Goal: Transaction & Acquisition: Book appointment/travel/reservation

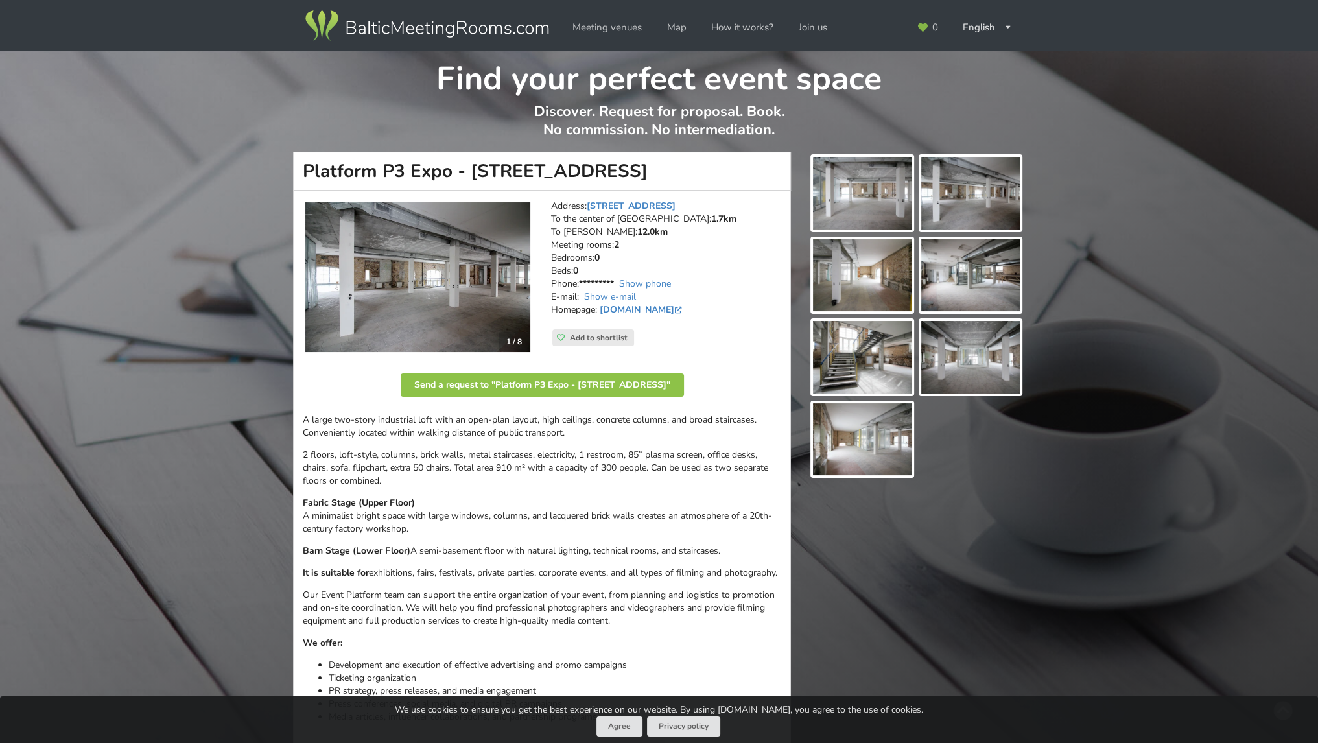
click at [480, 27] on img at bounding box center [427, 26] width 248 height 36
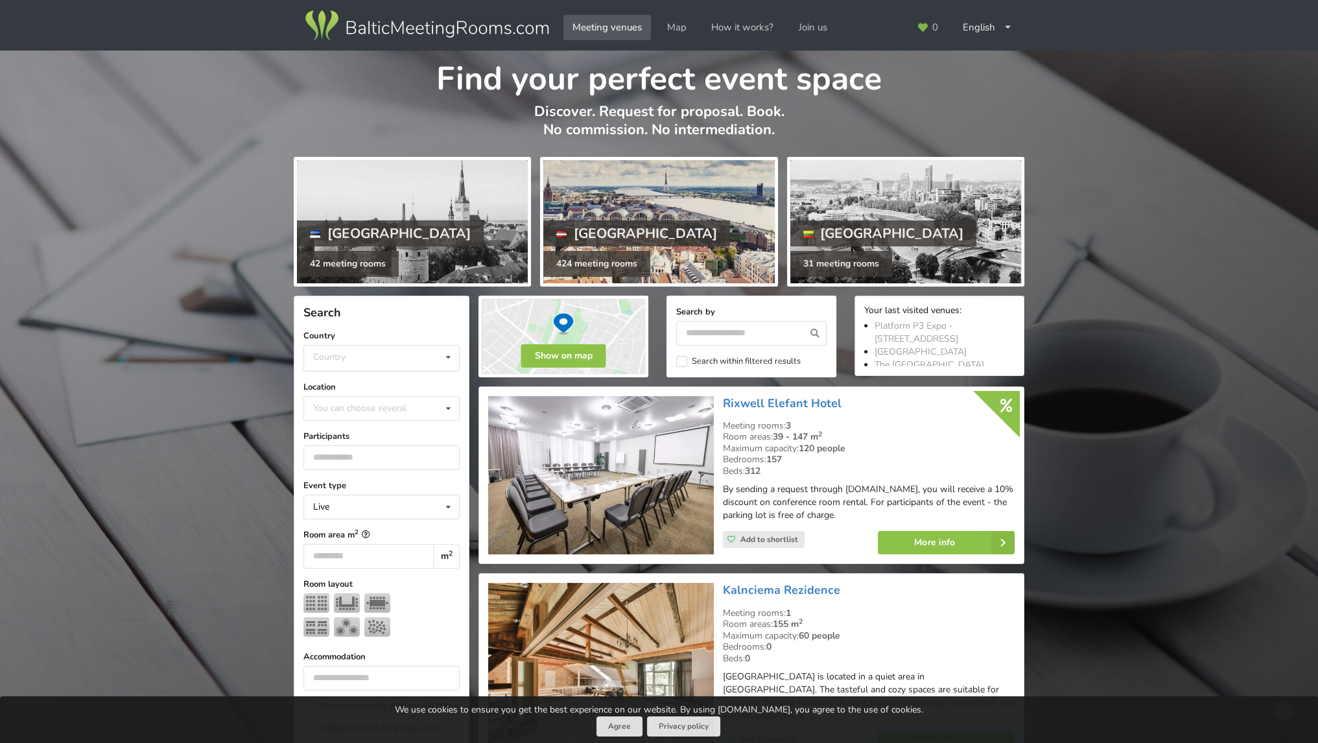
click at [730, 243] on div at bounding box center [658, 221] width 231 height 123
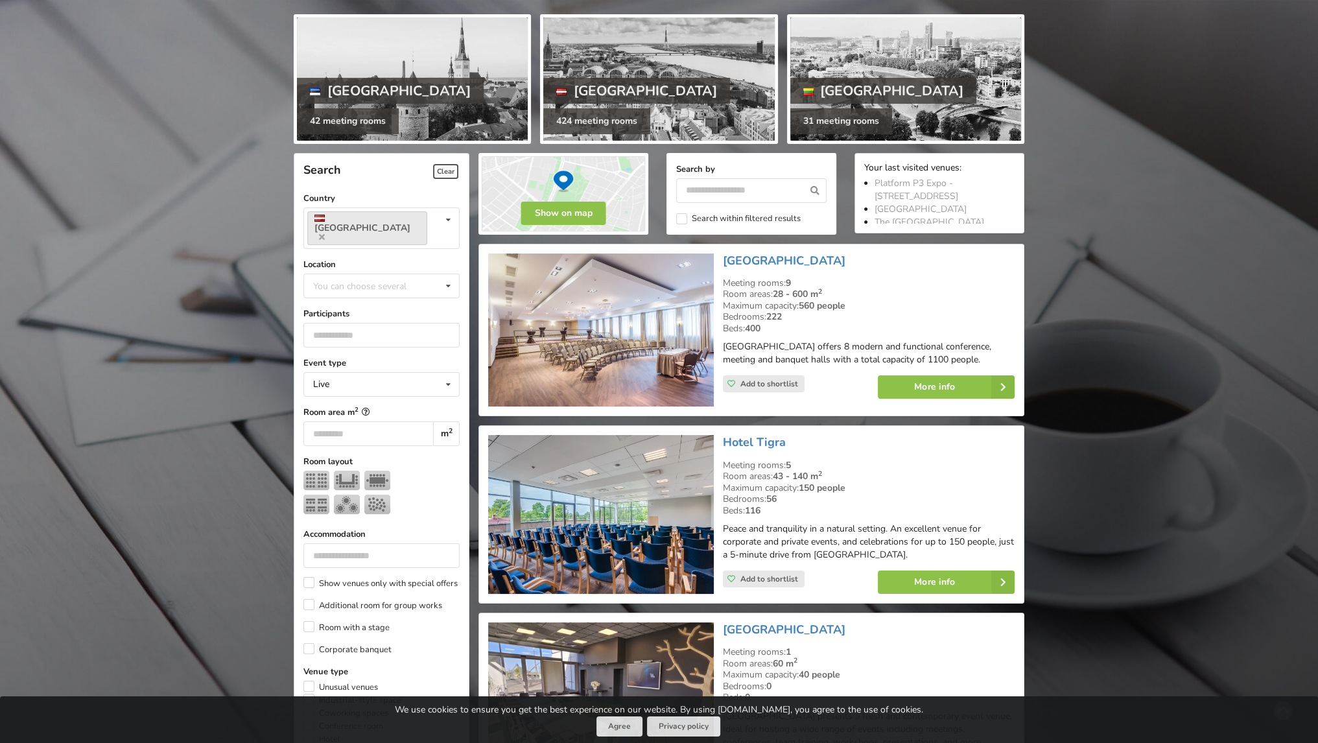
scroll to position [194, 0]
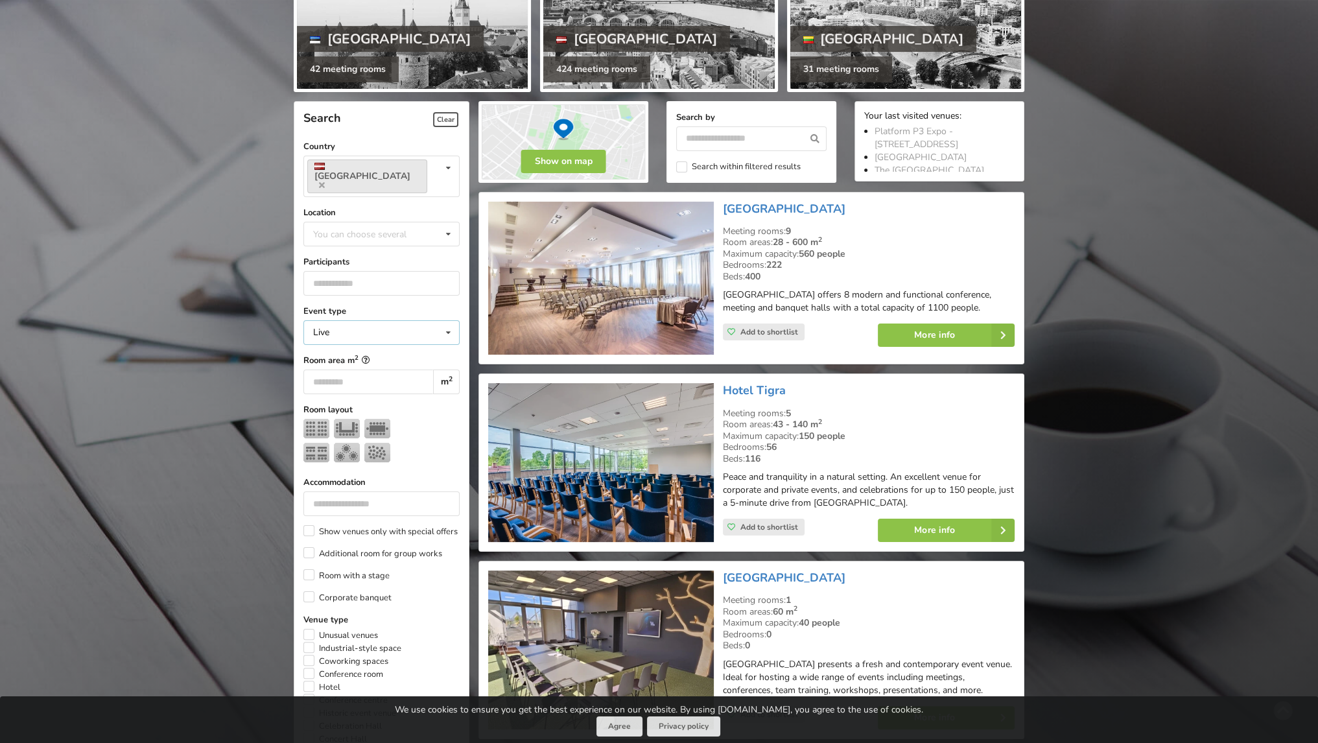
click at [428, 320] on div "Live Live Online Hybrid (Live + Online)" at bounding box center [381, 332] width 156 height 25
click at [423, 320] on div "Live Live Online Hybrid (Live + Online)" at bounding box center [381, 332] width 156 height 25
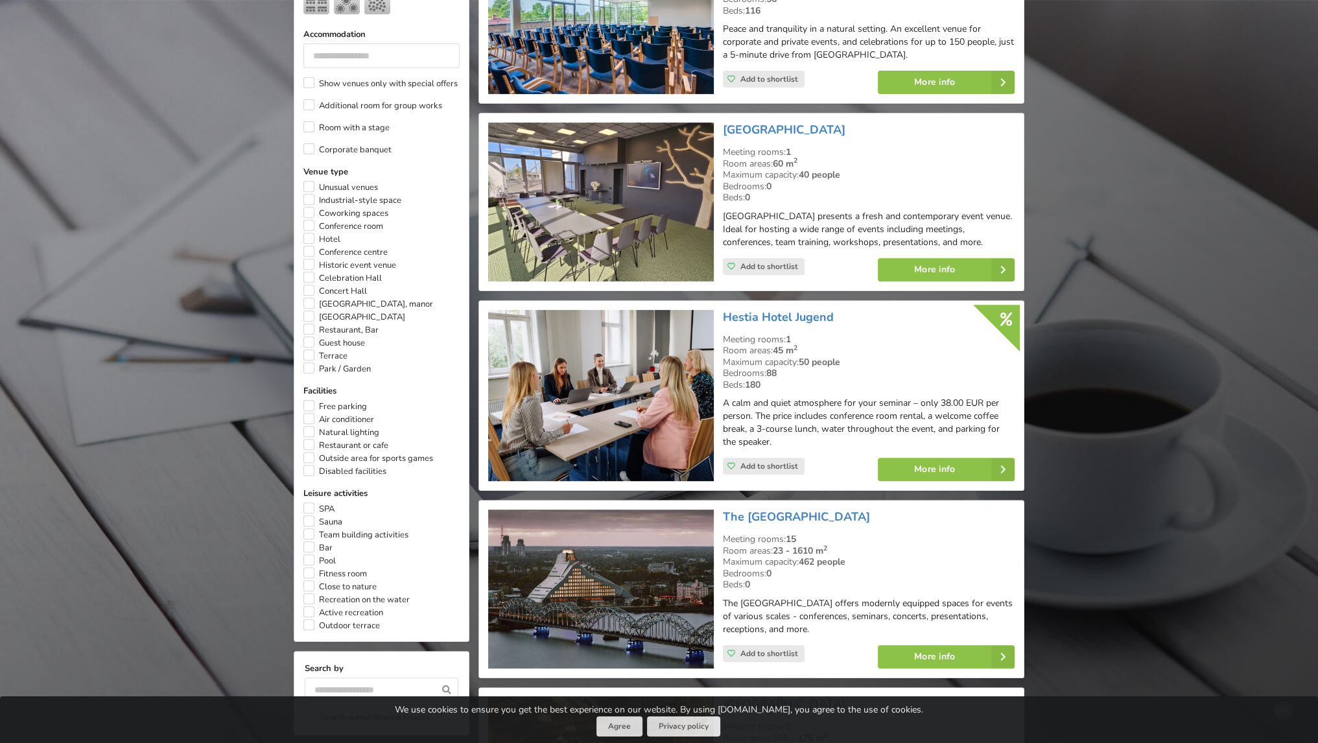
scroll to position [648, 0]
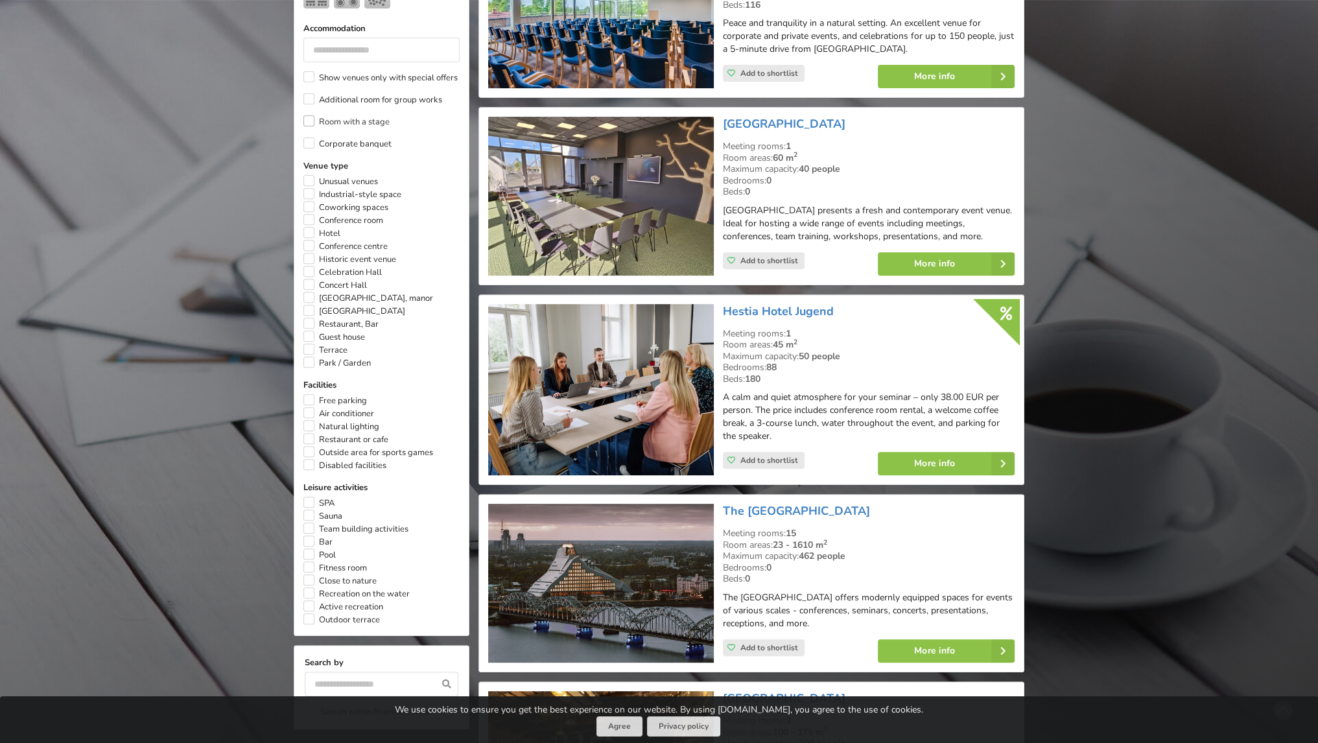
click at [344, 115] on label "Room with a stage" at bounding box center [346, 121] width 86 height 13
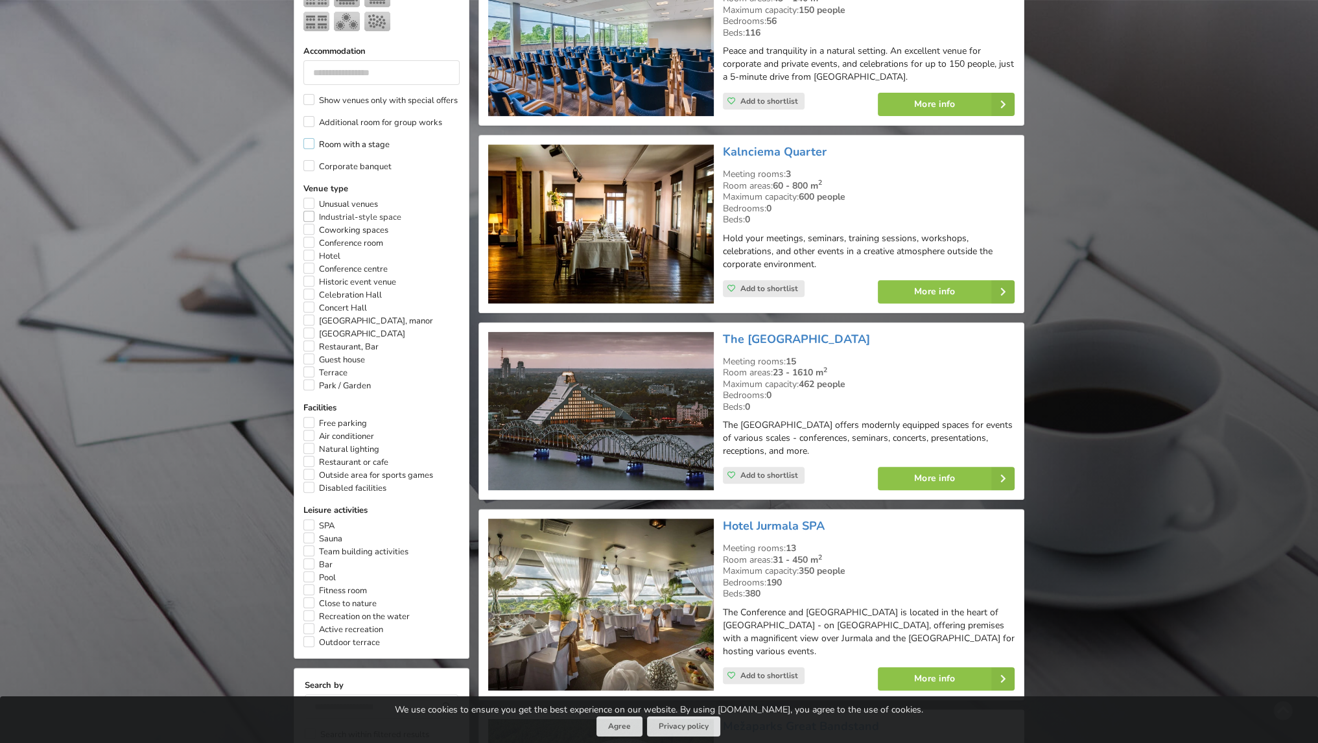
scroll to position [614, 0]
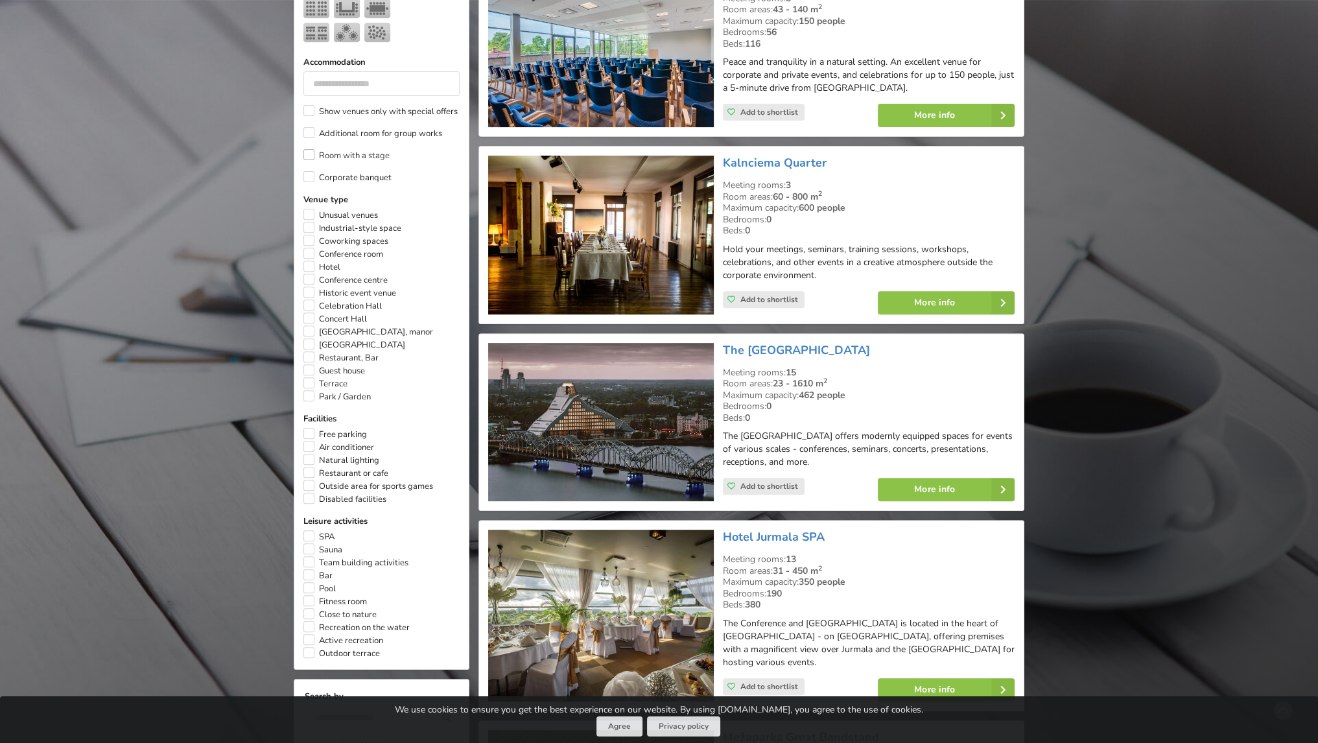
click at [329, 149] on label "Room with a stage" at bounding box center [346, 155] width 86 height 13
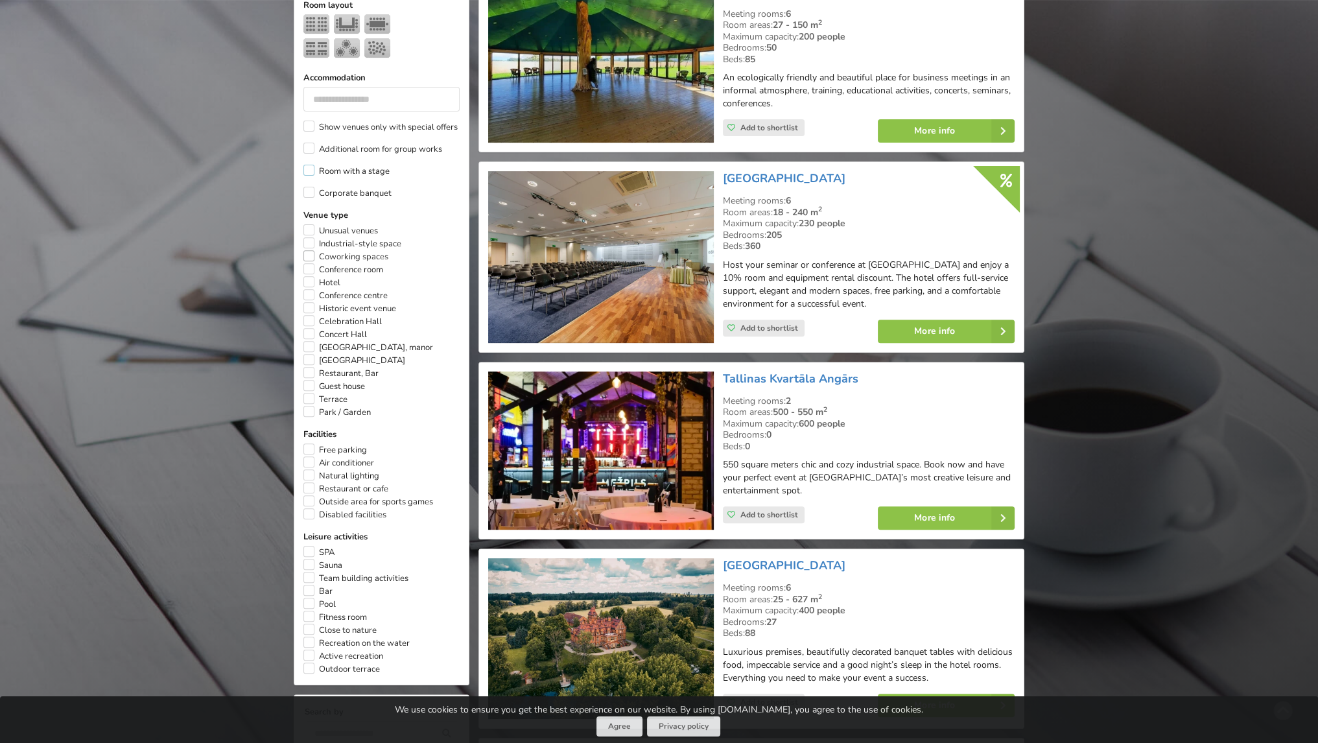
scroll to position [614, 0]
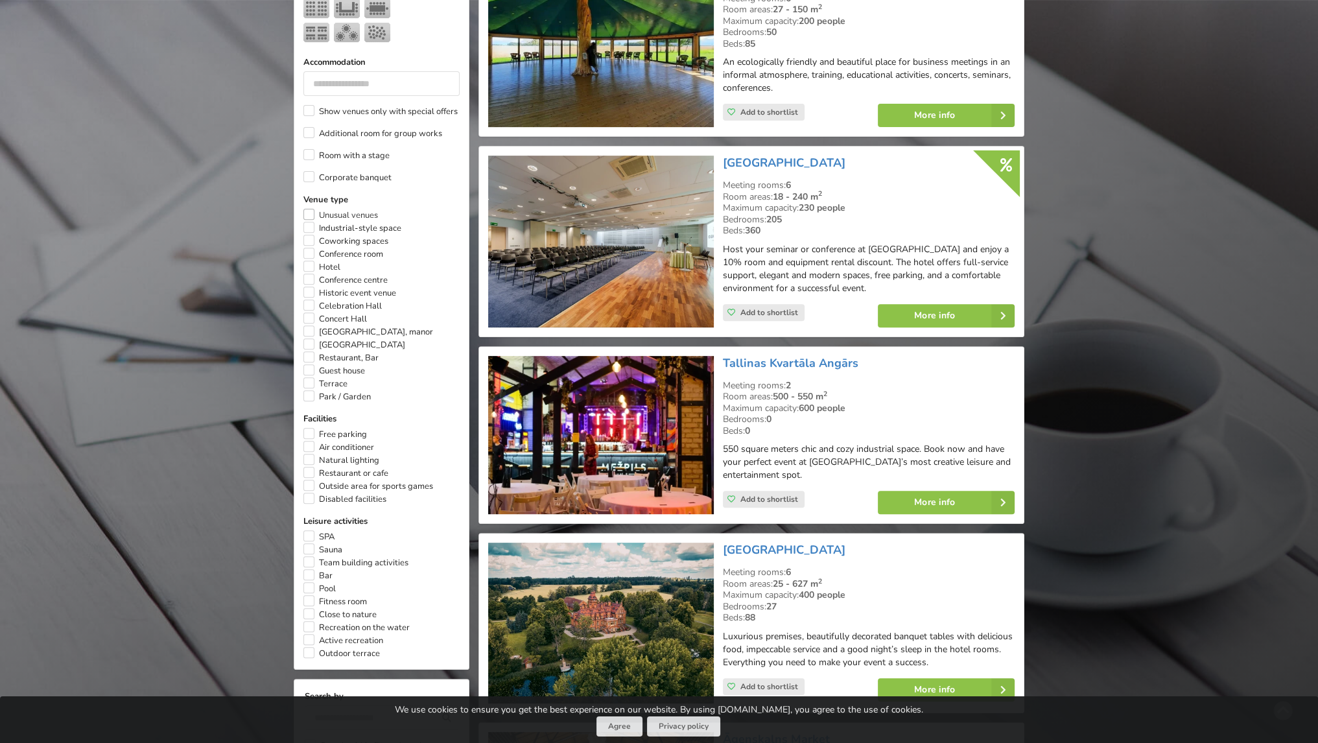
click at [337, 209] on label "Unusual venues" at bounding box center [340, 215] width 75 height 13
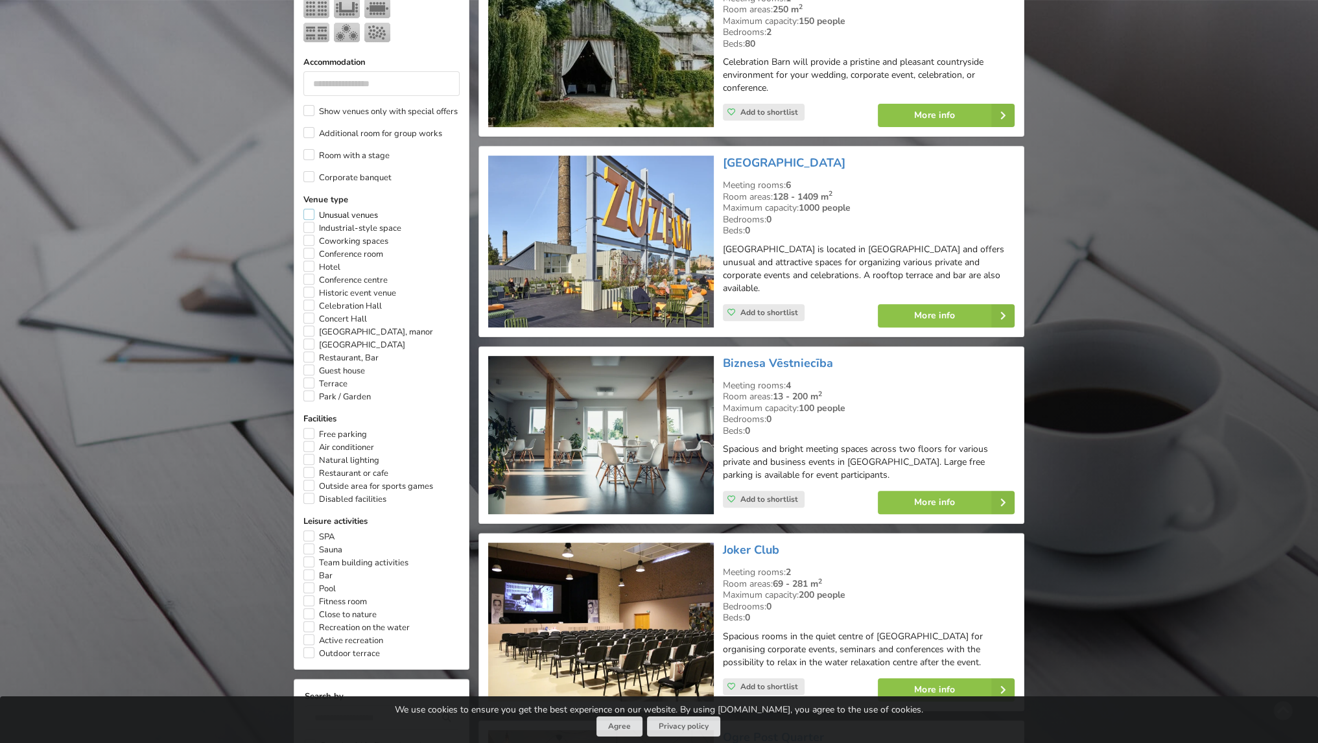
scroll to position [290, 0]
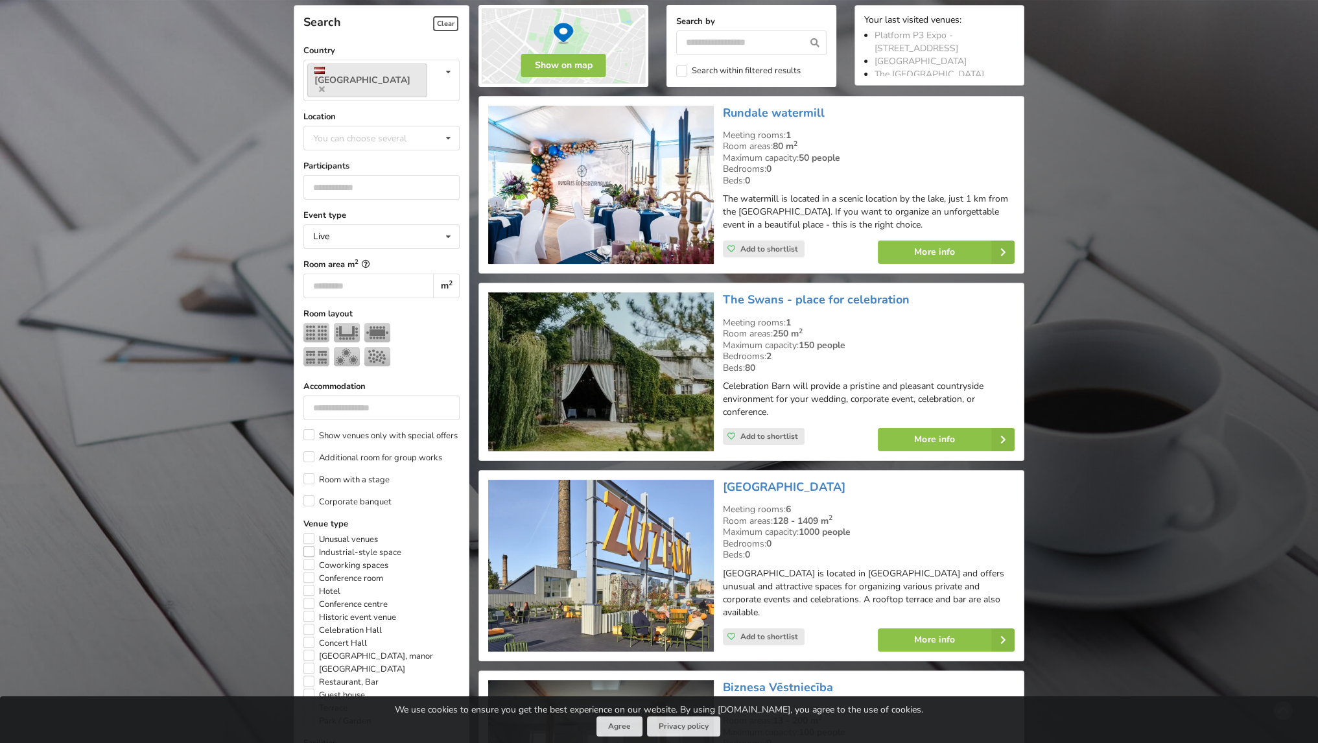
click at [327, 546] on label "Industrial-style space" at bounding box center [352, 552] width 98 height 13
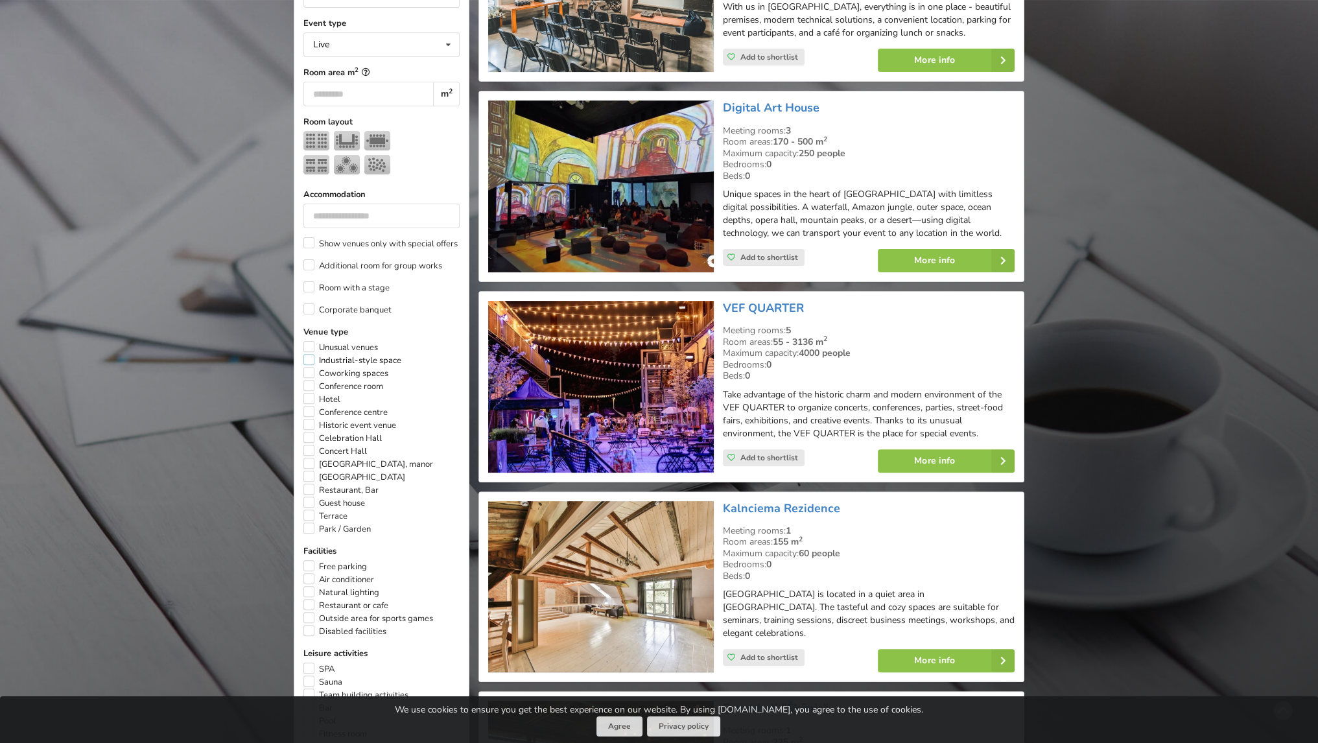
scroll to position [485, 0]
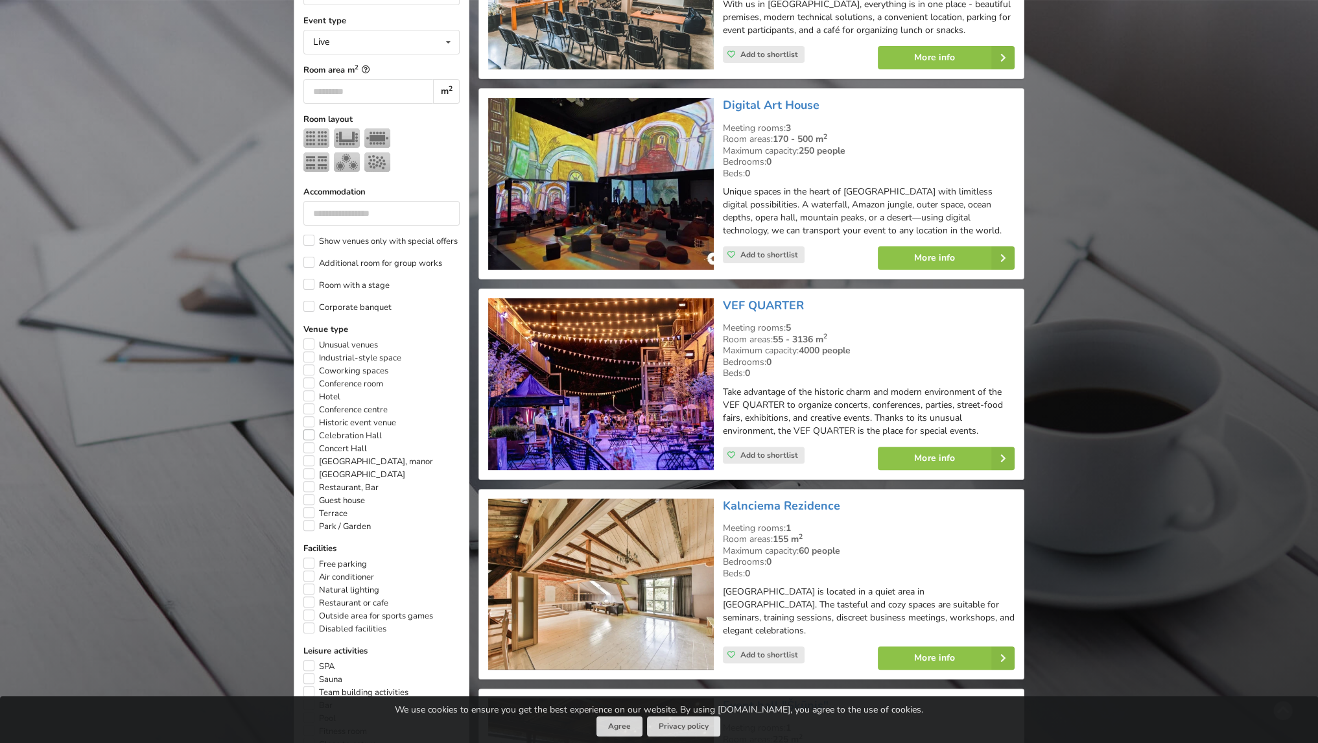
click at [339, 429] on label "Celebration Hall" at bounding box center [342, 435] width 78 height 13
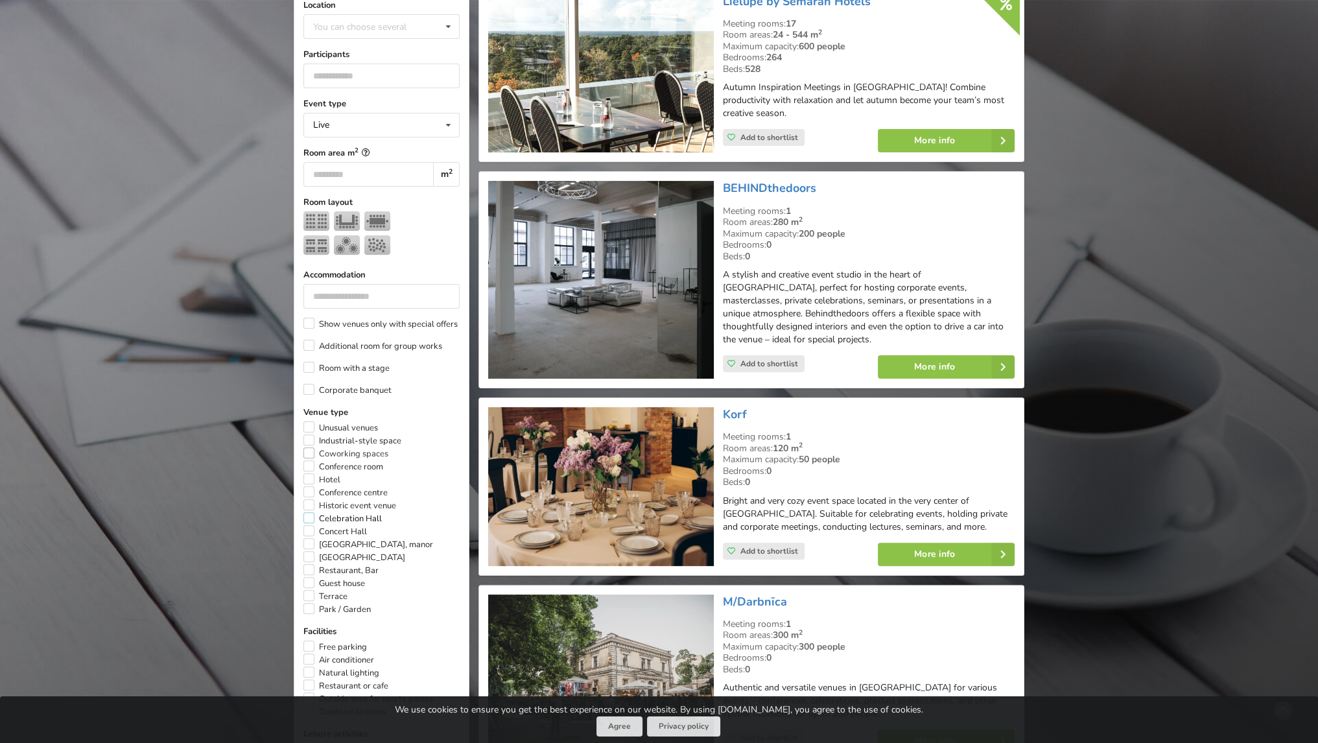
scroll to position [532, 0]
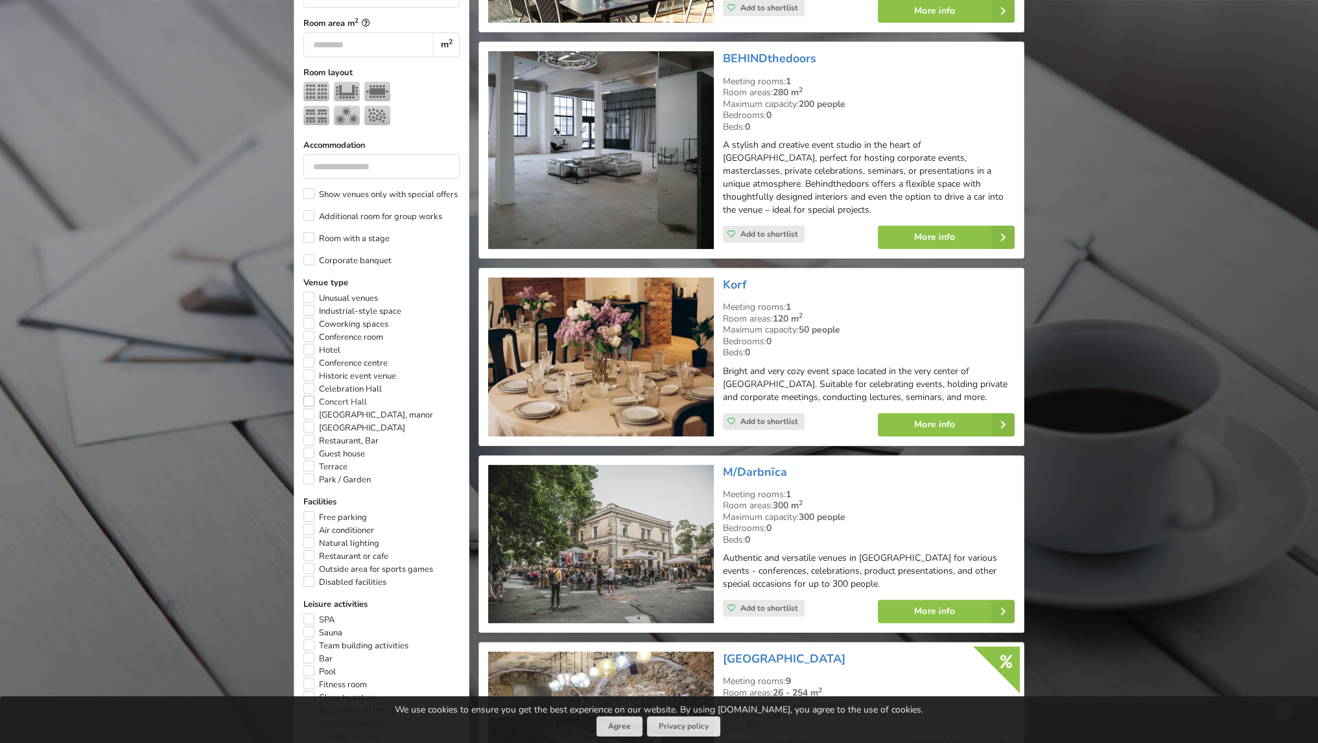
click at [332, 395] on label "Concert Hall" at bounding box center [335, 401] width 64 height 13
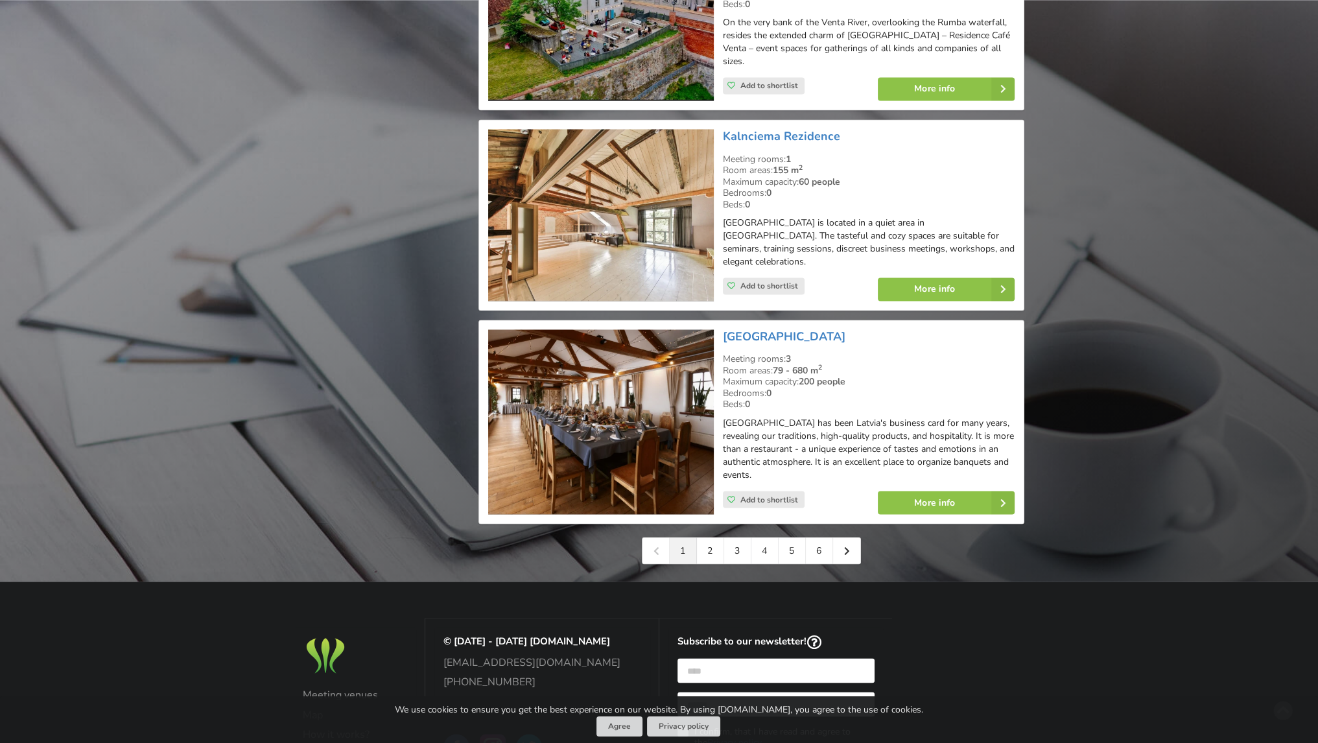
scroll to position [2787, 0]
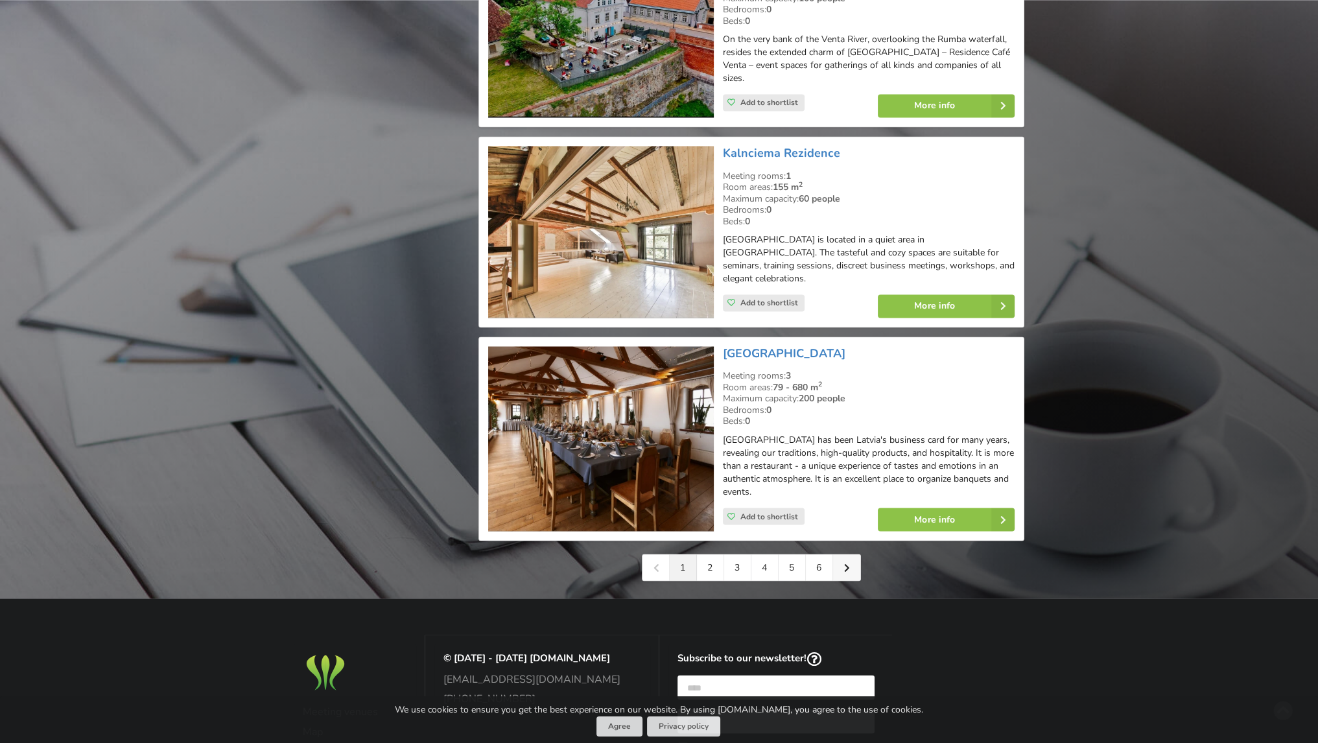
click at [848, 563] on icon at bounding box center [847, 567] width 6 height 9
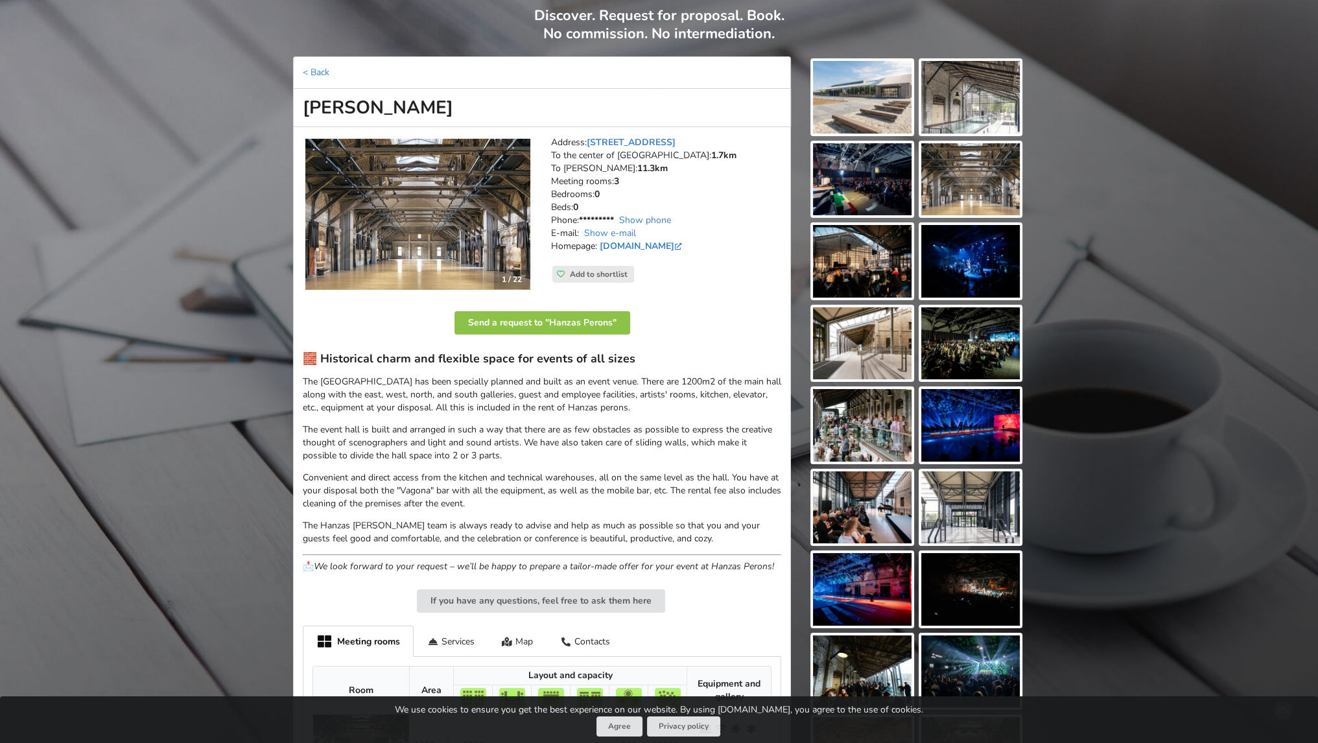
scroll to position [130, 0]
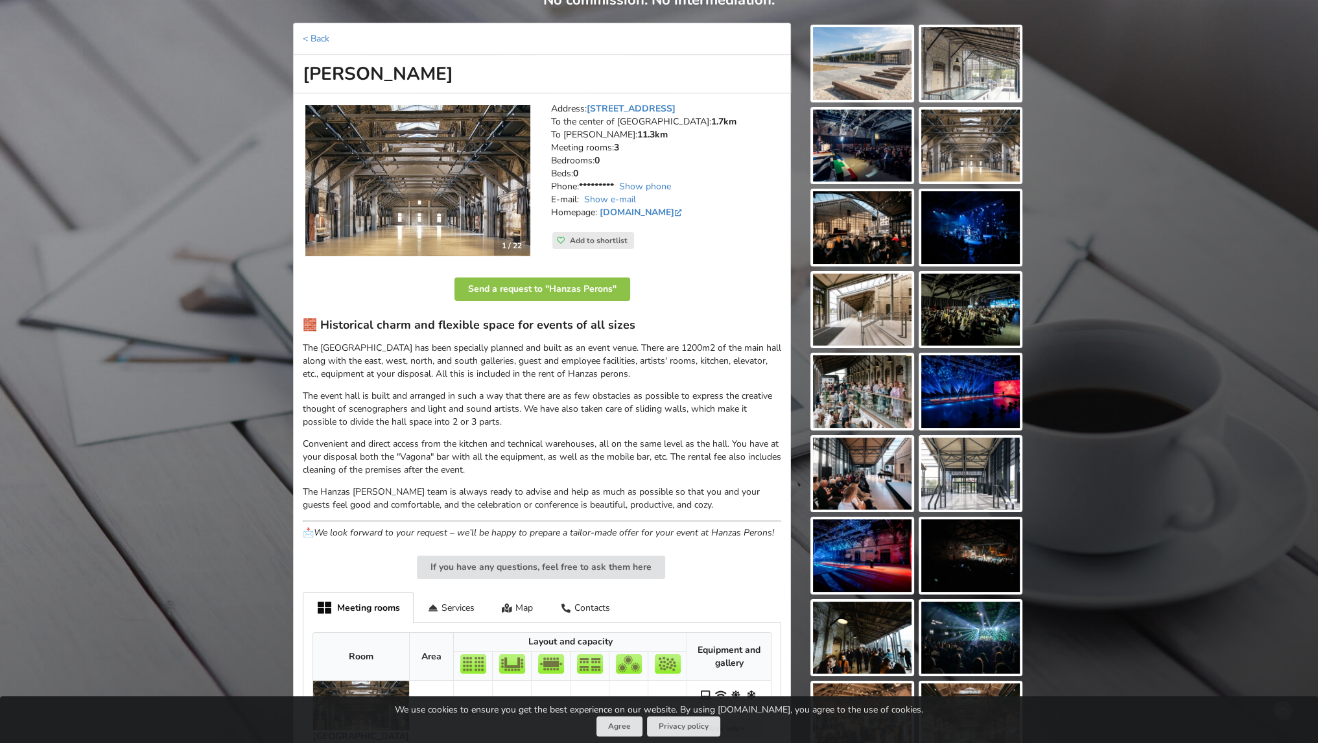
click at [382, 167] on img at bounding box center [417, 181] width 225 height 152
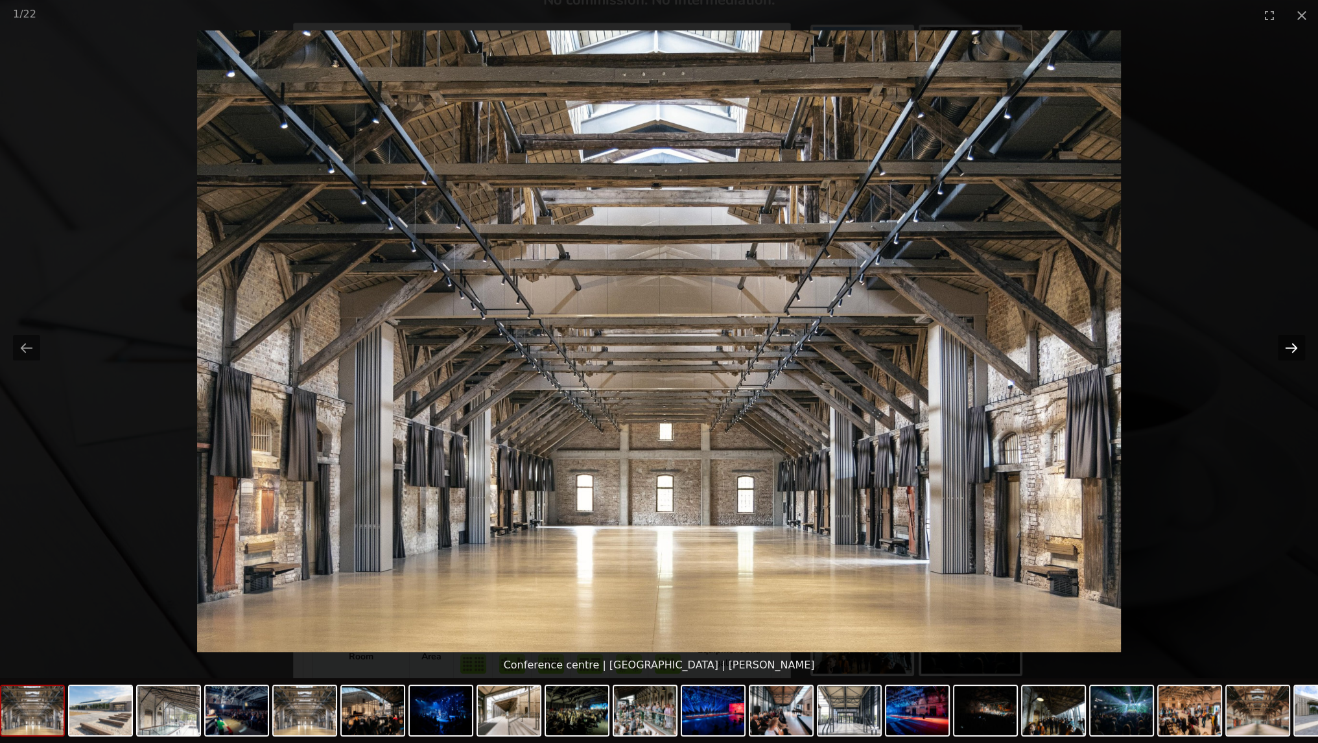
click at [1287, 349] on button "Next slide" at bounding box center [1291, 347] width 27 height 25
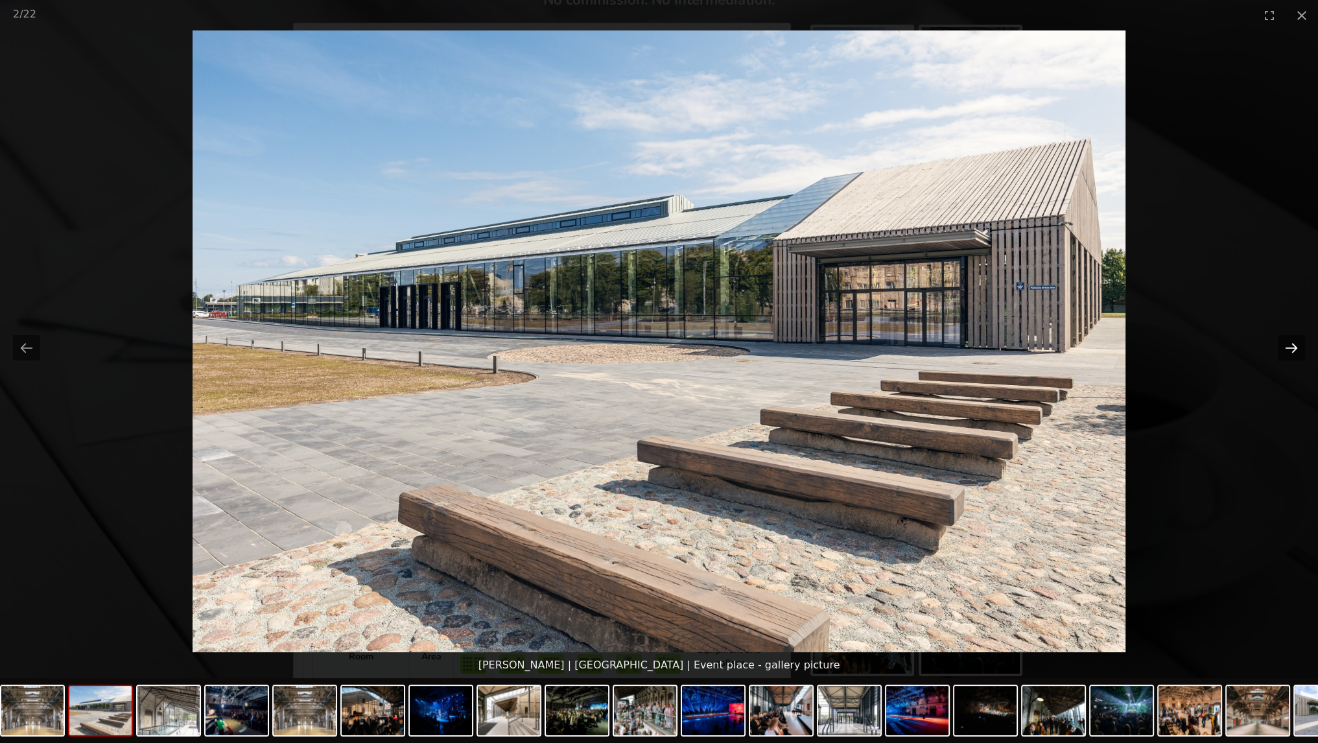
click at [1296, 349] on button "Next slide" at bounding box center [1291, 347] width 27 height 25
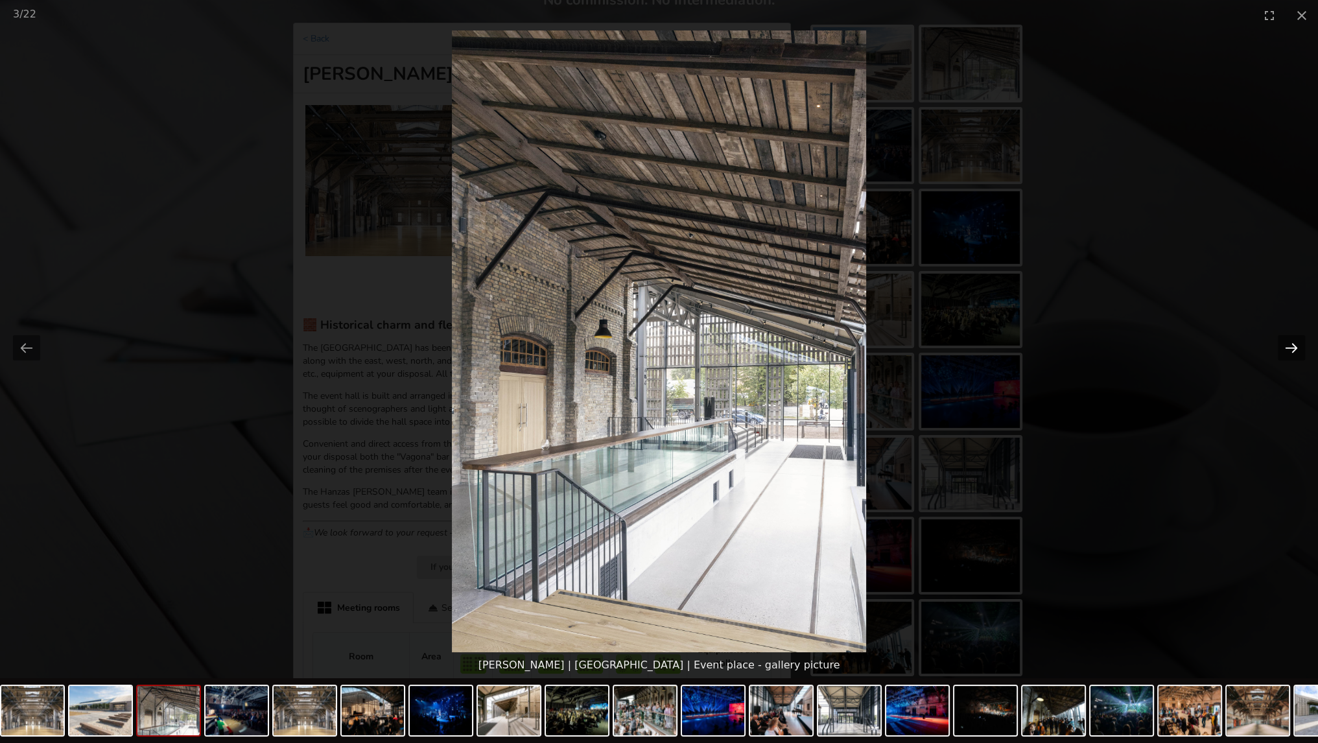
click at [1296, 349] on button "Next slide" at bounding box center [1291, 347] width 27 height 25
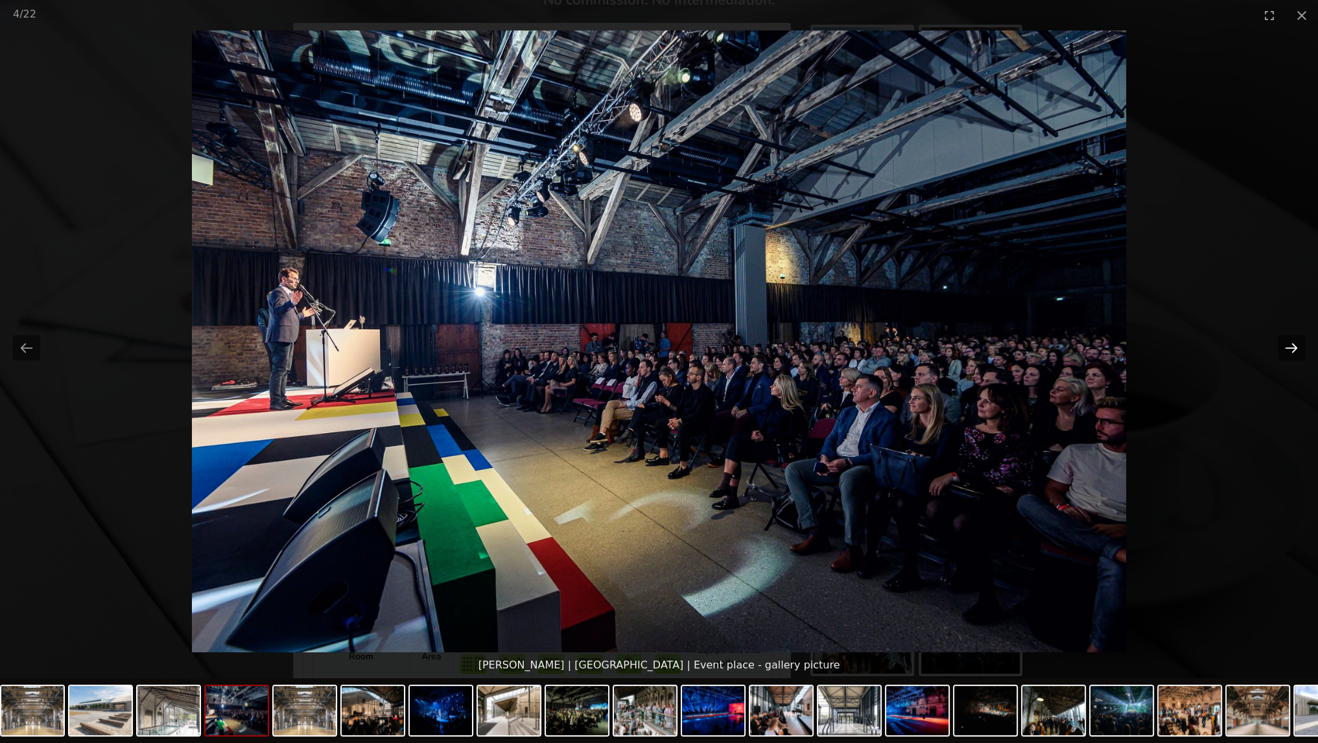
click at [1296, 349] on button "Next slide" at bounding box center [1291, 347] width 27 height 25
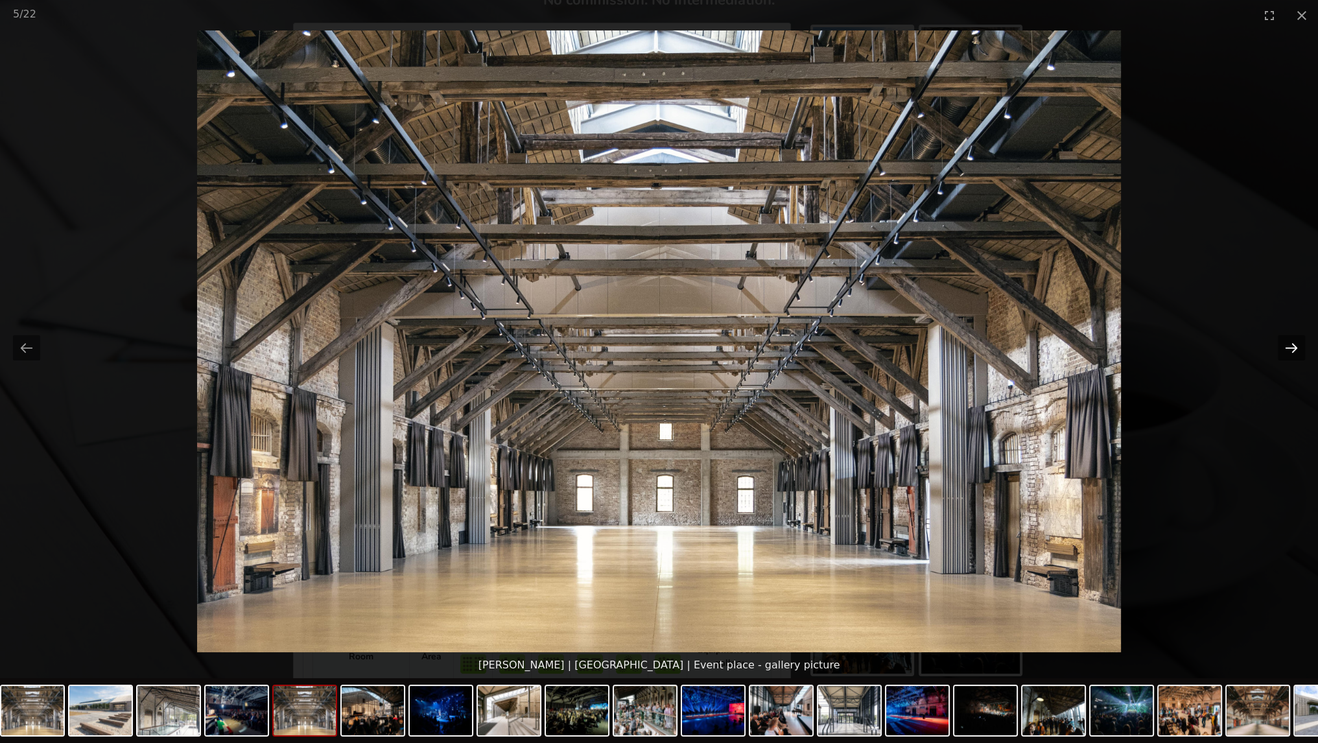
click at [1296, 349] on button "Next slide" at bounding box center [1291, 347] width 27 height 25
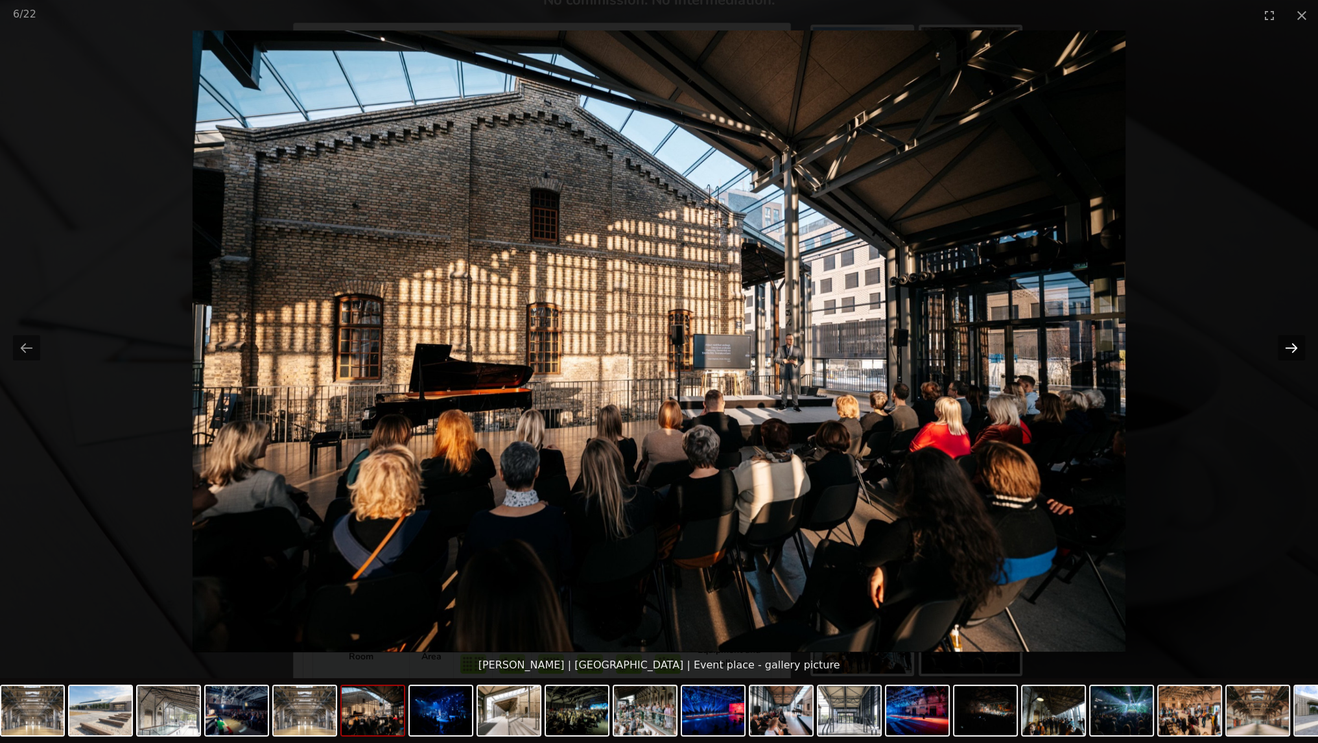
click at [1296, 349] on button "Next slide" at bounding box center [1291, 347] width 27 height 25
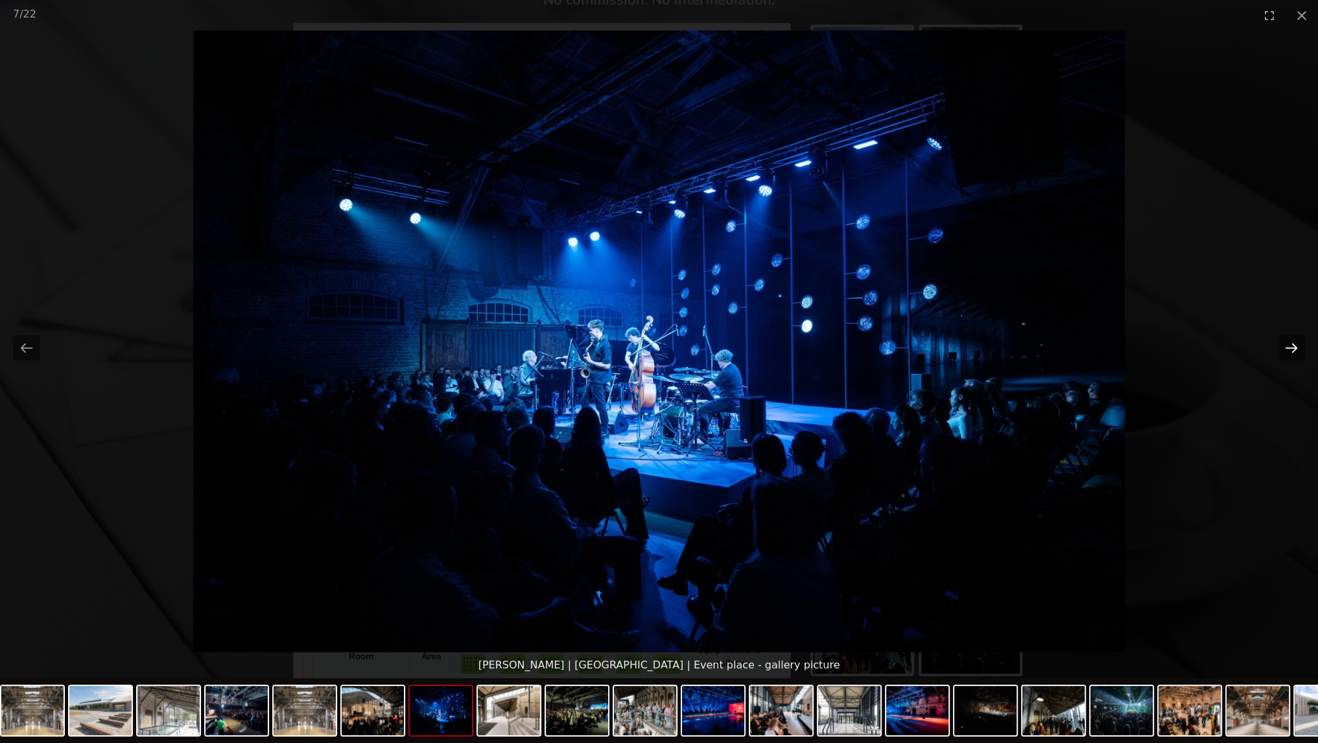
click at [1296, 349] on button "Next slide" at bounding box center [1291, 347] width 27 height 25
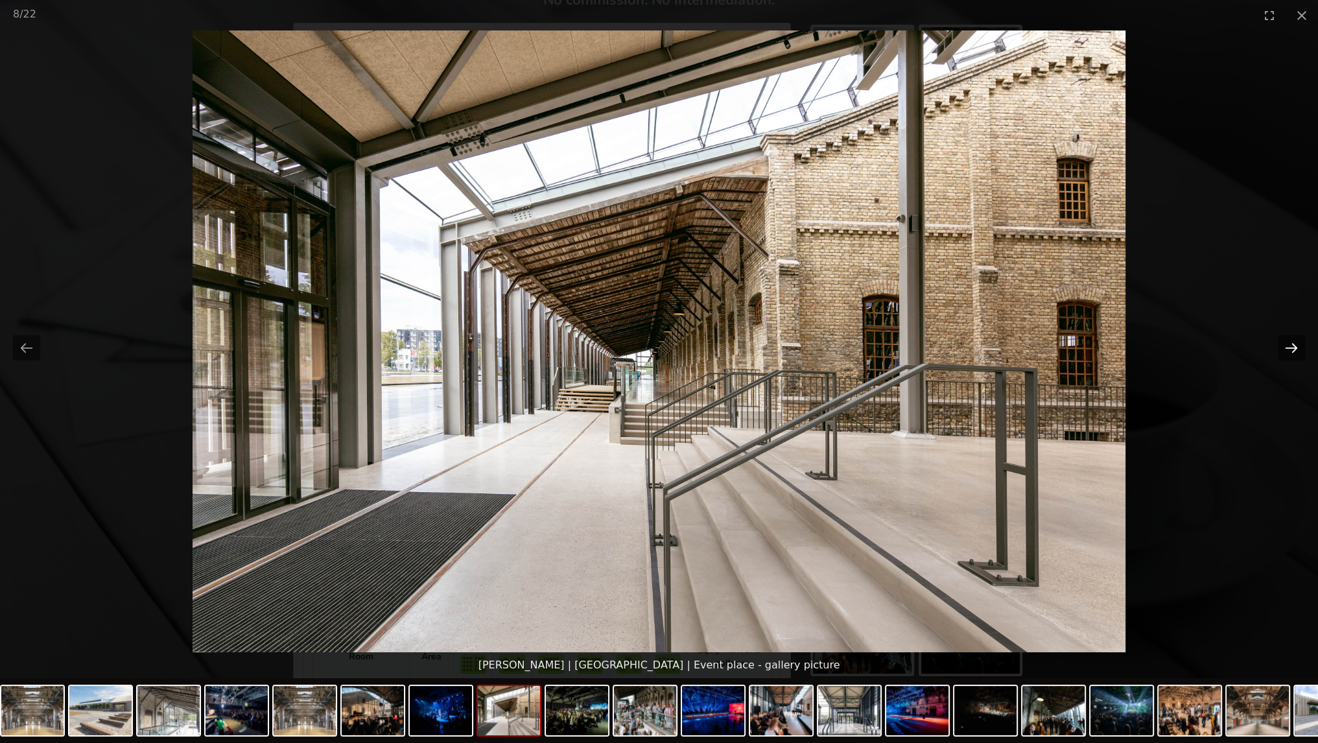
click at [1296, 349] on button "Next slide" at bounding box center [1291, 347] width 27 height 25
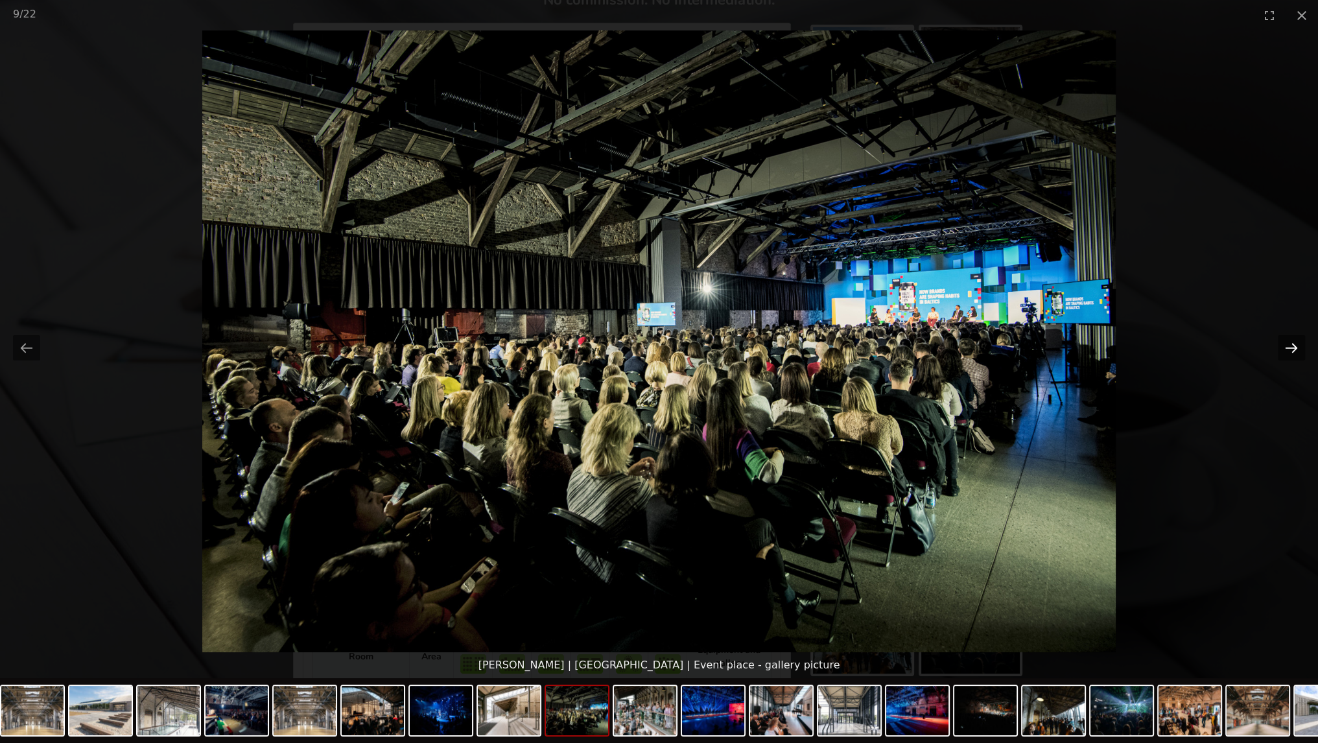
click at [1296, 349] on button "Next slide" at bounding box center [1291, 347] width 27 height 25
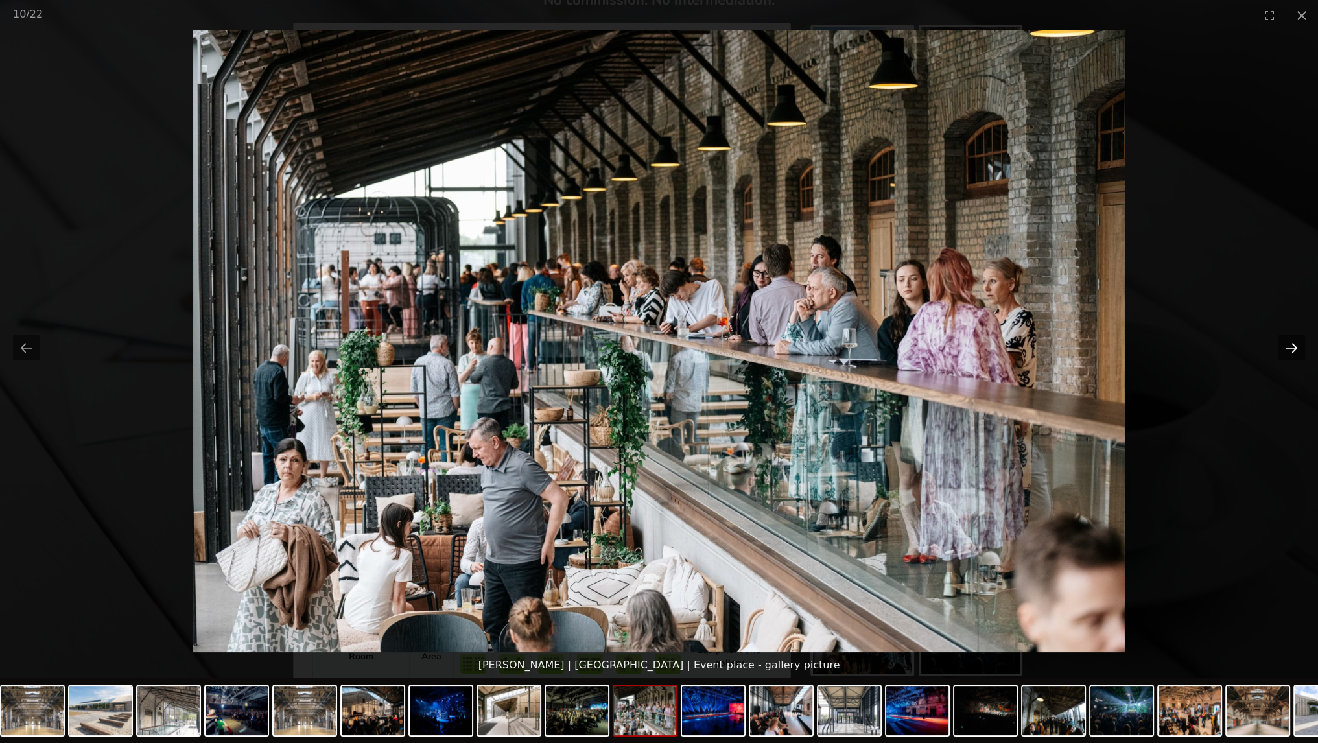
click at [1296, 349] on button "Next slide" at bounding box center [1291, 347] width 27 height 25
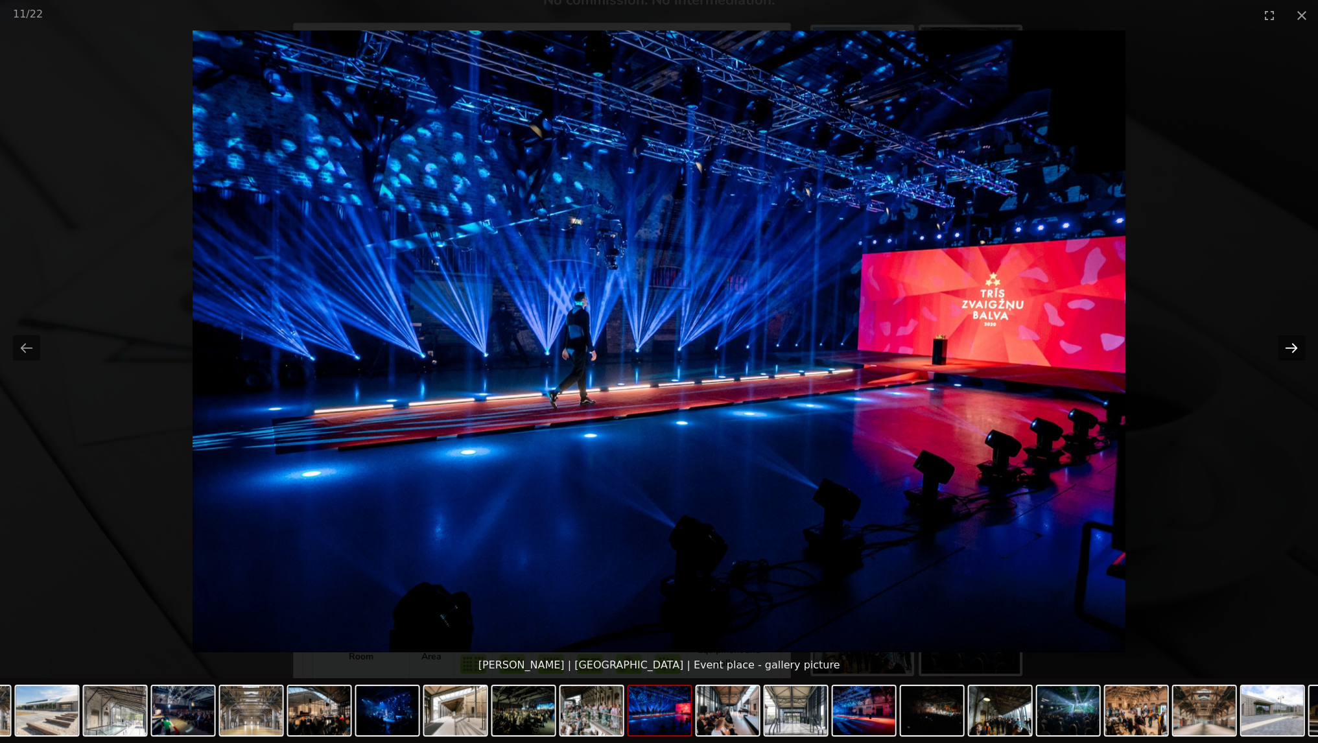
click at [1296, 349] on button "Next slide" at bounding box center [1291, 347] width 27 height 25
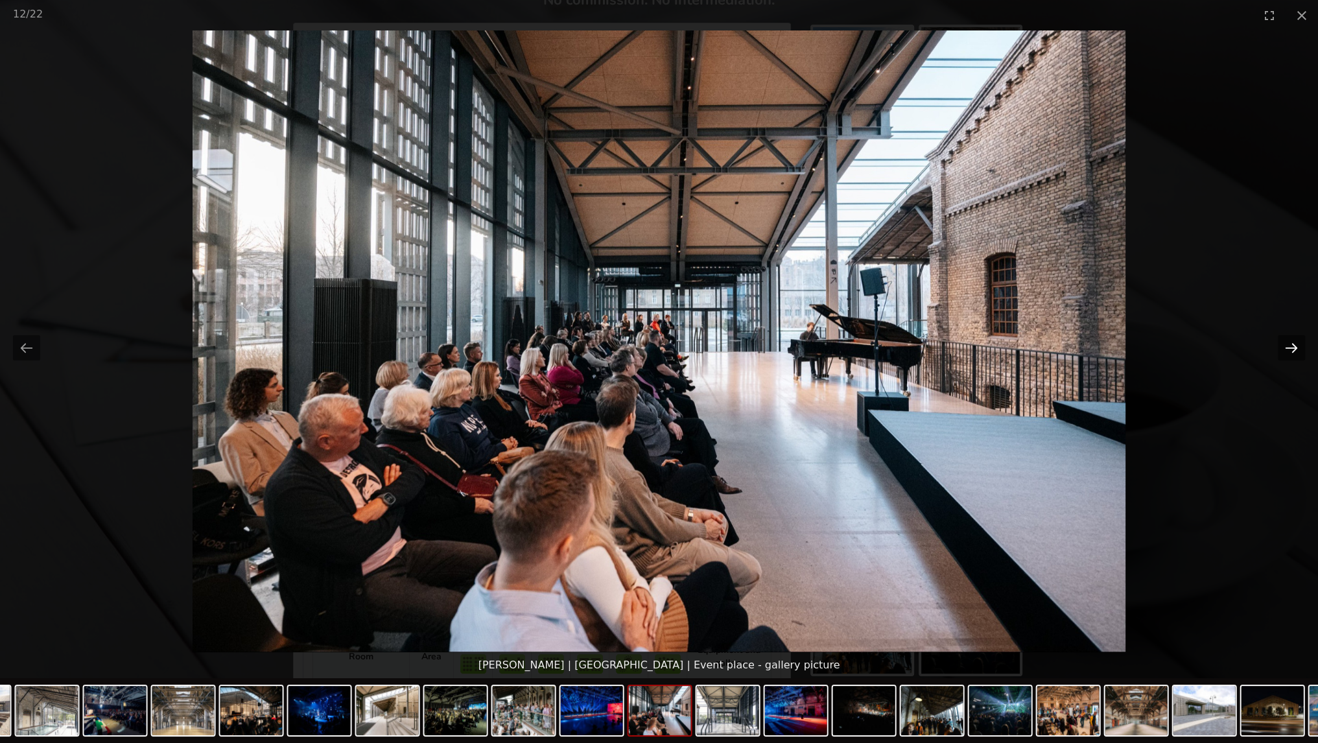
click at [1296, 349] on button "Next slide" at bounding box center [1291, 347] width 27 height 25
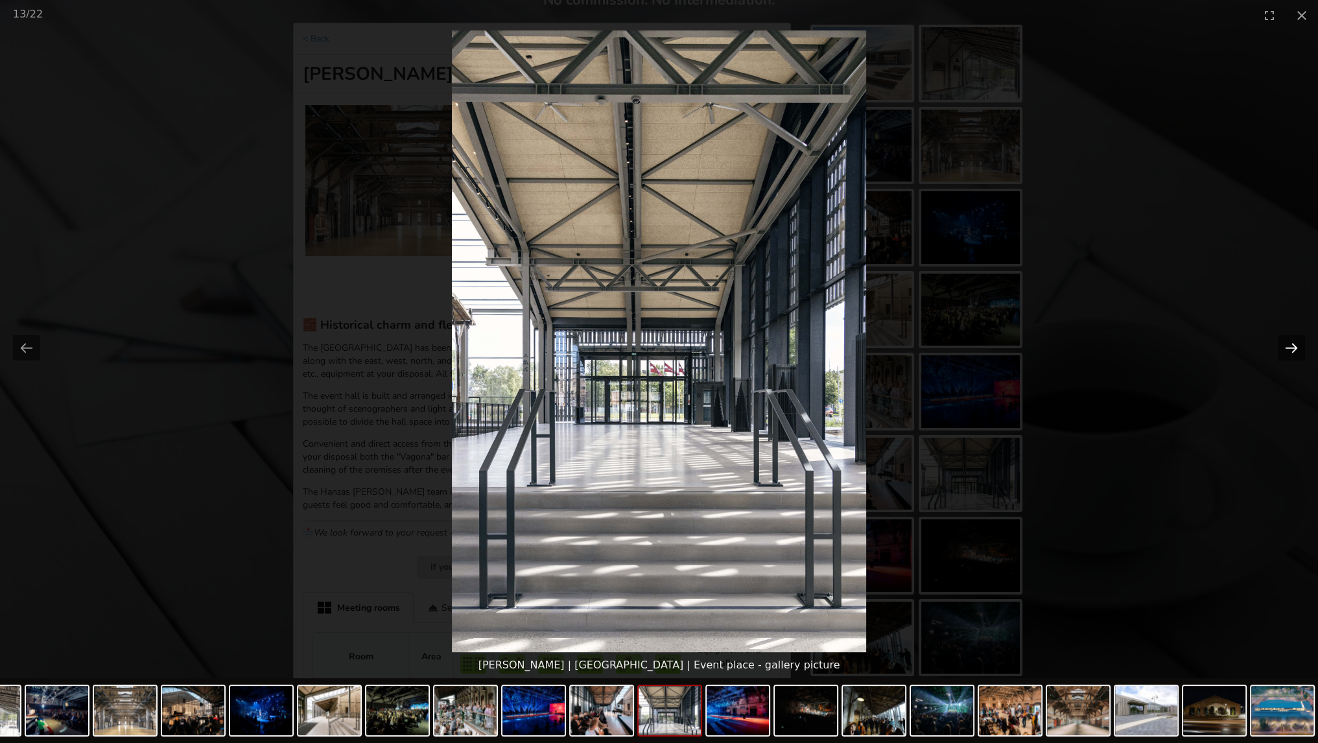
click at [1296, 349] on button "Next slide" at bounding box center [1291, 347] width 27 height 25
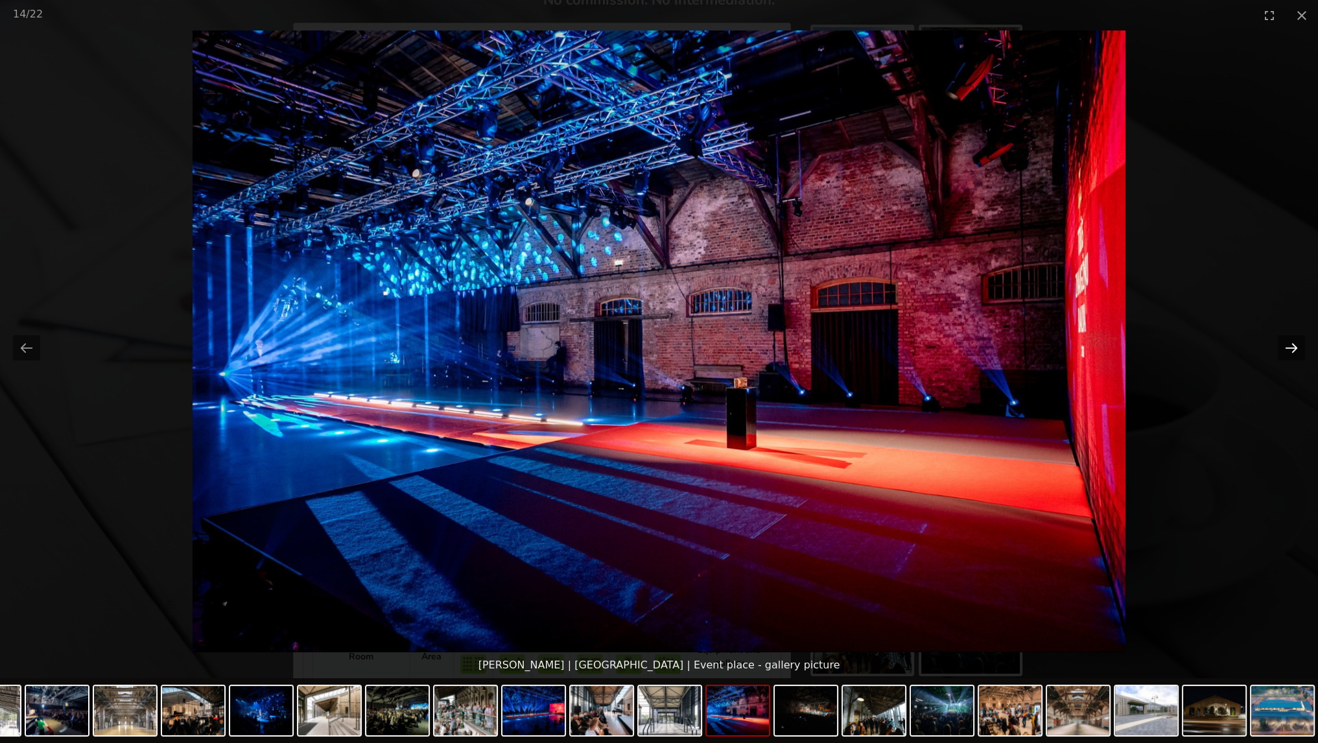
click at [1296, 349] on button "Next slide" at bounding box center [1291, 347] width 27 height 25
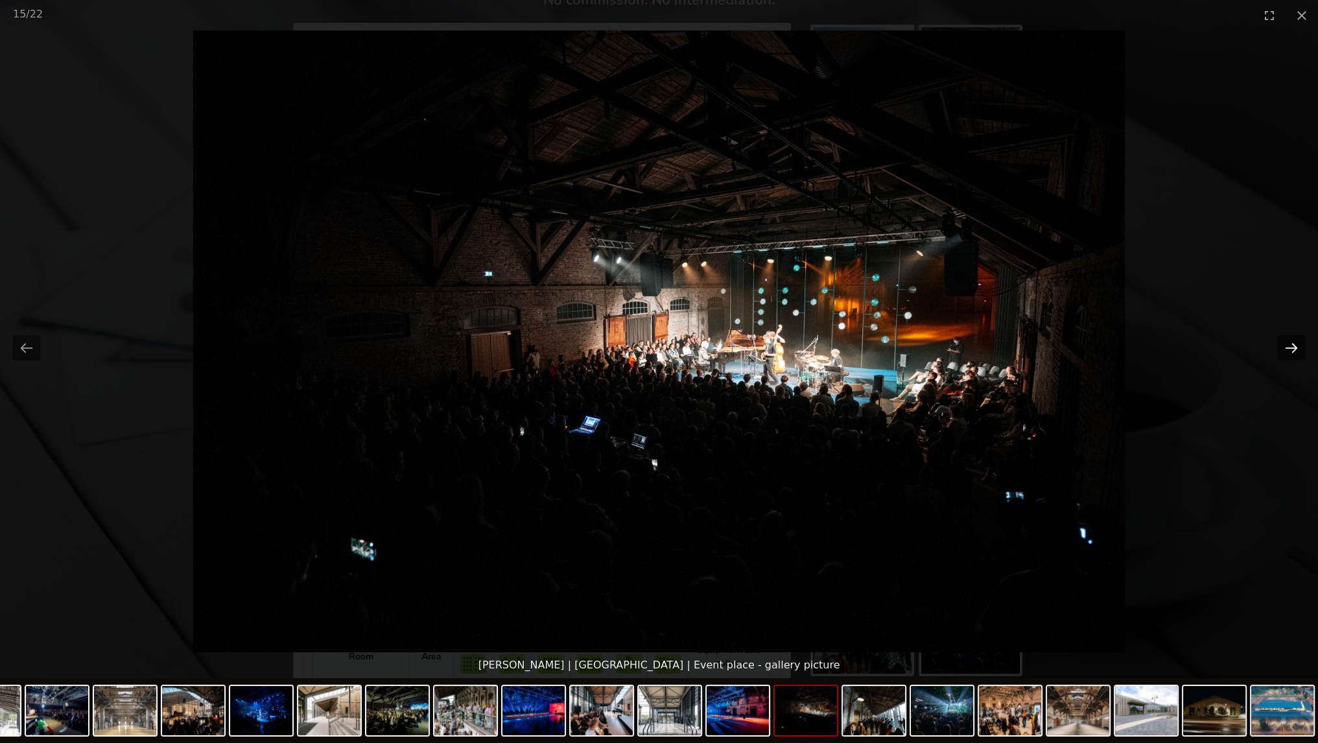
click at [1296, 349] on button "Next slide" at bounding box center [1291, 347] width 27 height 25
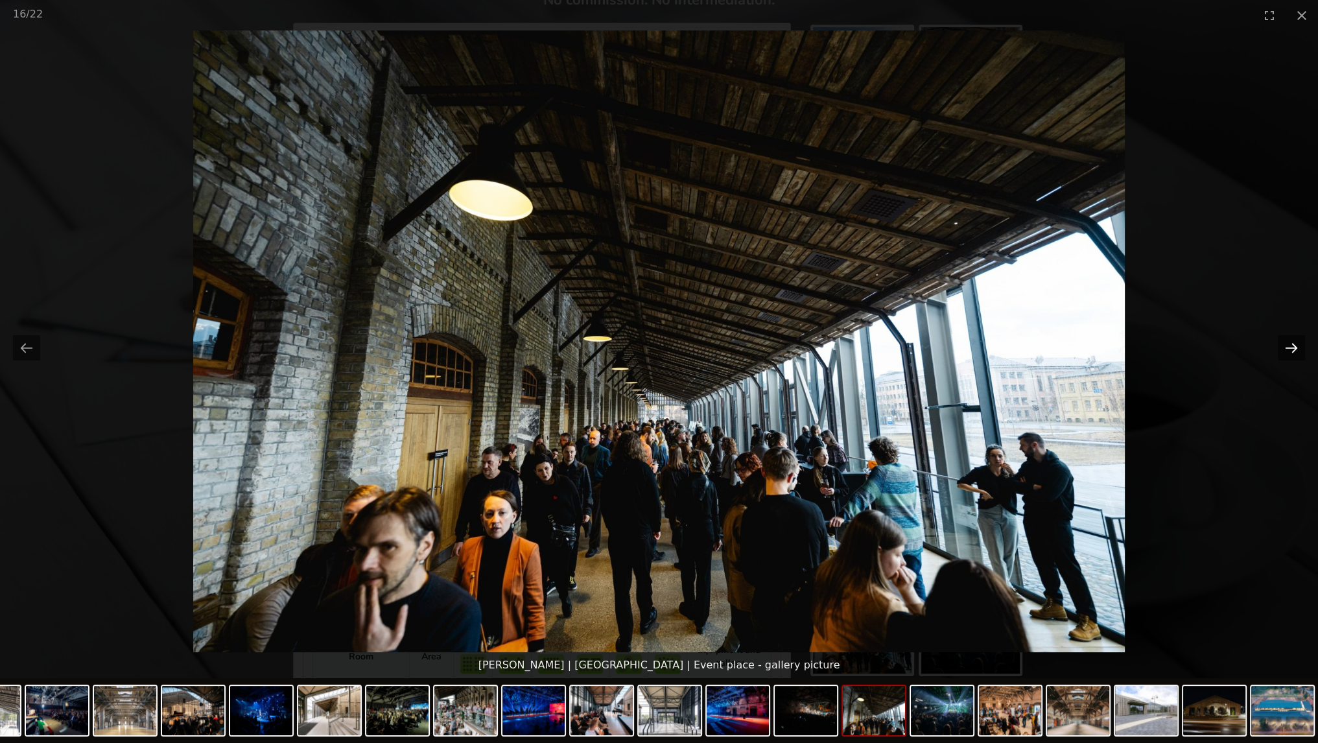
click at [1296, 349] on button "Next slide" at bounding box center [1291, 347] width 27 height 25
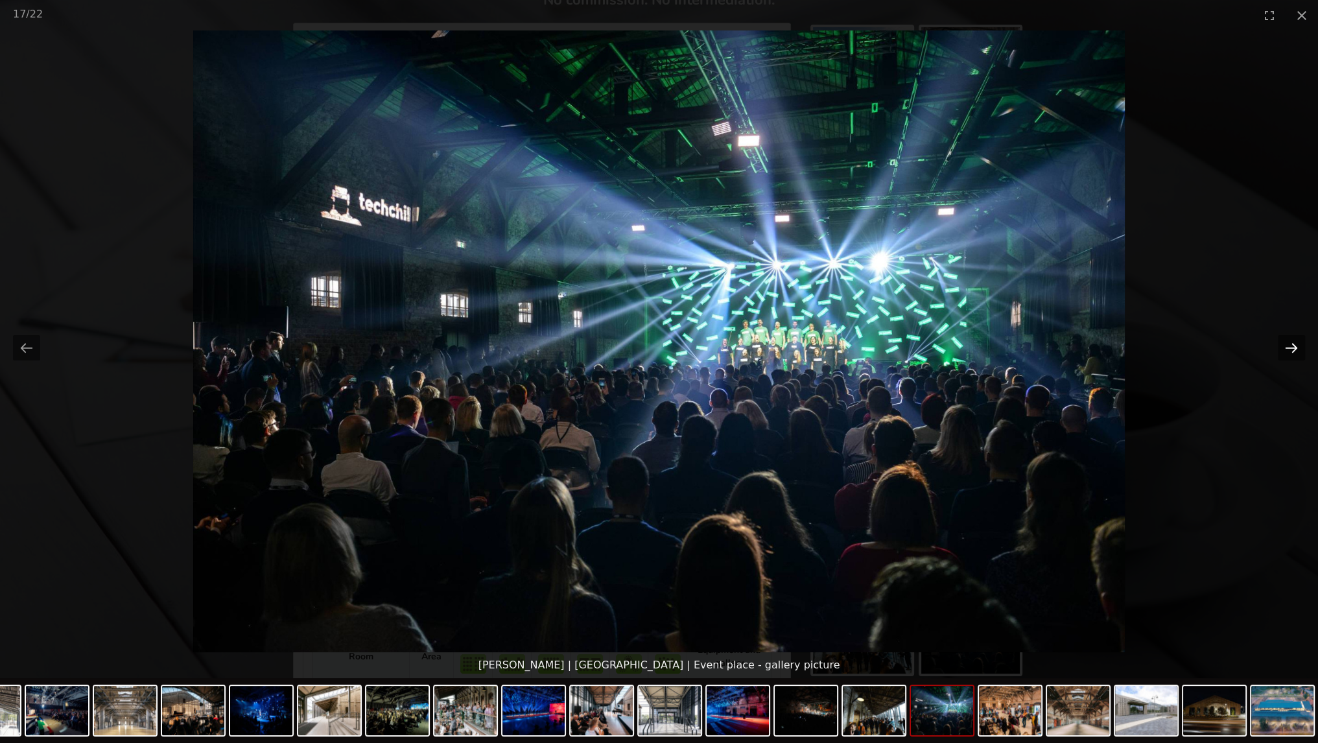
click at [1296, 349] on button "Next slide" at bounding box center [1291, 347] width 27 height 25
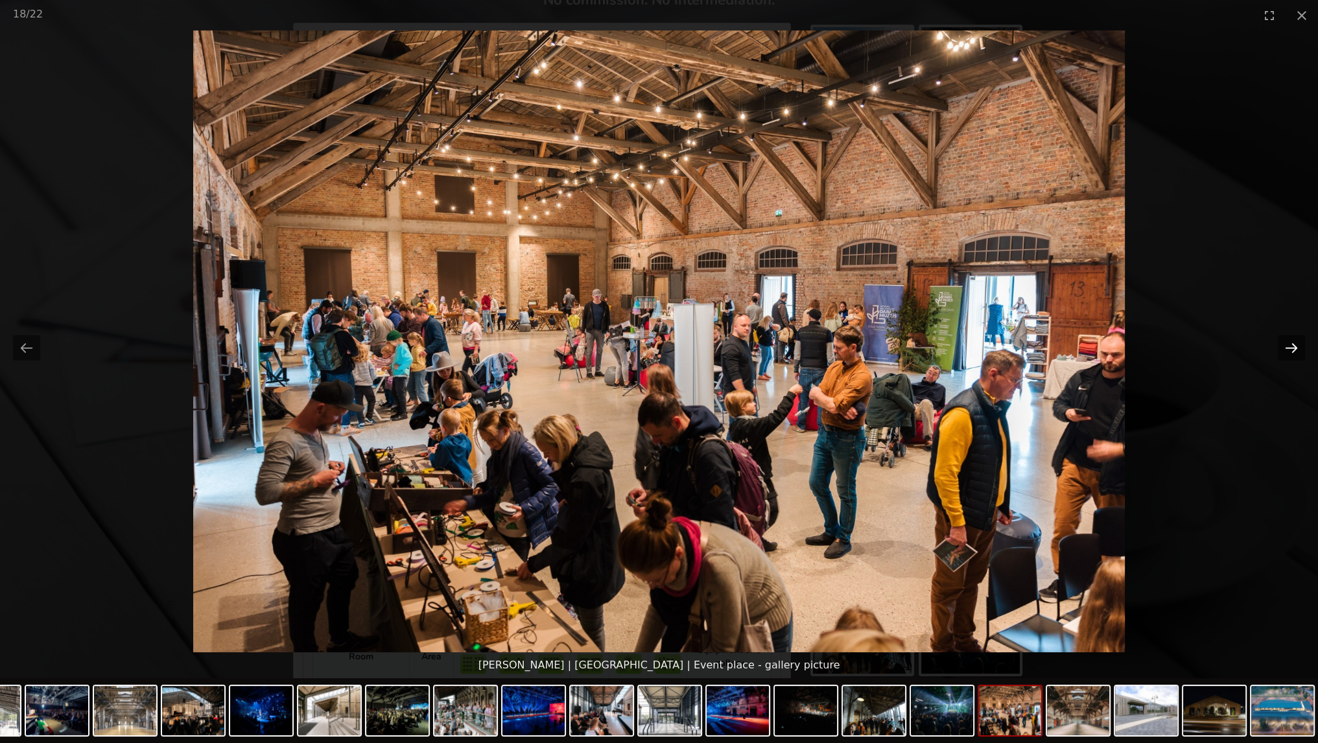
click at [1296, 349] on button "Next slide" at bounding box center [1291, 347] width 27 height 25
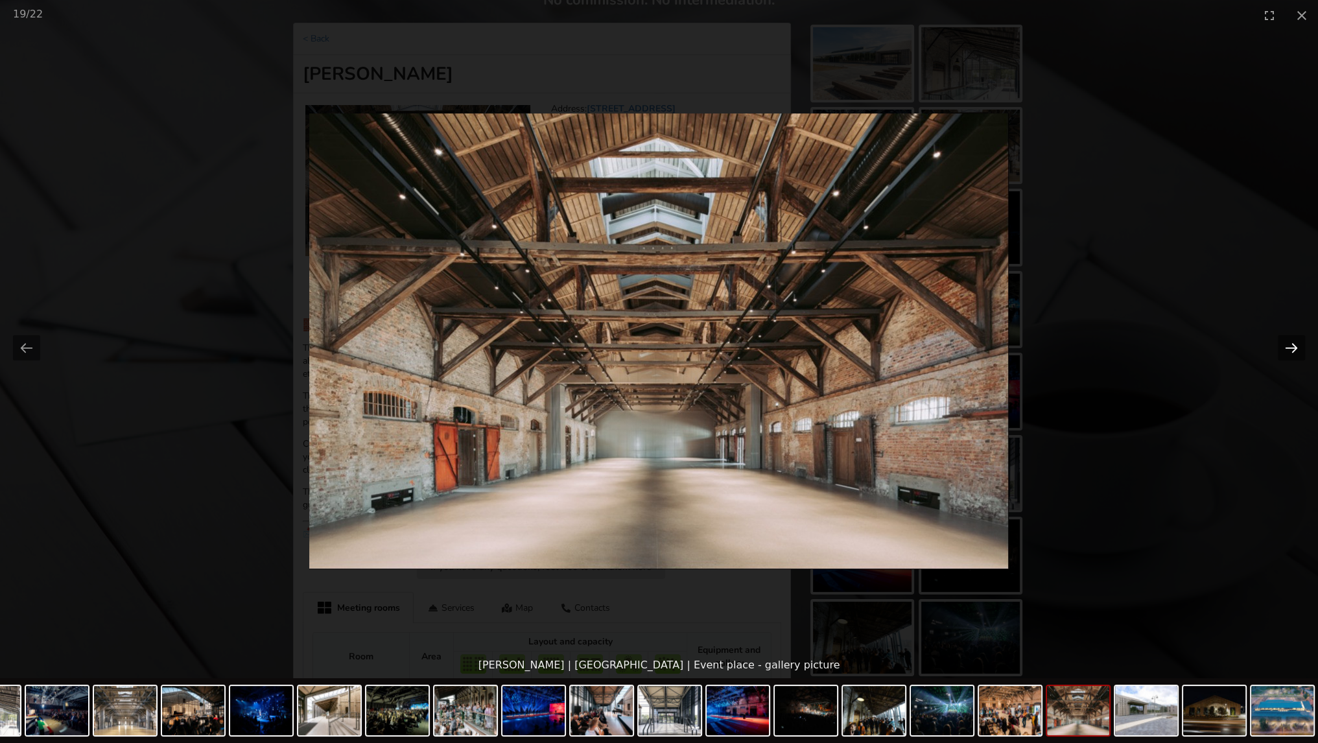
click at [1296, 349] on button "Next slide" at bounding box center [1291, 347] width 27 height 25
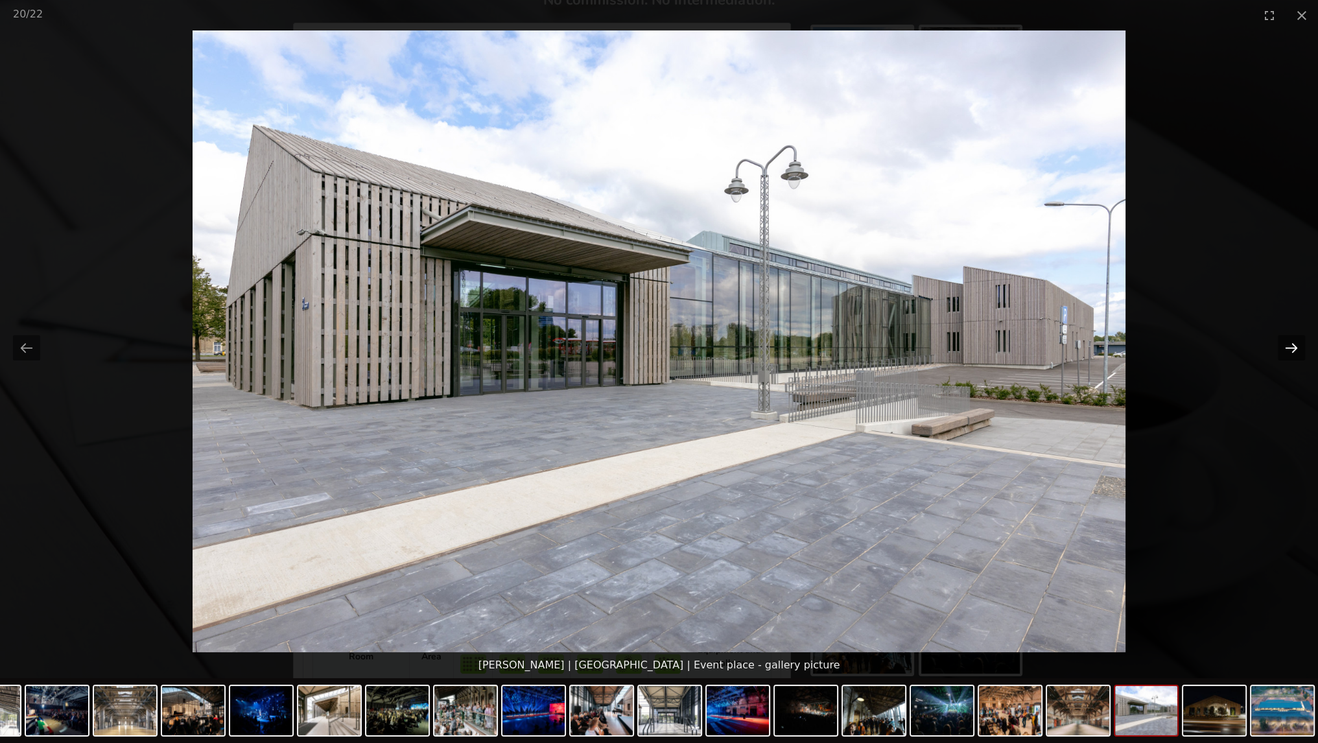
click at [1296, 349] on button "Next slide" at bounding box center [1291, 347] width 27 height 25
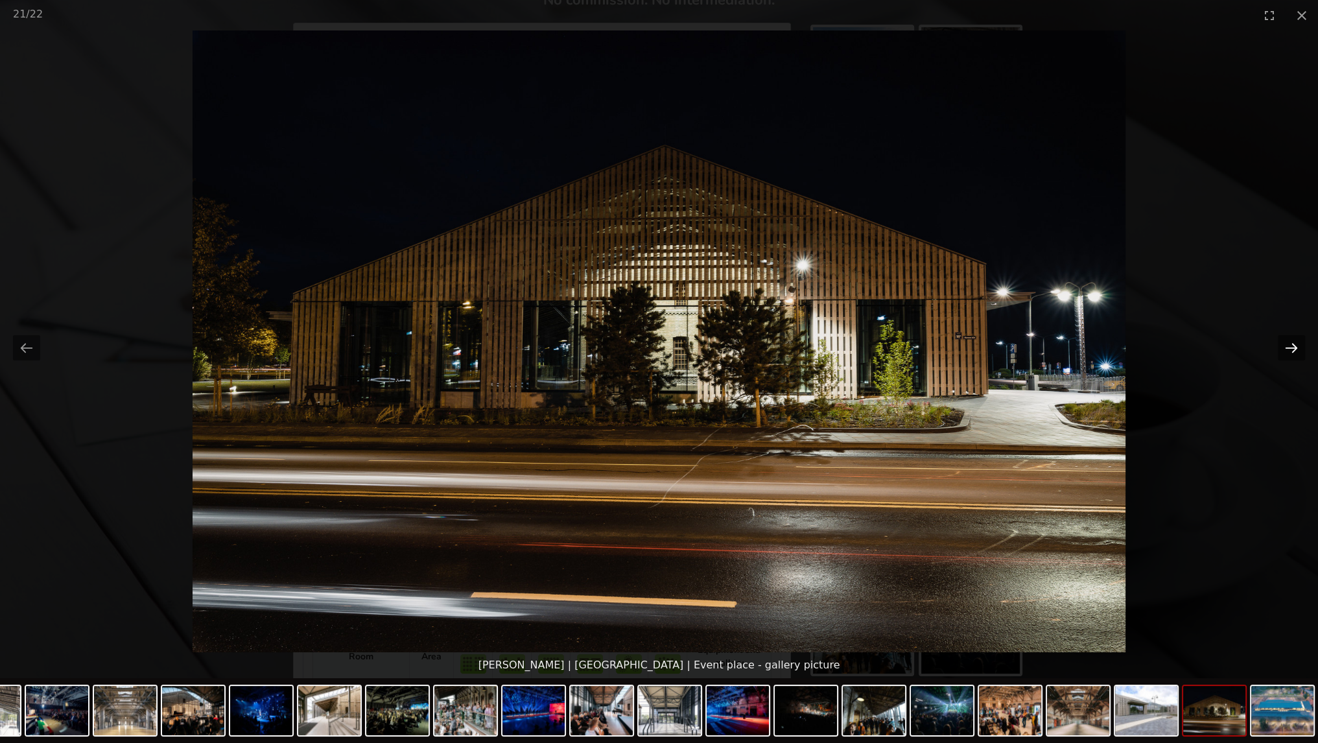
click at [1296, 349] on button "Next slide" at bounding box center [1291, 347] width 27 height 25
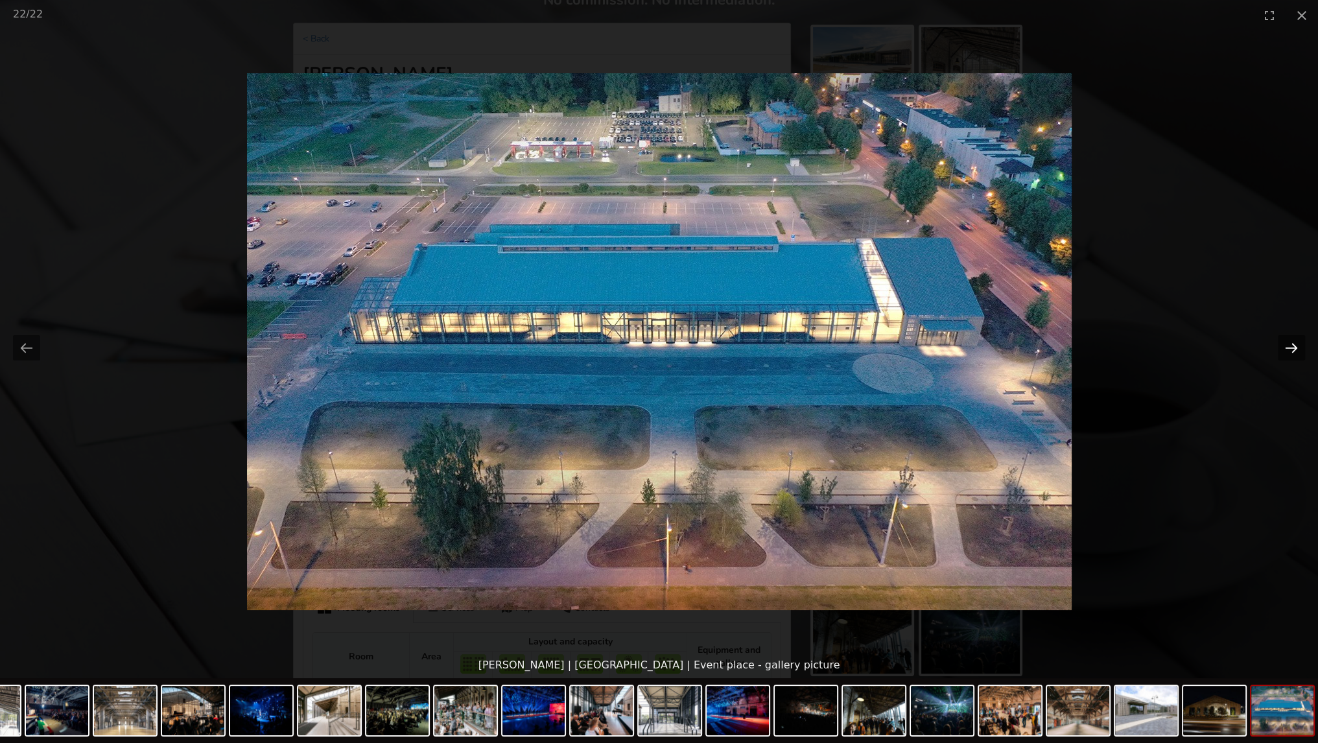
click at [1296, 349] on button "Next slide" at bounding box center [1291, 347] width 27 height 25
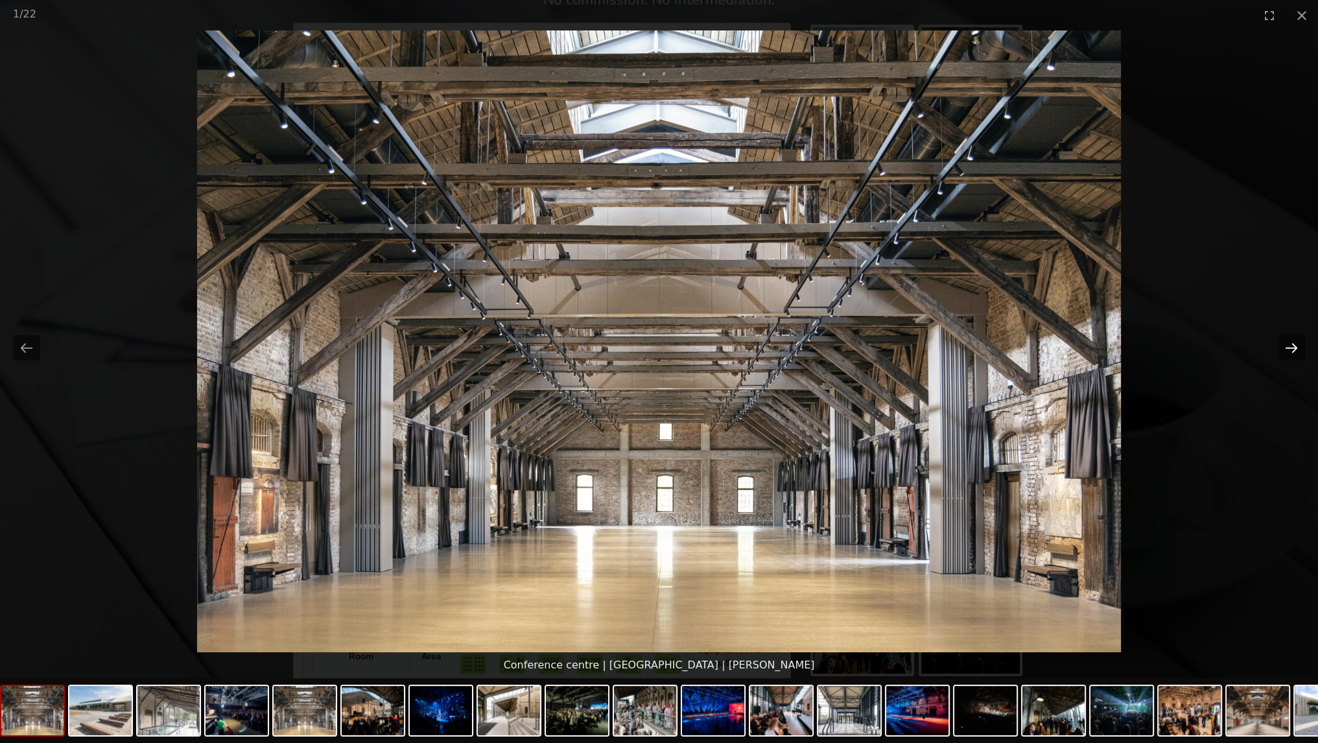
click at [1296, 349] on button "Next slide" at bounding box center [1291, 347] width 27 height 25
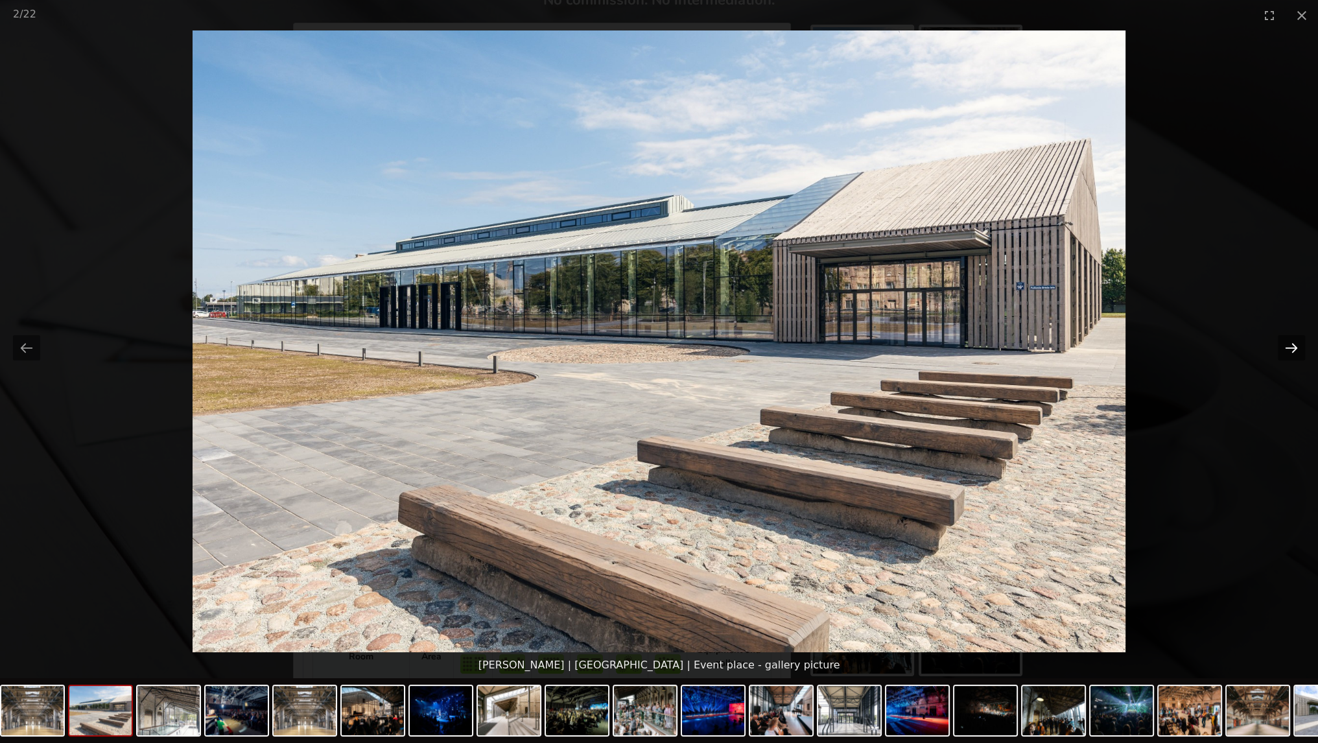
click at [1296, 350] on button "Next slide" at bounding box center [1291, 347] width 27 height 25
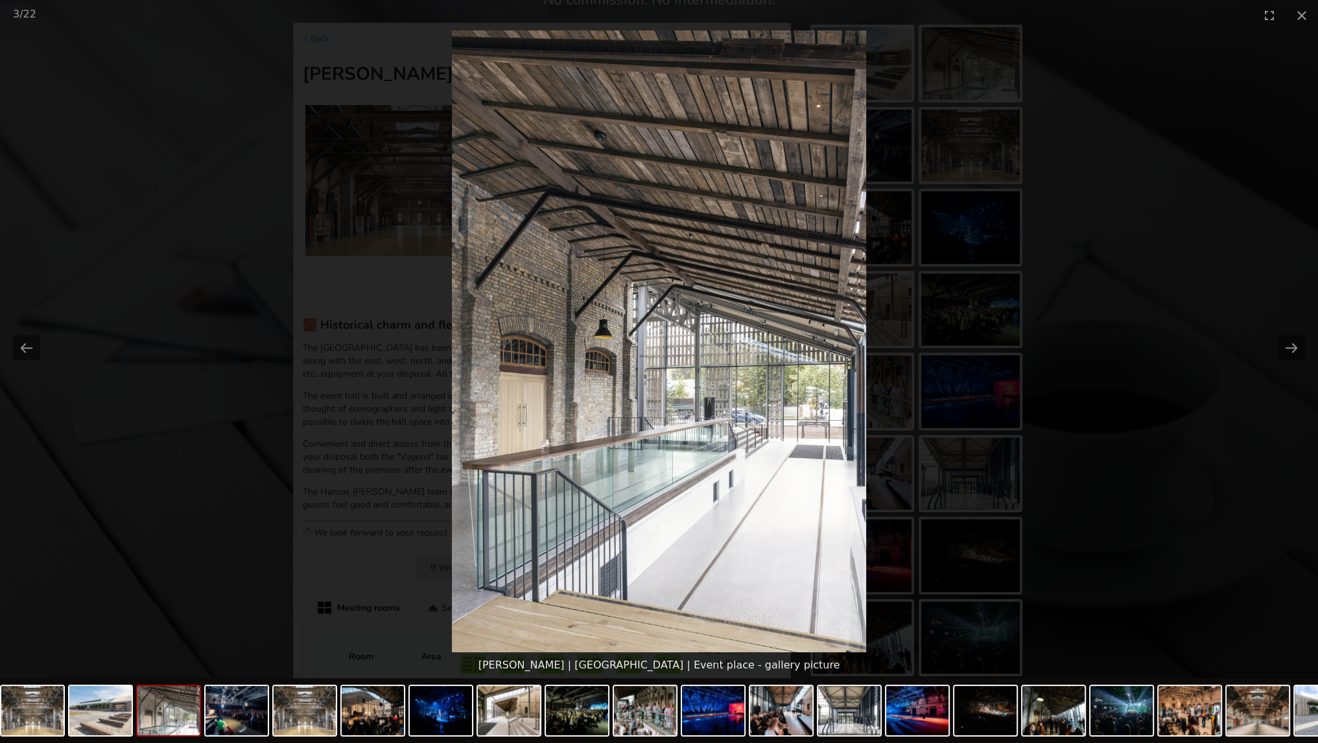
click at [1173, 288] on picture at bounding box center [659, 341] width 1318 height 622
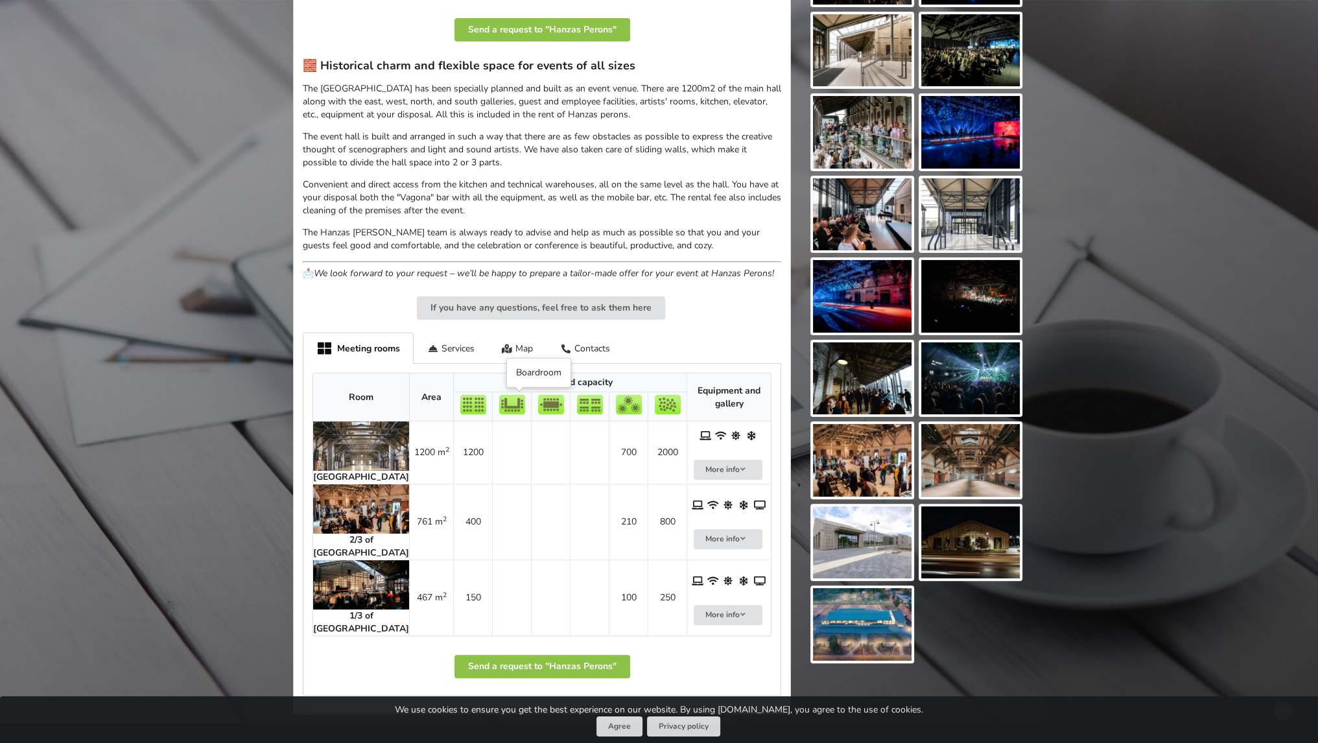
scroll to position [454, 0]
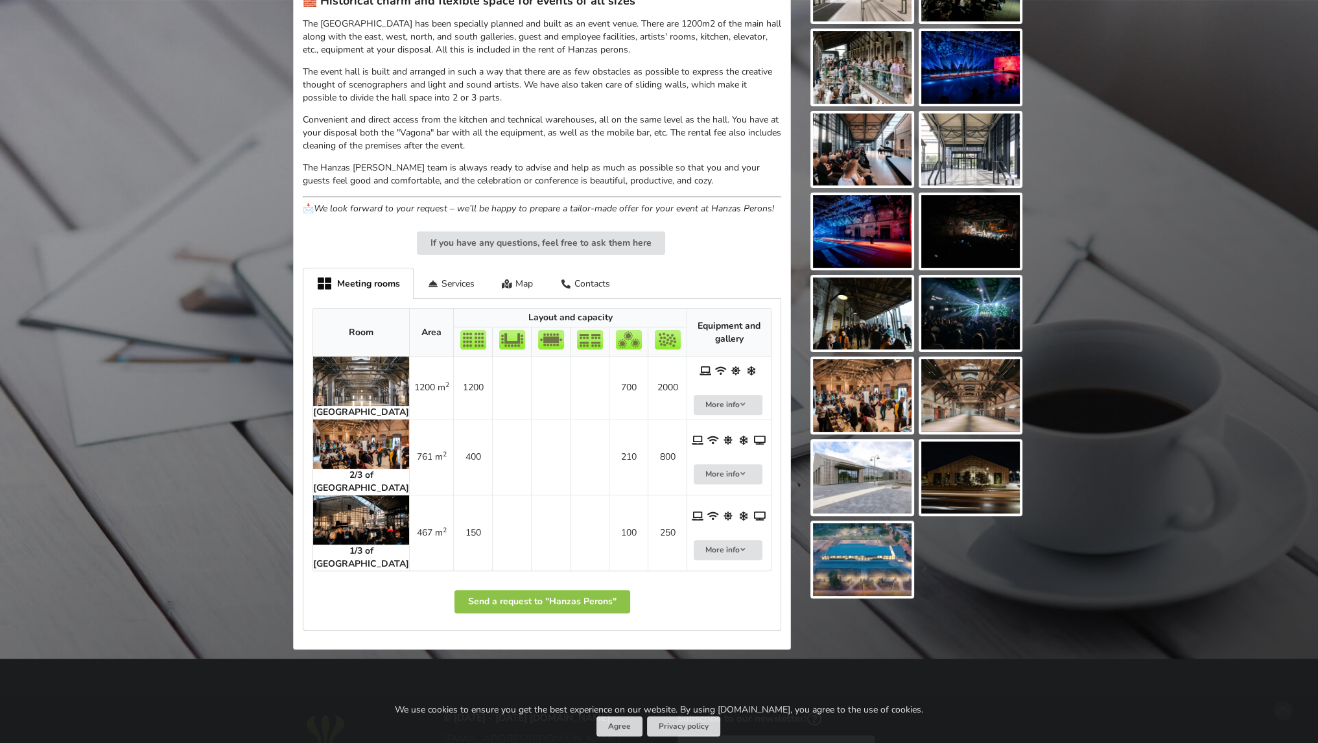
click at [356, 529] on img at bounding box center [361, 519] width 96 height 49
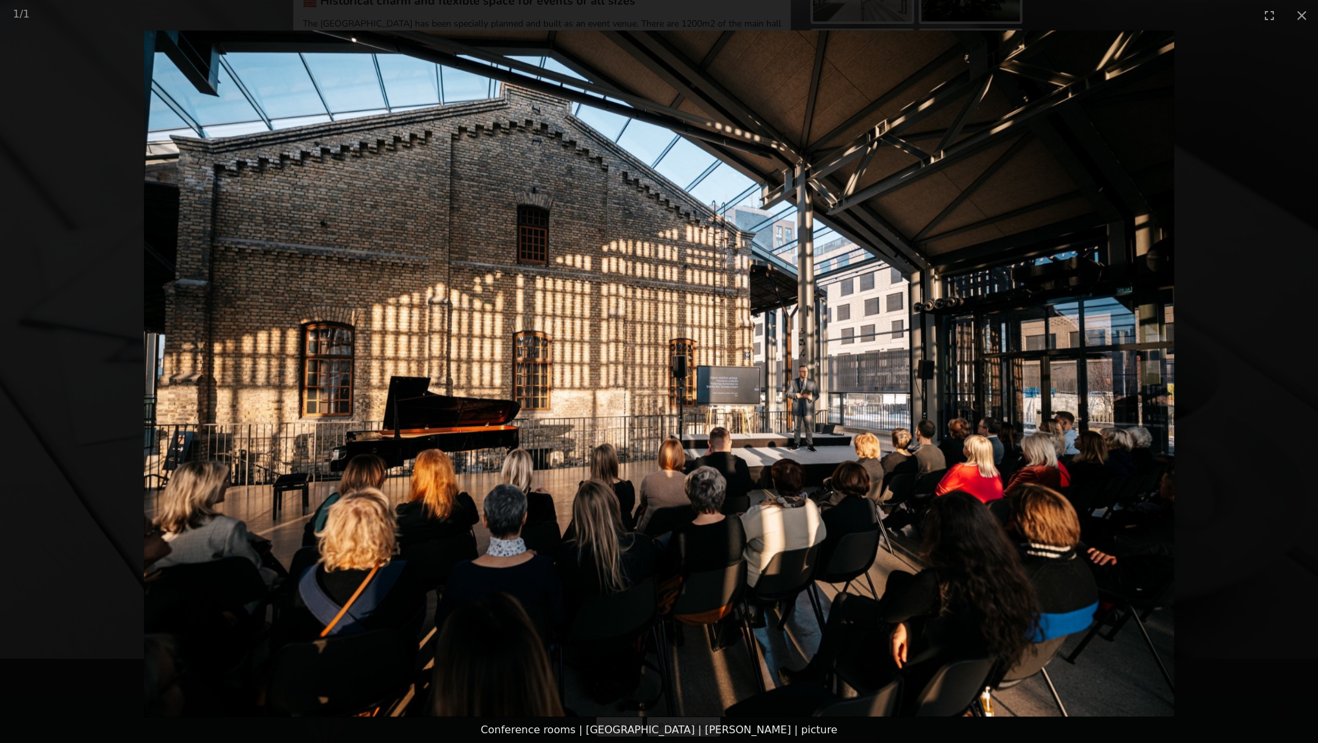
click at [1175, 299] on picture at bounding box center [659, 373] width 1318 height 686
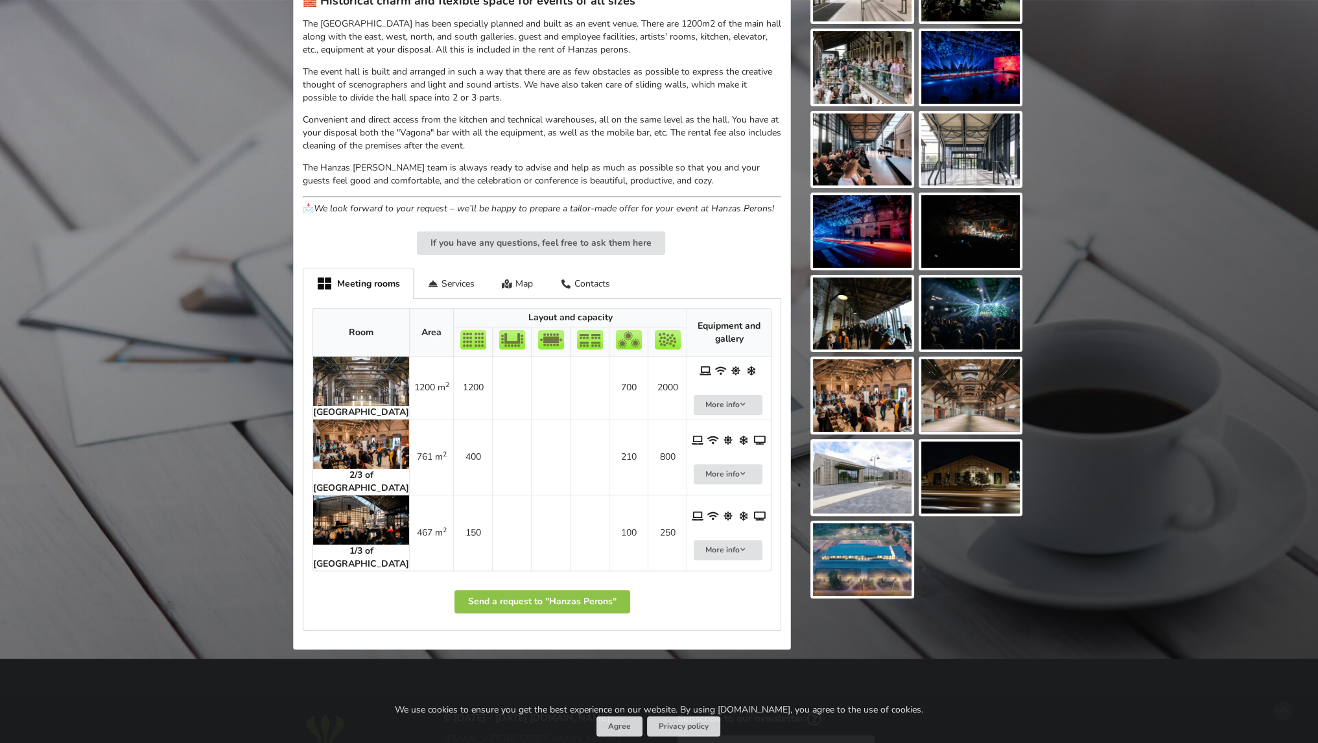
click at [333, 441] on img at bounding box center [361, 443] width 96 height 49
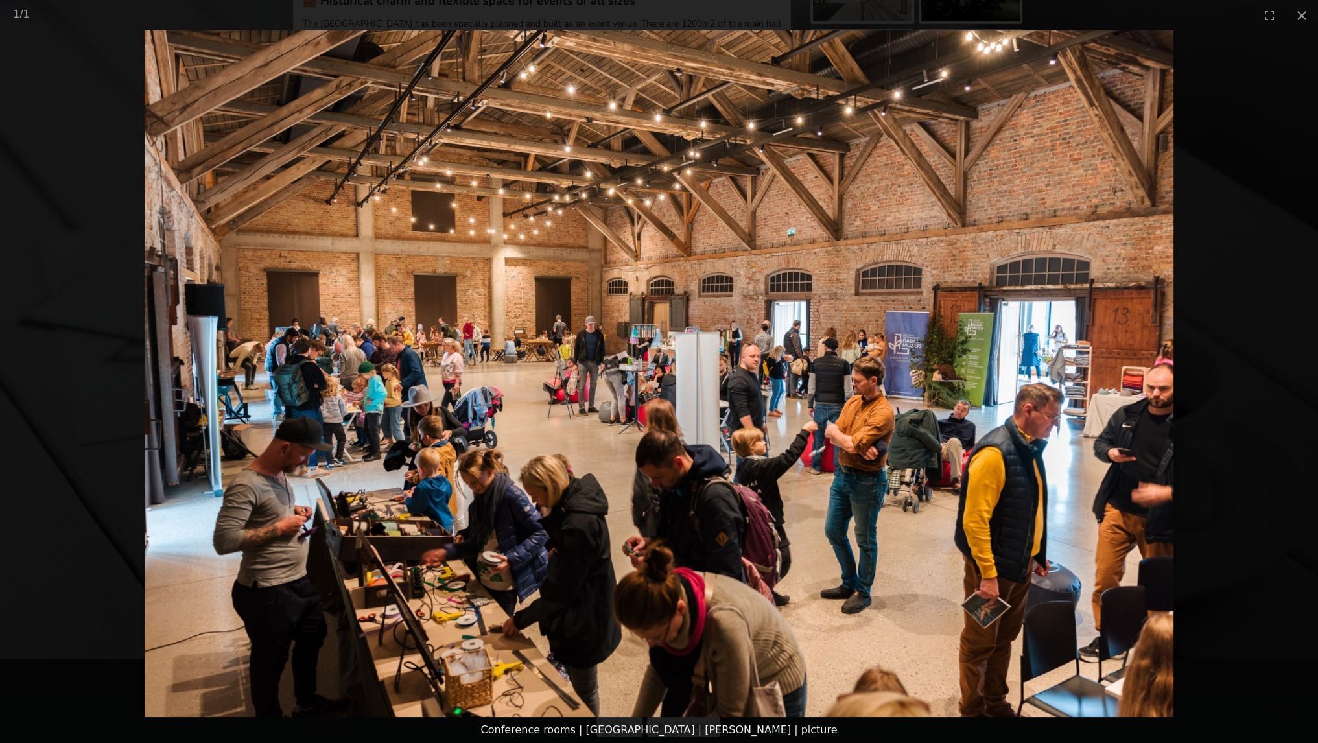
drag, startPoint x: 899, startPoint y: 378, endPoint x: 1234, endPoint y: 384, distance: 335.2
drag, startPoint x: 1234, startPoint y: 384, endPoint x: 1219, endPoint y: 315, distance: 71.1
click at [1219, 315] on picture at bounding box center [659, 373] width 1318 height 686
drag, startPoint x: 1209, startPoint y: 322, endPoint x: 1196, endPoint y: 257, distance: 65.5
click at [1196, 257] on picture at bounding box center [659, 373] width 1318 height 686
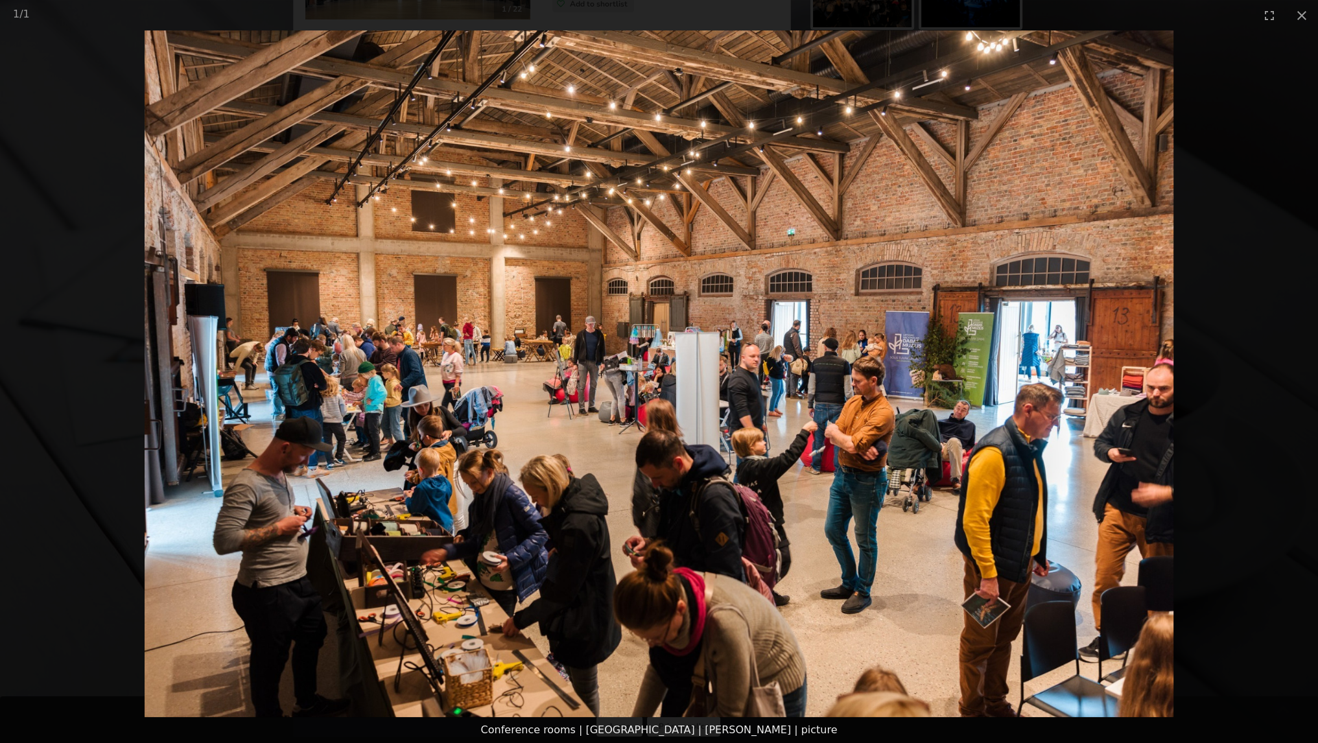
scroll to position [194, 0]
click at [1202, 181] on picture at bounding box center [659, 373] width 1318 height 686
click at [1302, 11] on button "Close gallery" at bounding box center [1301, 15] width 32 height 30
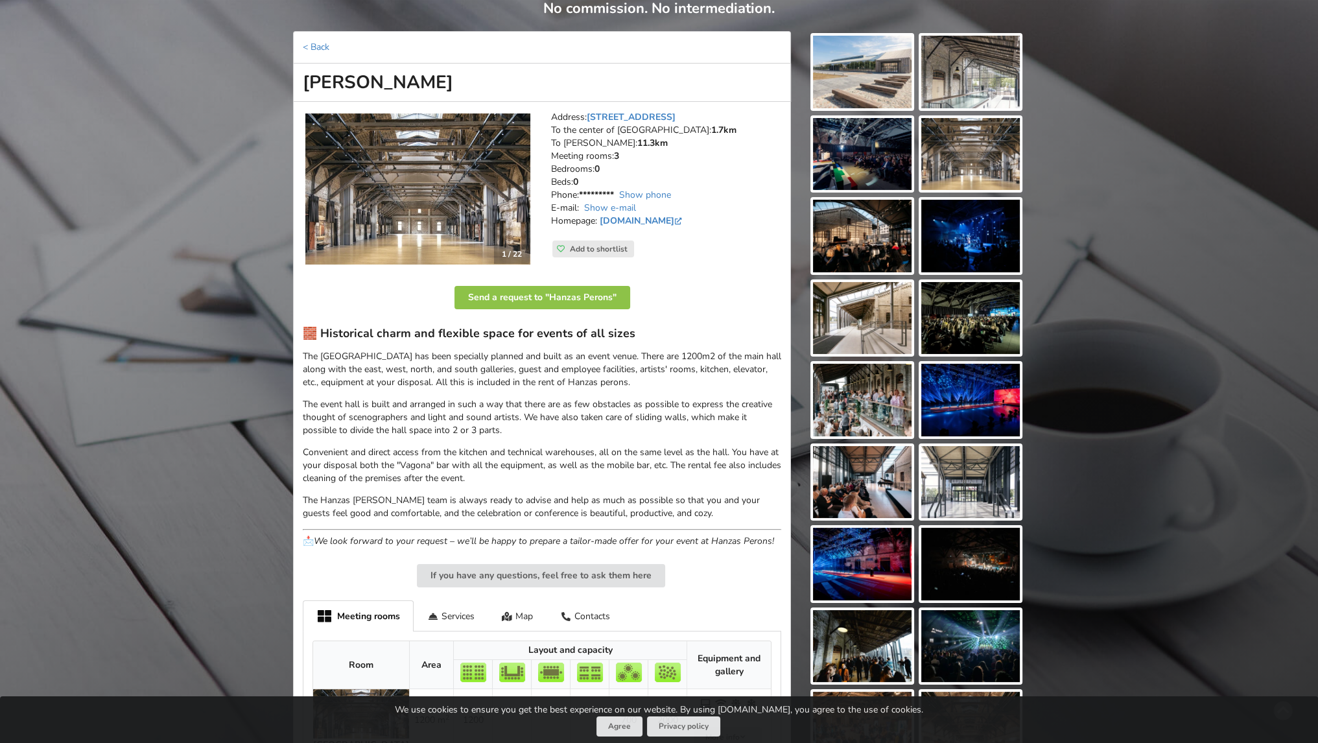
scroll to position [0, 0]
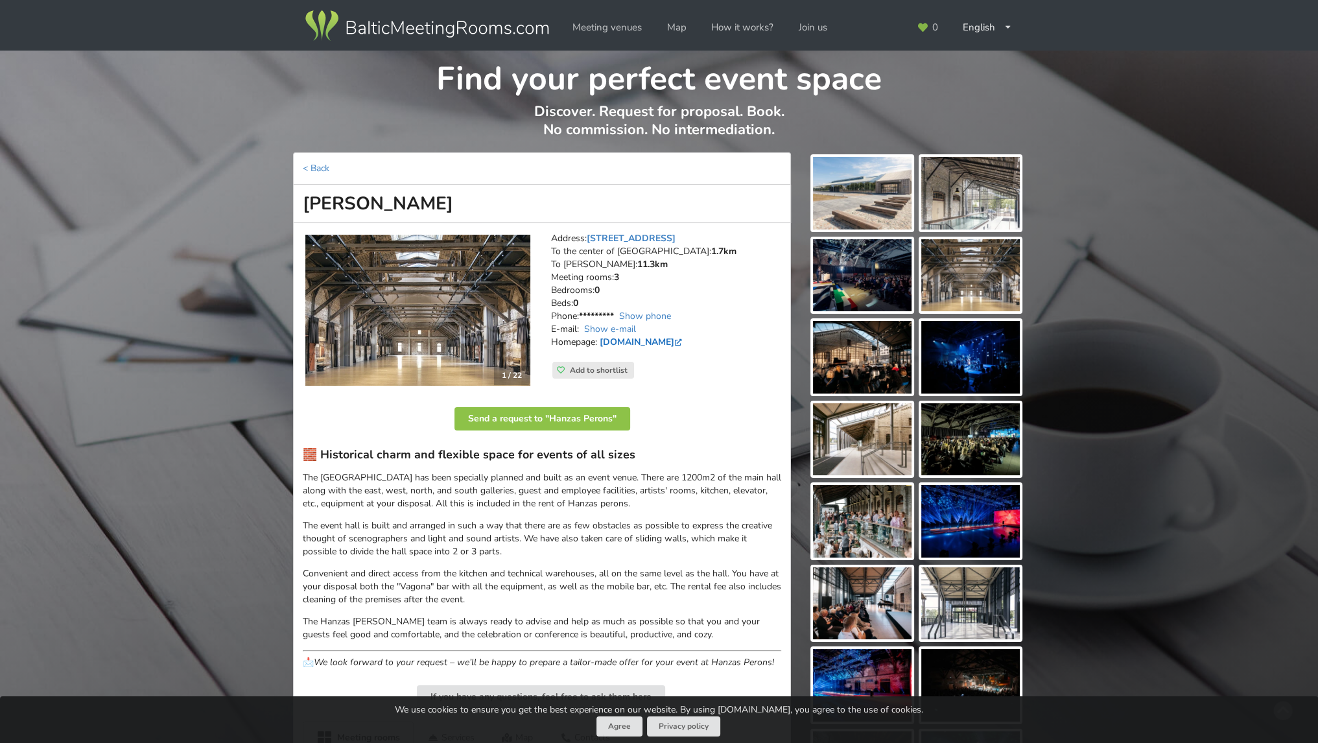
click at [635, 345] on link "hanzasperons.lv" at bounding box center [642, 342] width 85 height 12
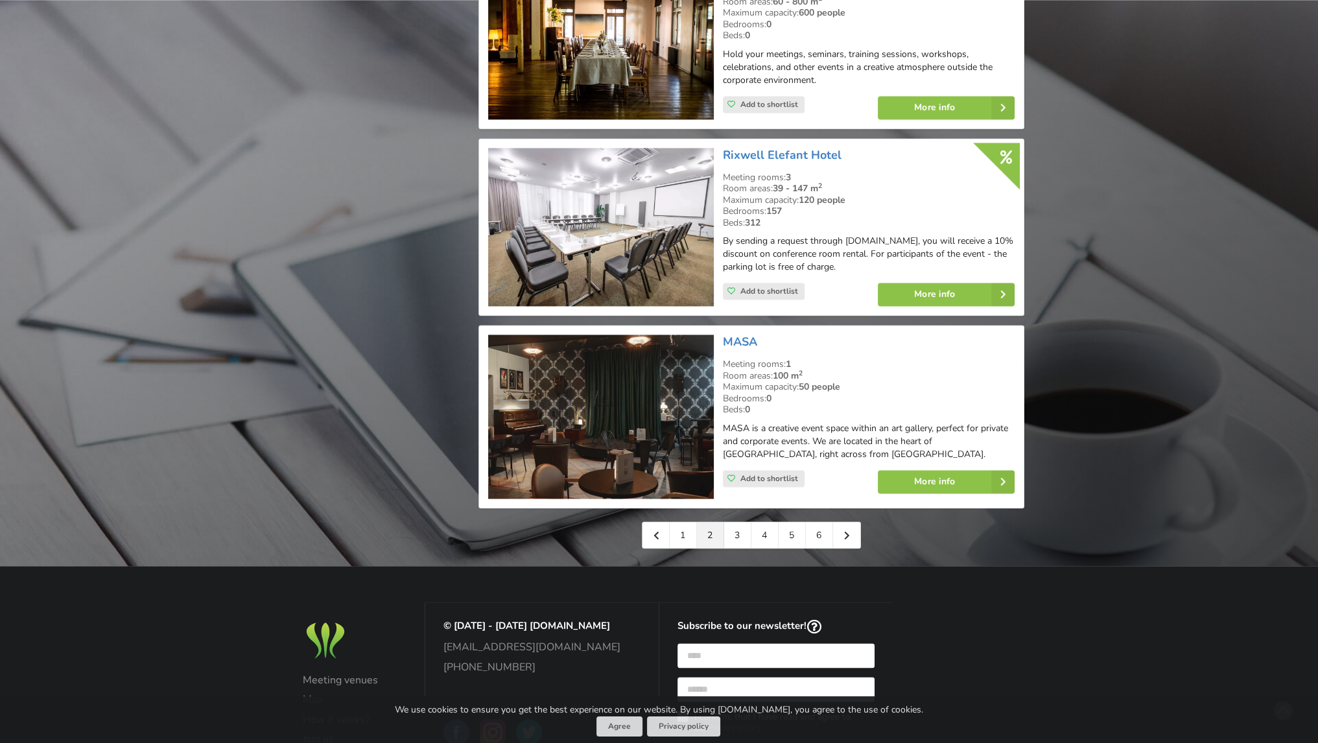
scroll to position [2848, 0]
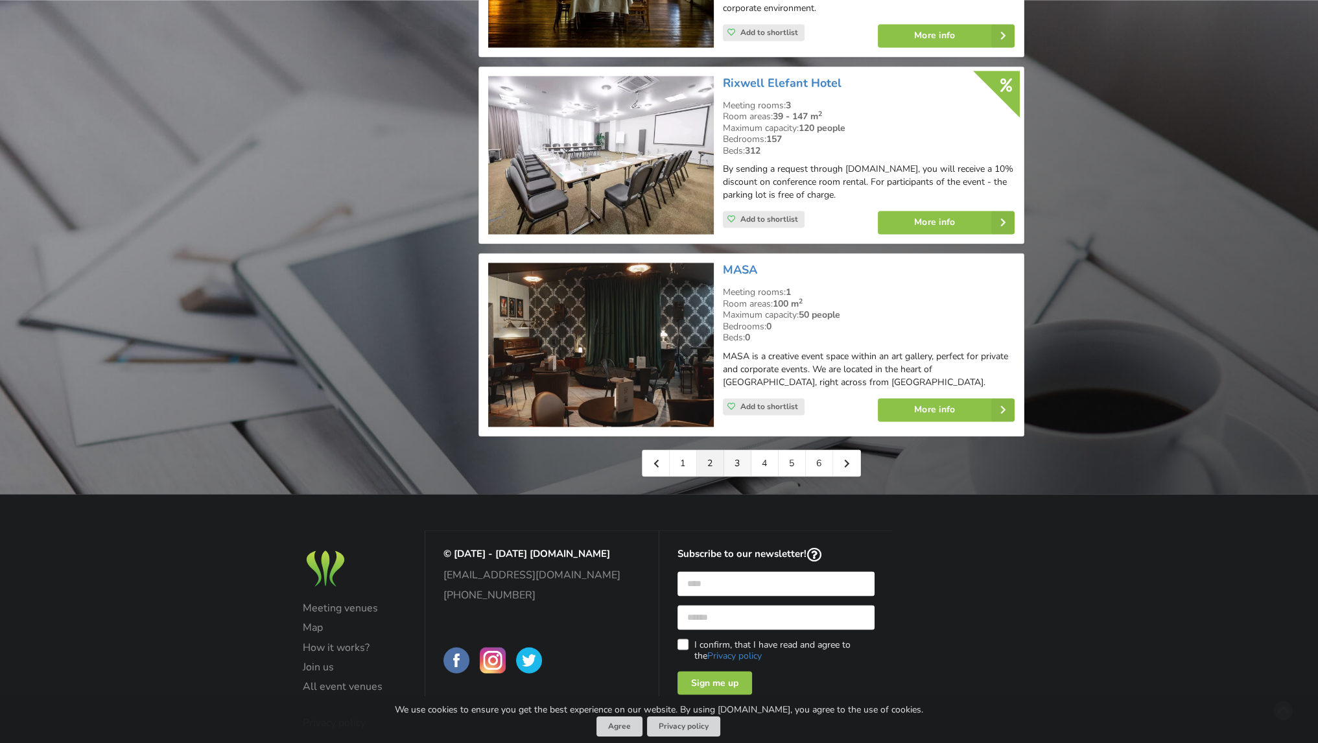
click at [736, 450] on link "3" at bounding box center [737, 463] width 27 height 26
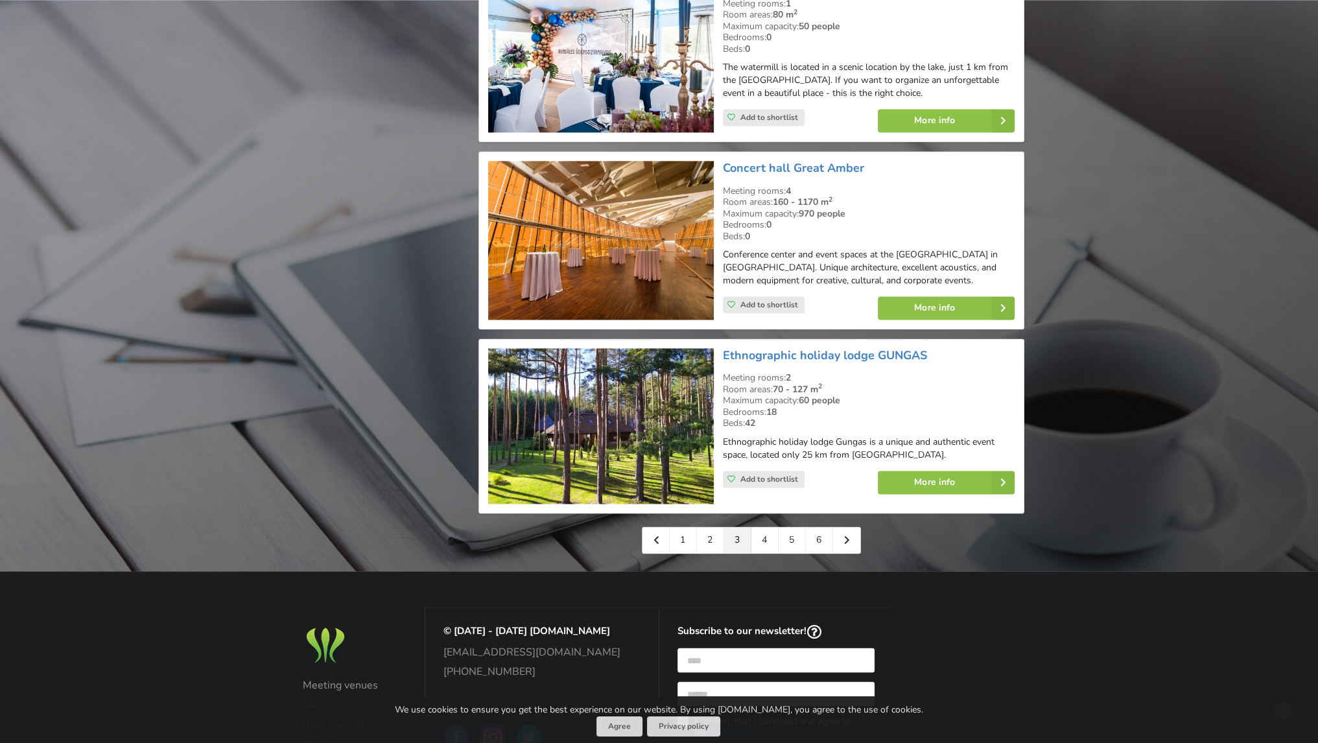
scroll to position [2828, 0]
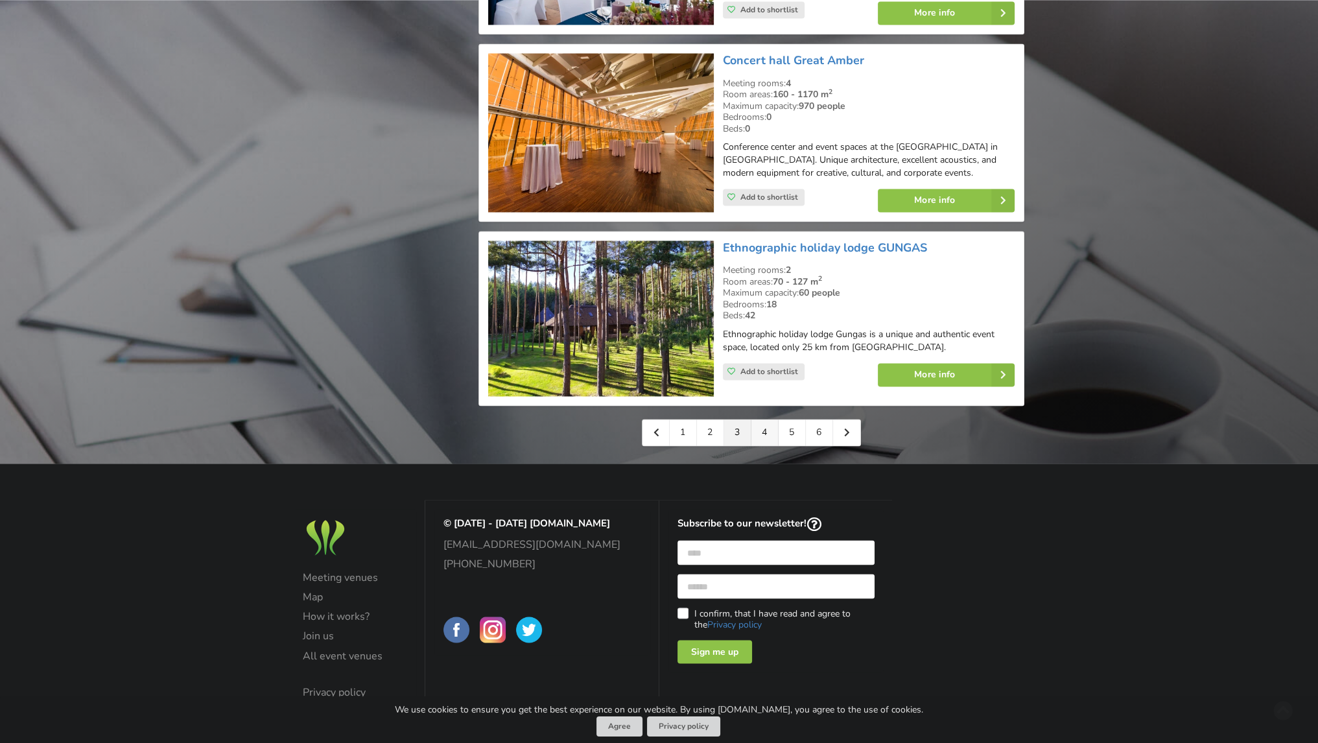
click at [767, 419] on link "4" at bounding box center [764, 432] width 27 height 26
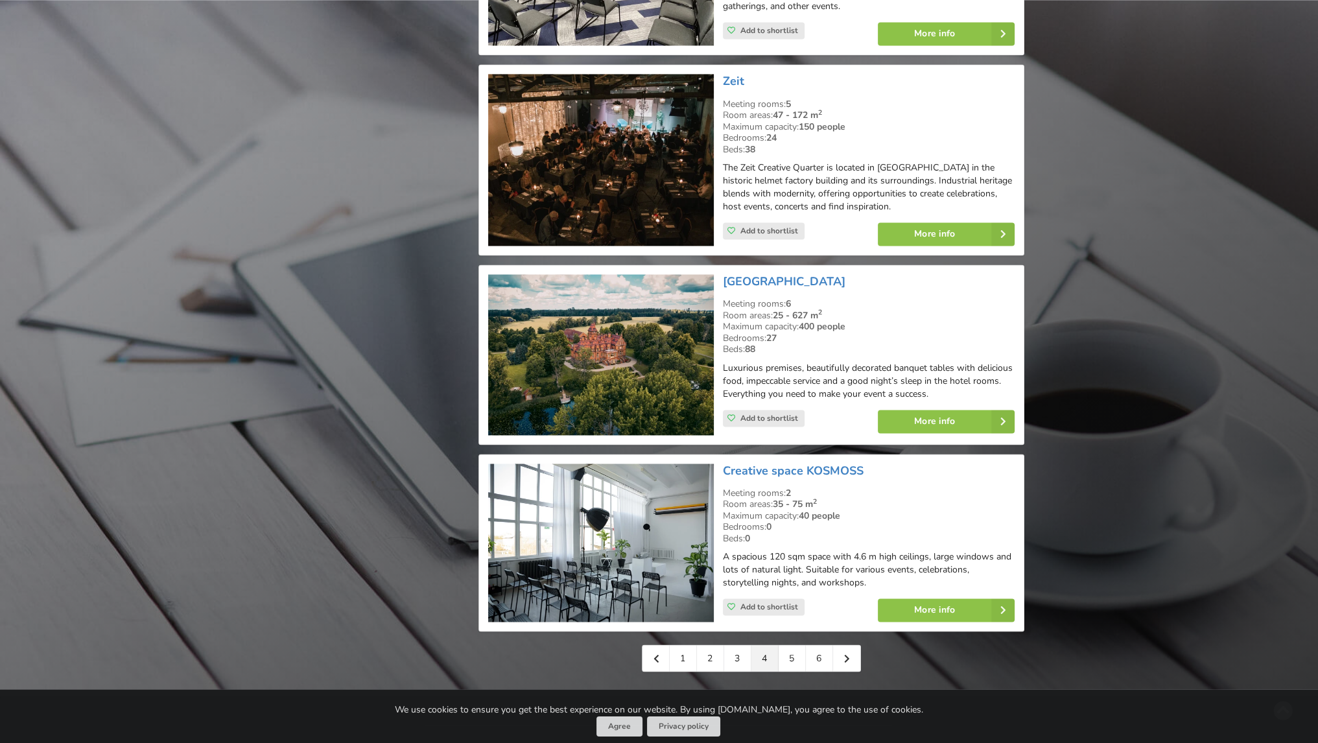
scroll to position [2722, 0]
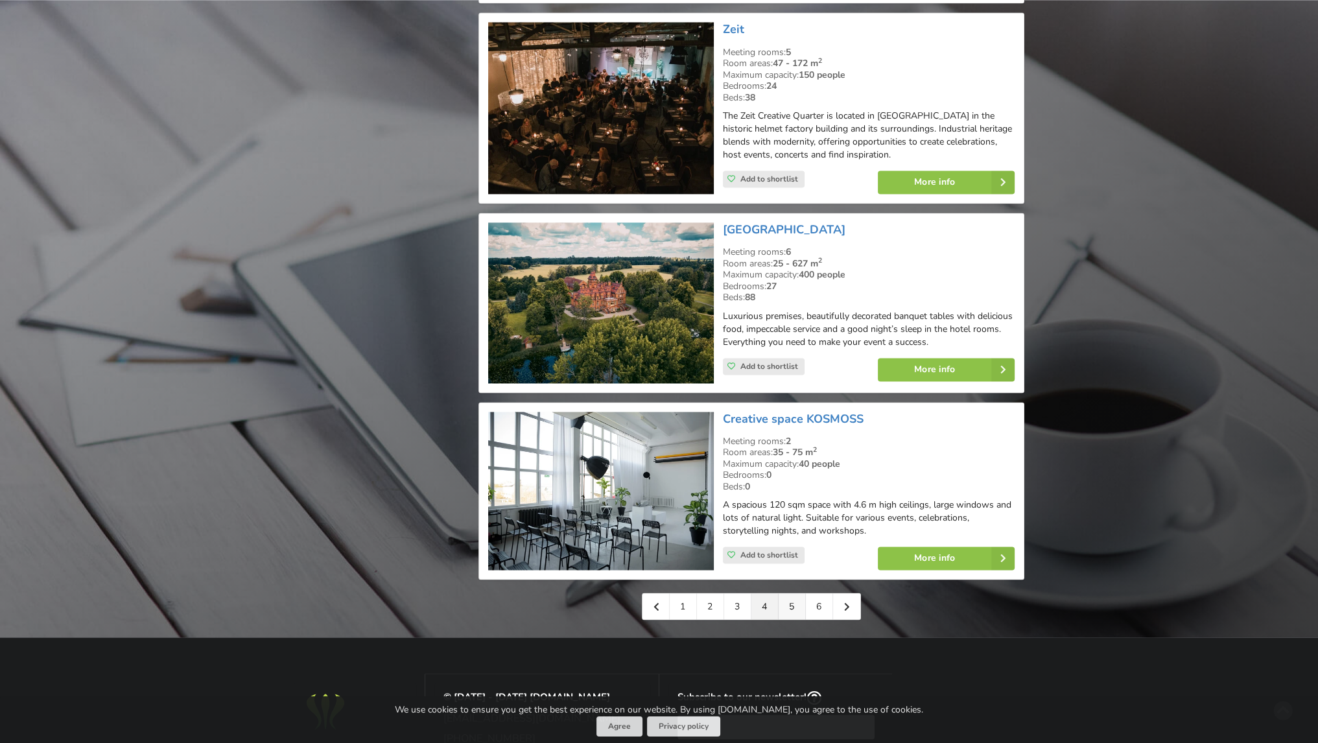
click at [796, 593] on link "5" at bounding box center [791, 606] width 27 height 26
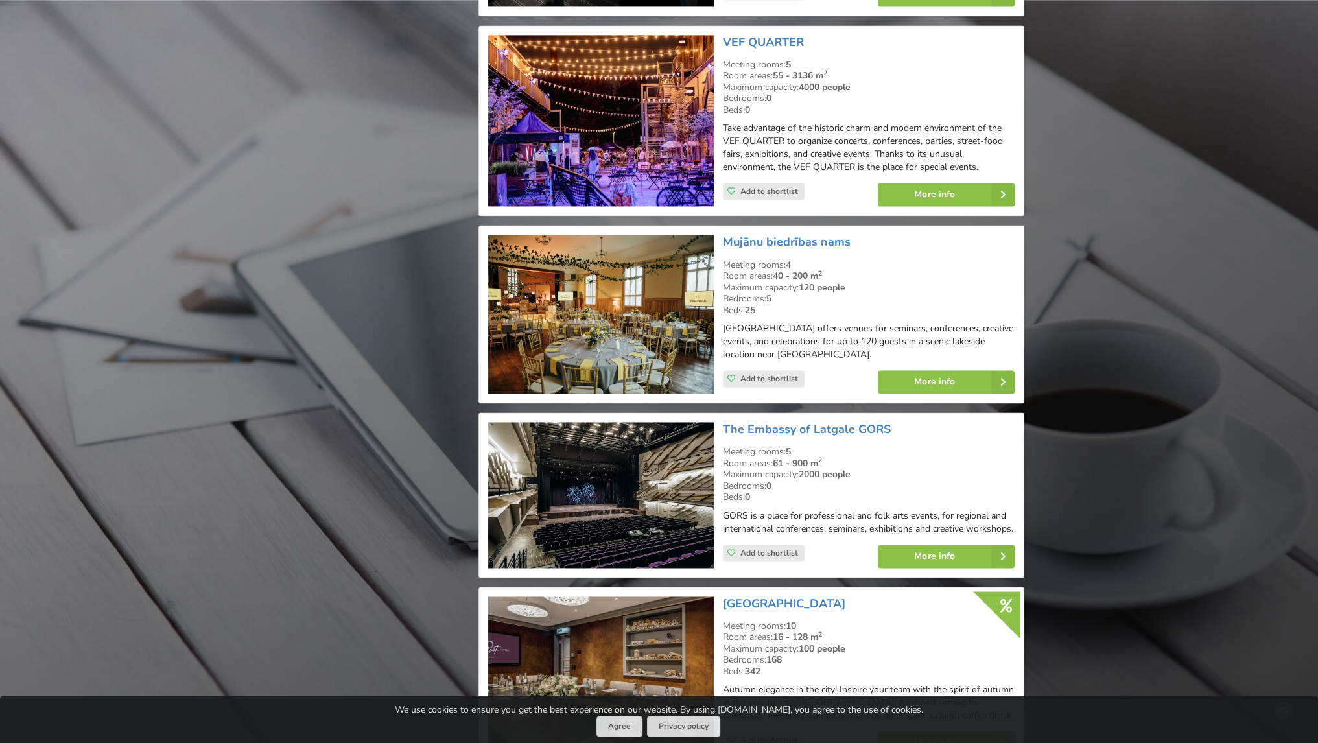
scroll to position [2787, 0]
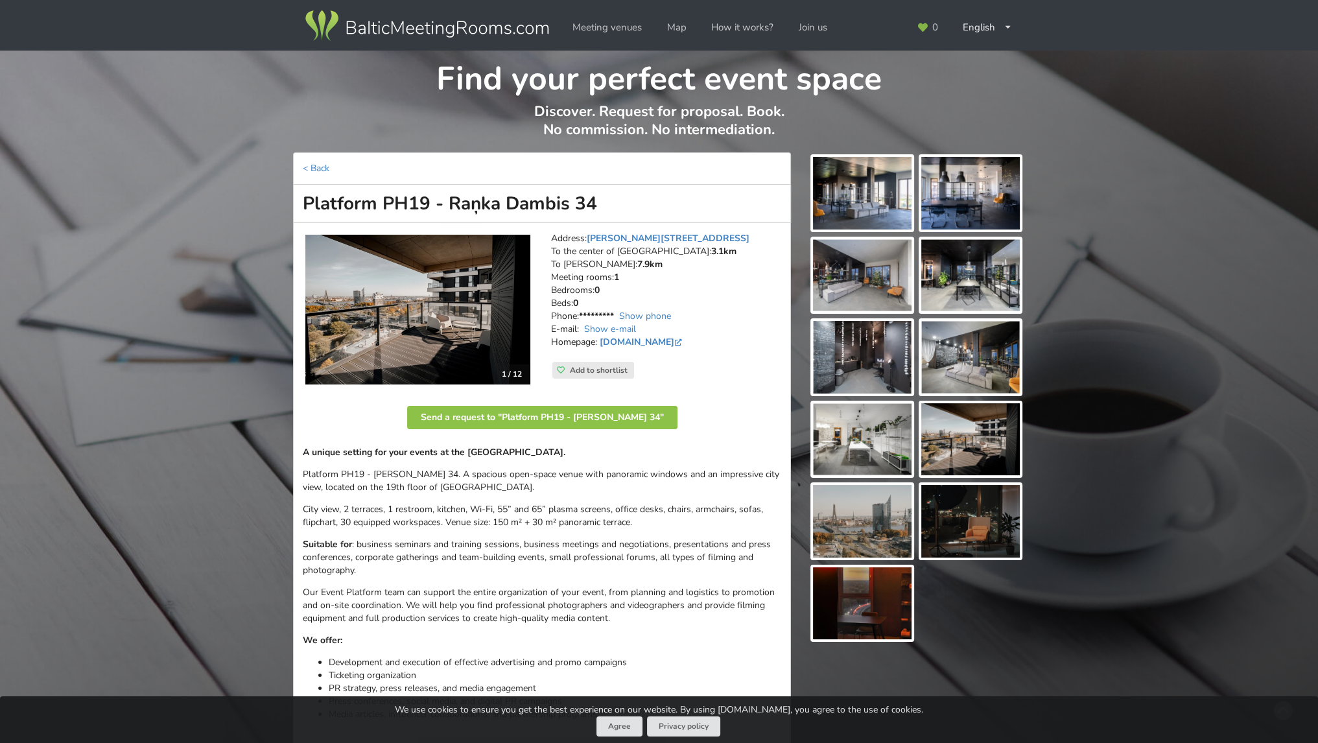
click at [465, 309] on img at bounding box center [417, 310] width 225 height 150
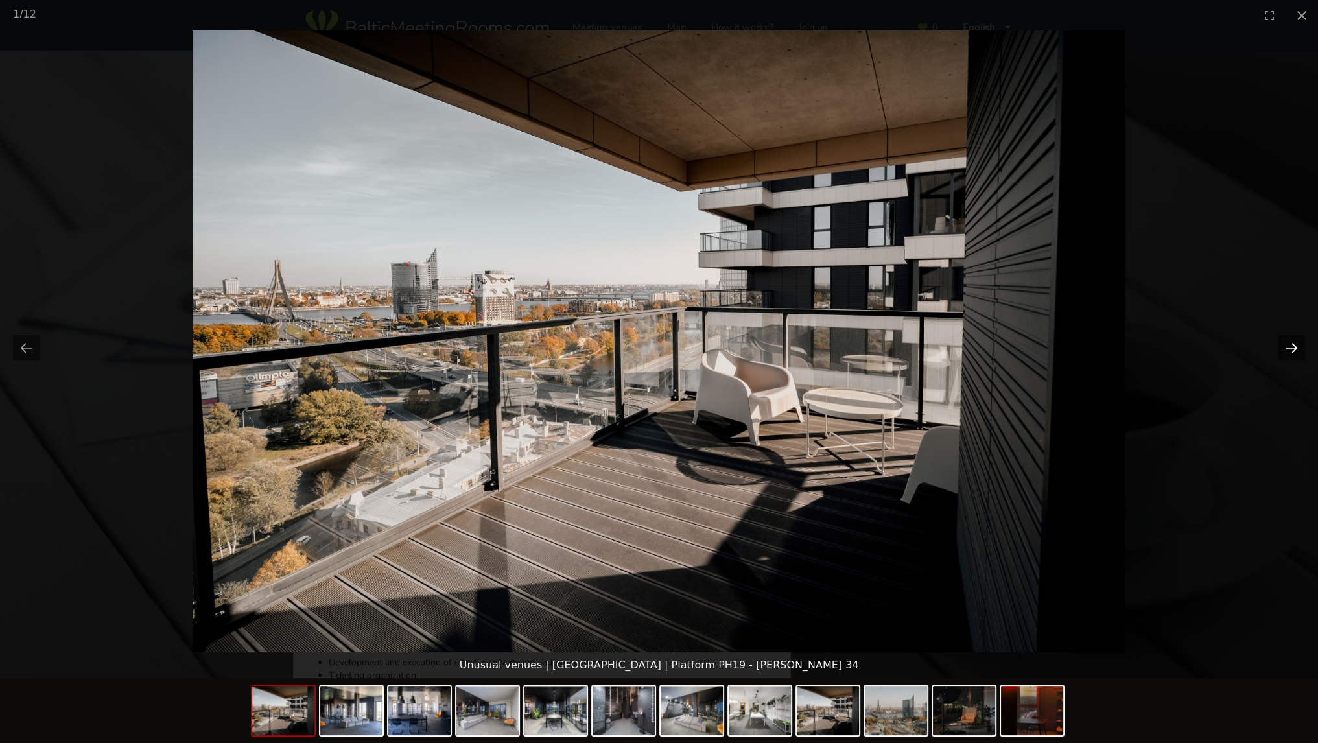
click at [1290, 344] on button "Next slide" at bounding box center [1291, 347] width 27 height 25
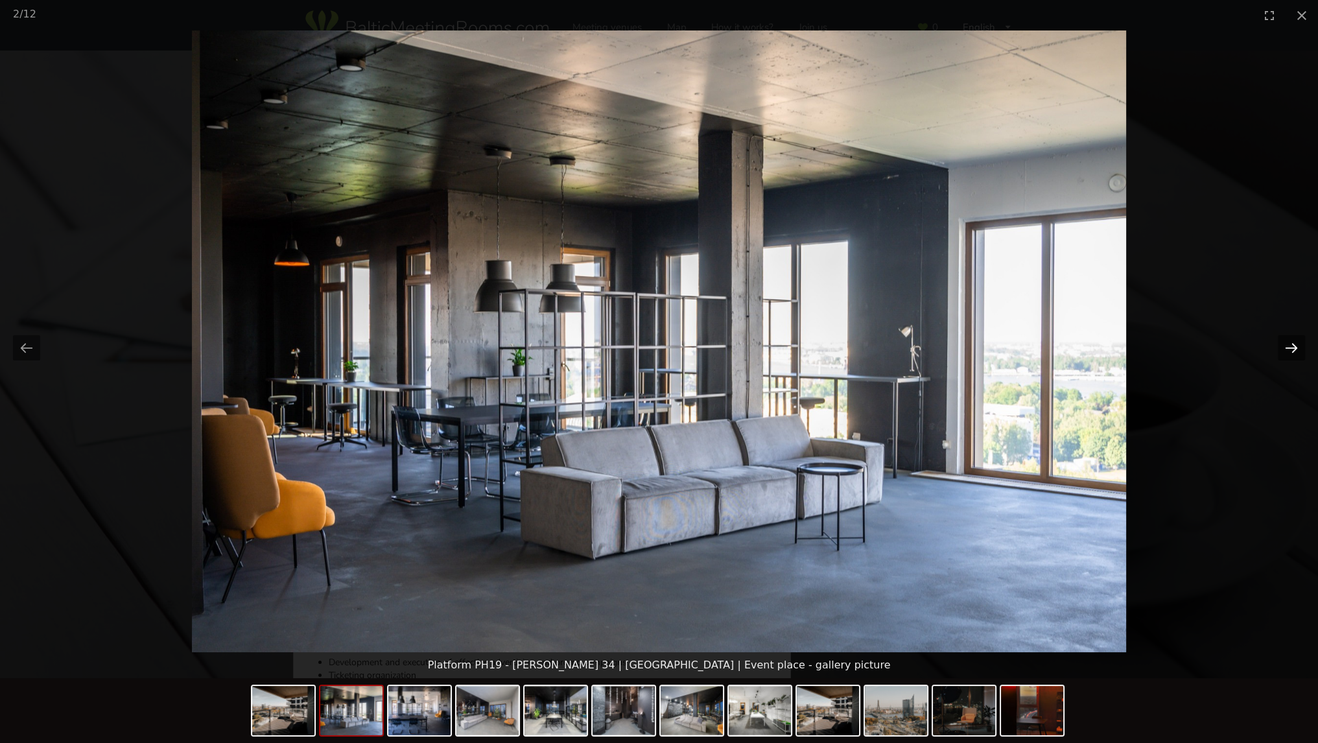
click at [1289, 343] on button "Next slide" at bounding box center [1291, 347] width 27 height 25
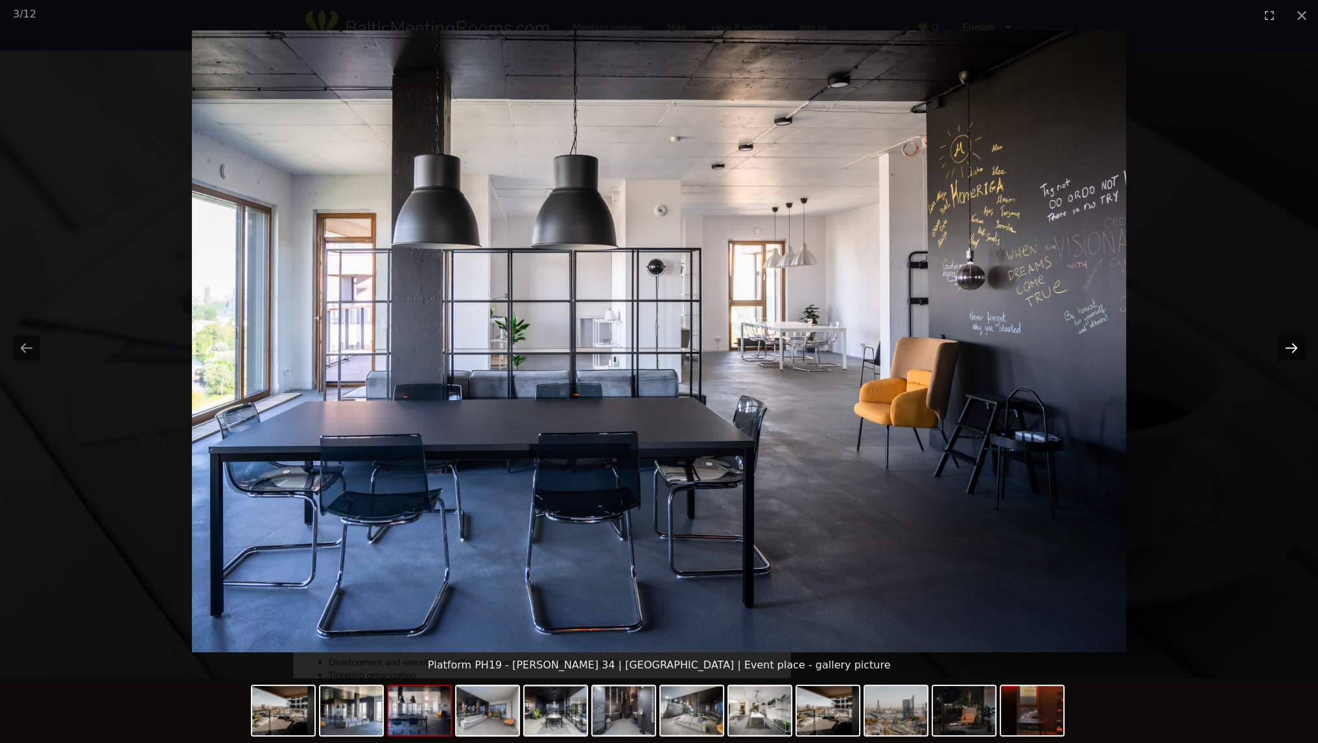
click at [1289, 343] on button "Next slide" at bounding box center [1291, 347] width 27 height 25
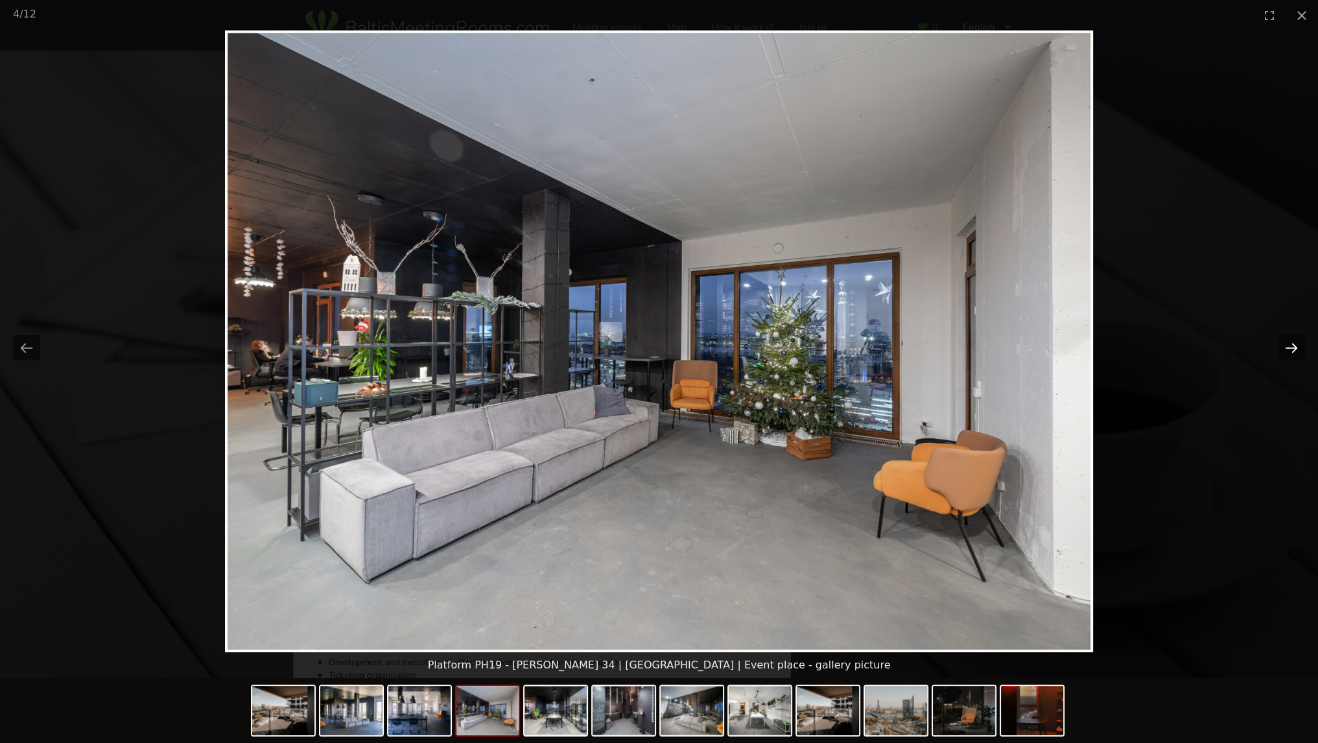
click at [1289, 343] on button "Next slide" at bounding box center [1291, 347] width 27 height 25
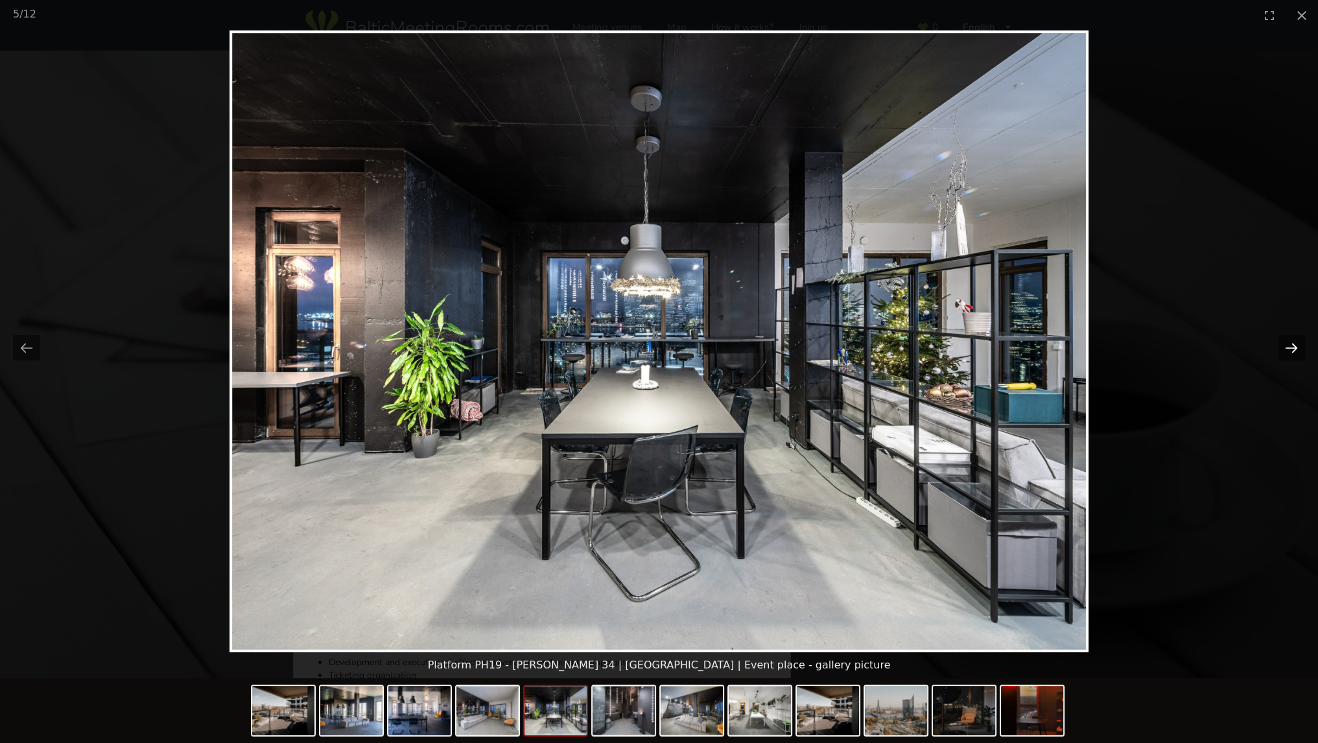
click at [1289, 343] on button "Next slide" at bounding box center [1291, 347] width 27 height 25
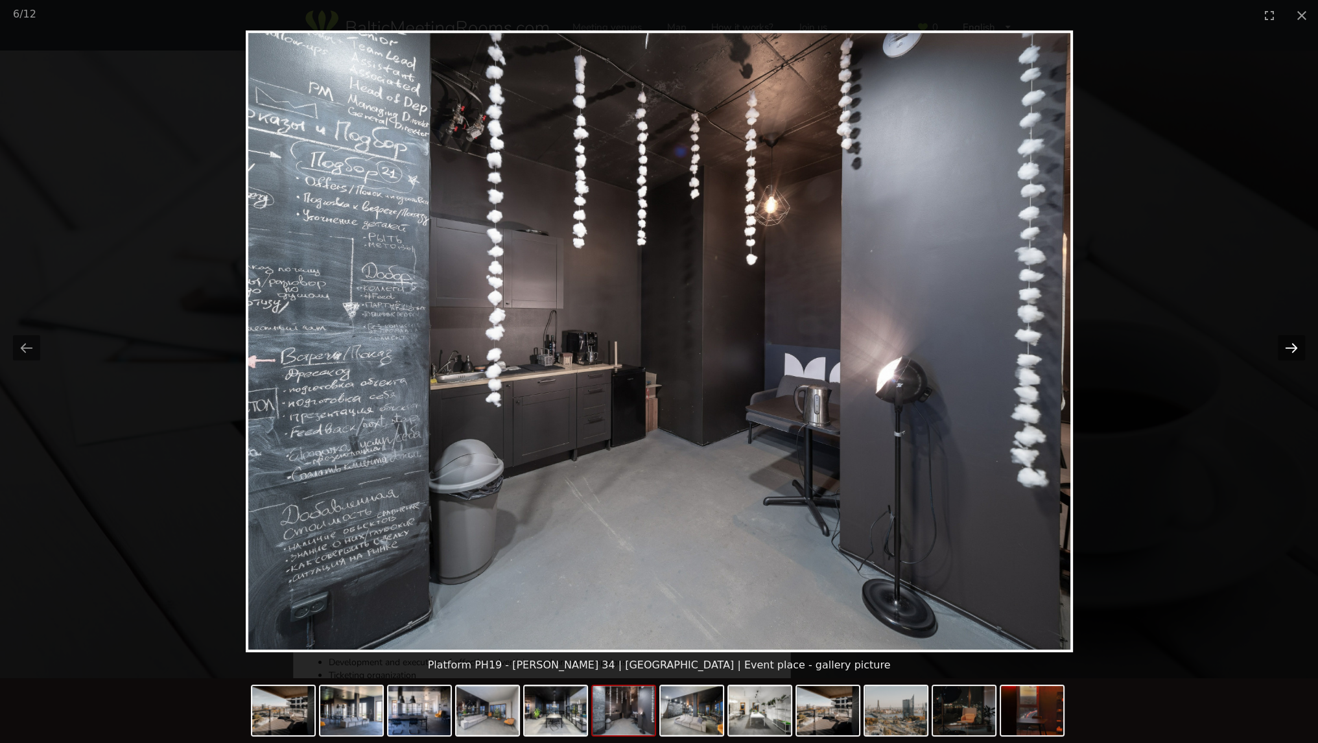
click at [1289, 343] on button "Next slide" at bounding box center [1291, 347] width 27 height 25
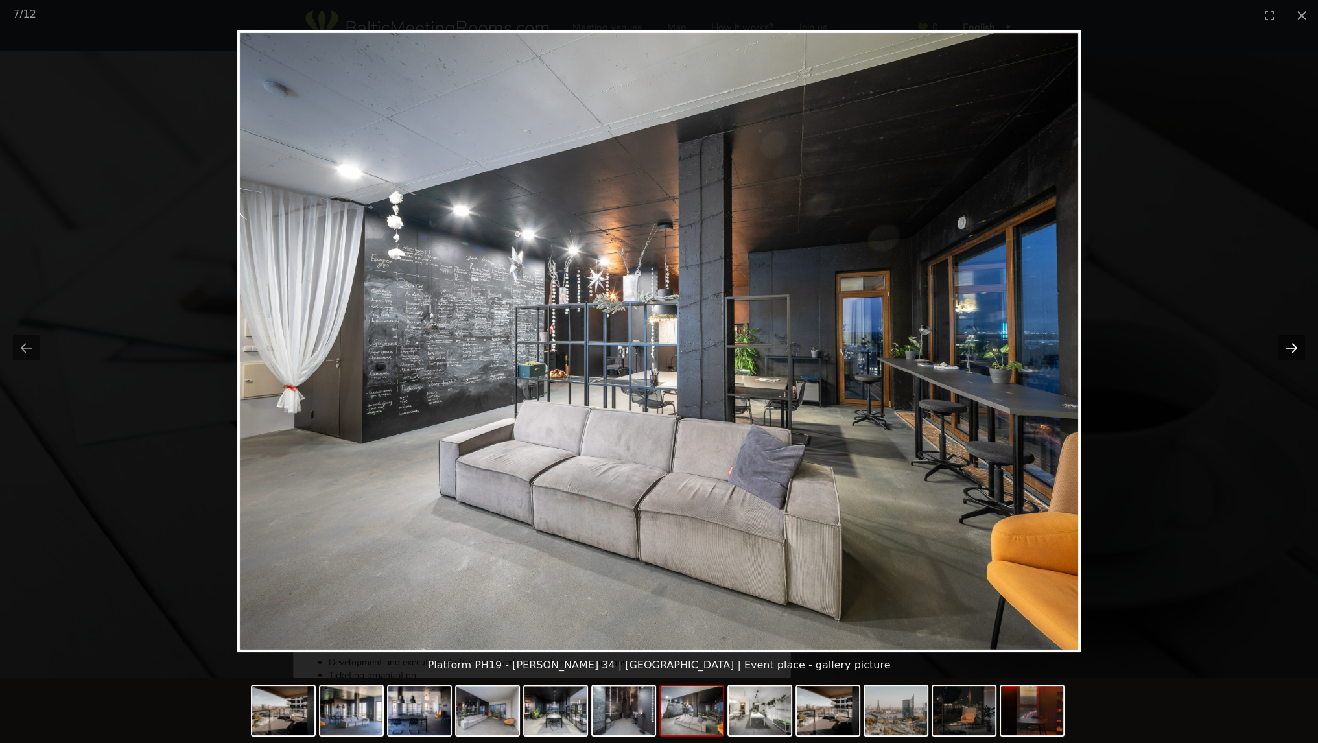
click at [1289, 343] on button "Next slide" at bounding box center [1291, 347] width 27 height 25
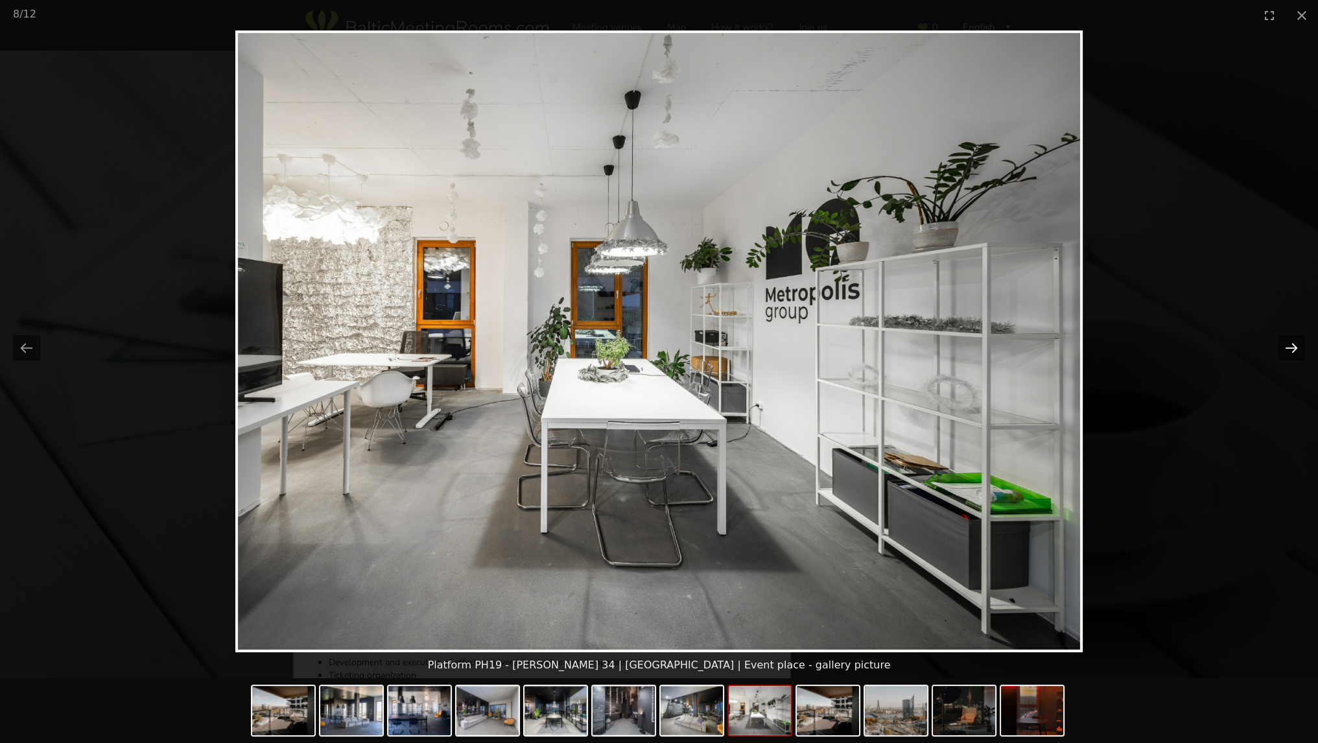
click at [1289, 343] on button "Next slide" at bounding box center [1291, 347] width 27 height 25
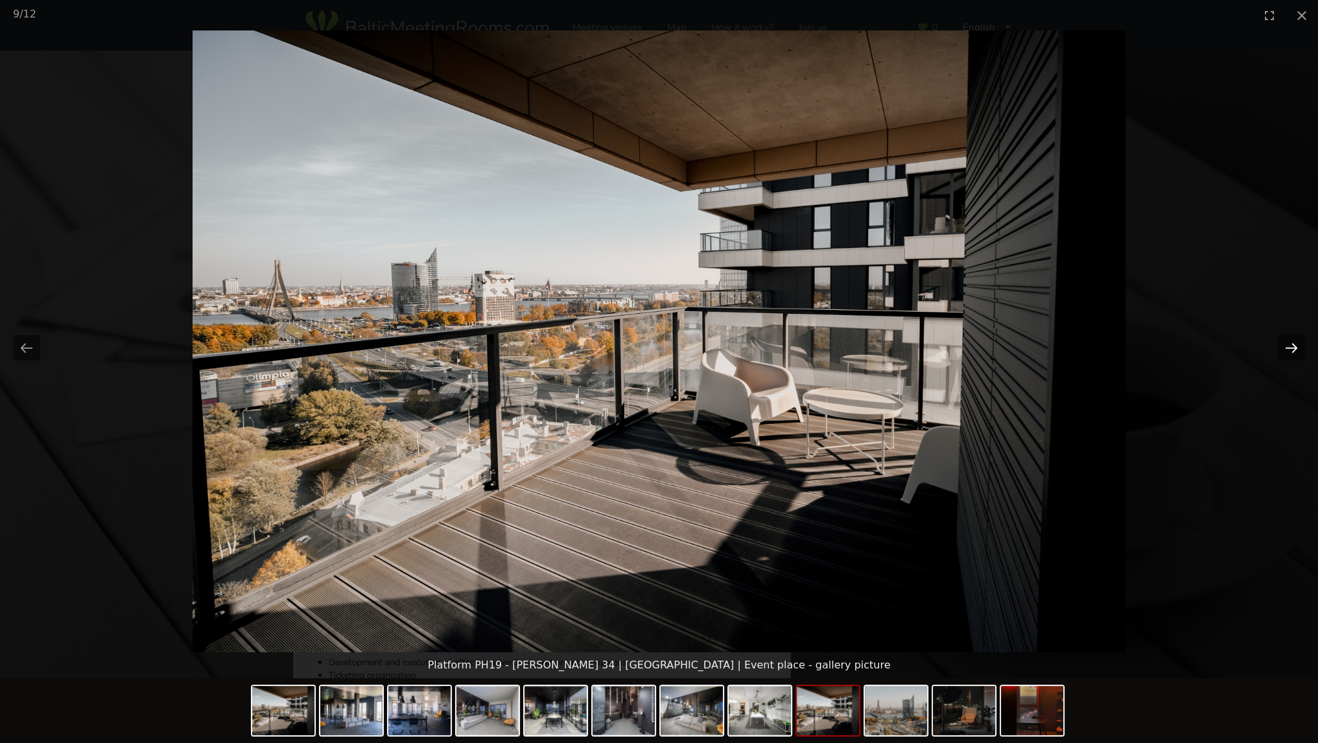
click at [1289, 343] on button "Next slide" at bounding box center [1291, 347] width 27 height 25
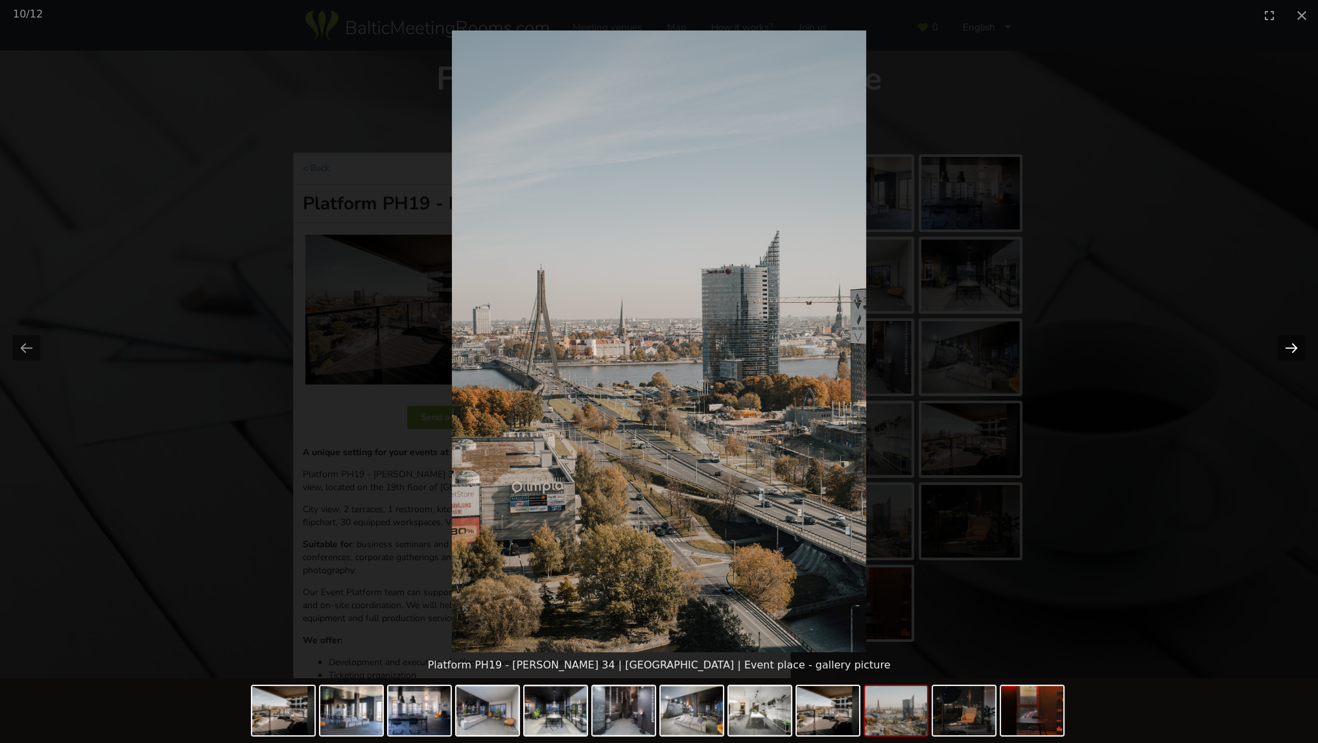
click at [1289, 343] on button "Next slide" at bounding box center [1291, 347] width 27 height 25
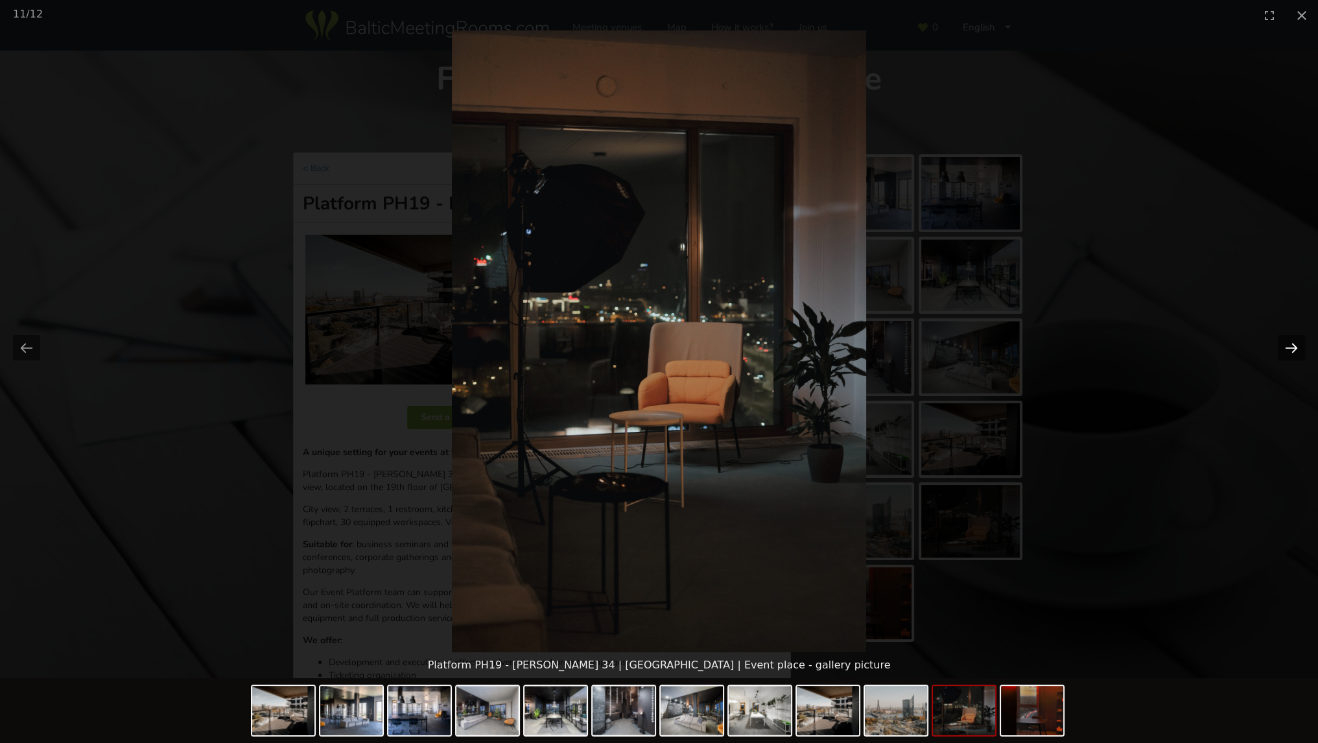
click at [1289, 343] on button "Next slide" at bounding box center [1291, 347] width 27 height 25
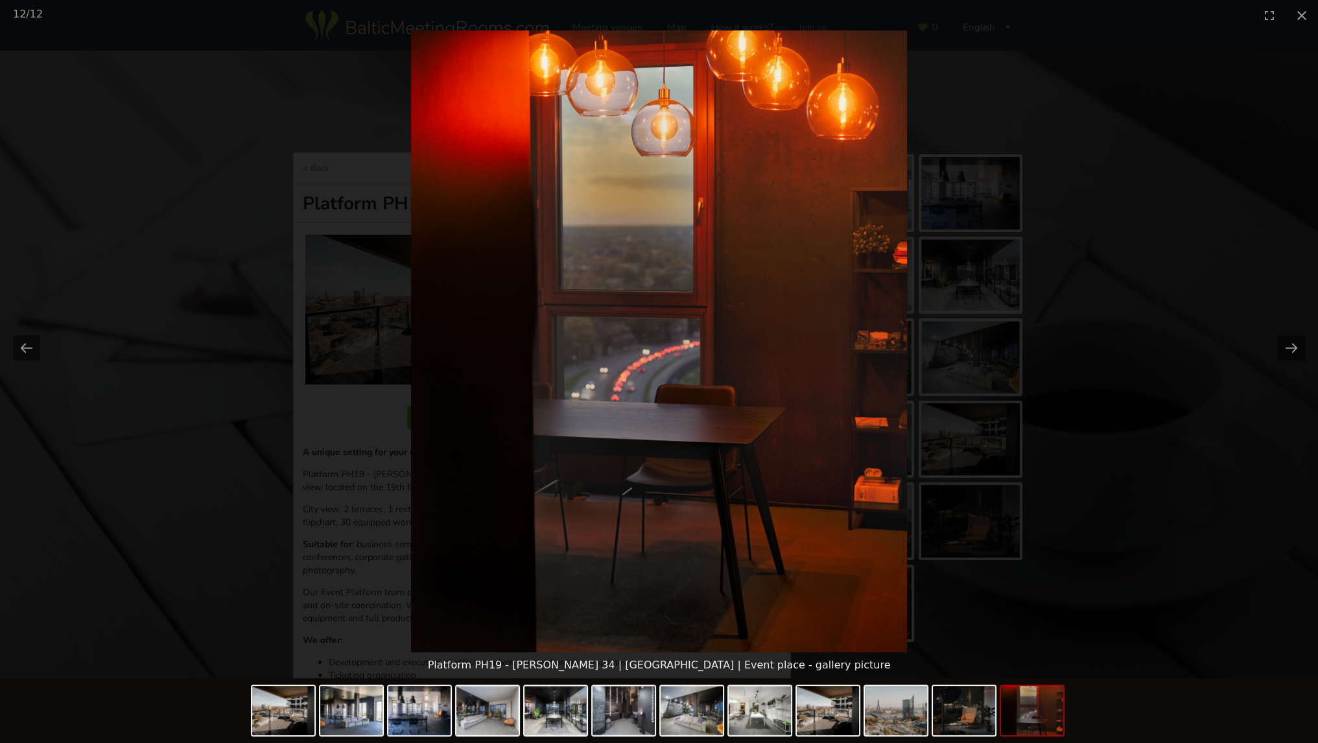
click at [1191, 354] on picture at bounding box center [659, 341] width 1318 height 622
